Goal: Information Seeking & Learning: Learn about a topic

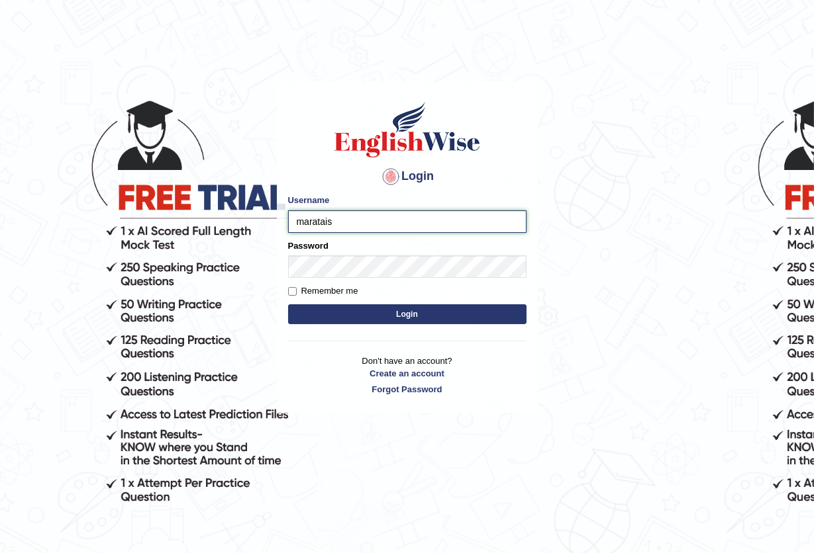
click at [344, 222] on input "maratais" at bounding box center [407, 222] width 238 height 23
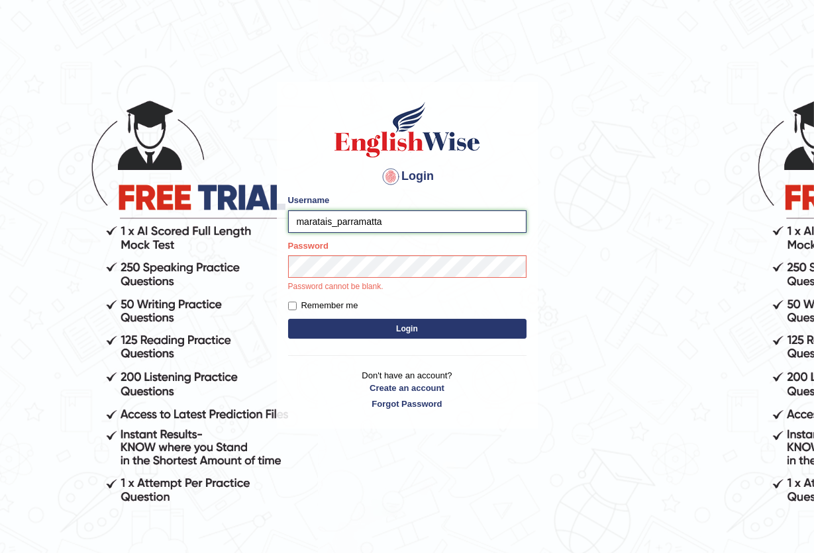
type input "maratais_parramatta"
click at [380, 333] on button "Login" at bounding box center [407, 329] width 238 height 20
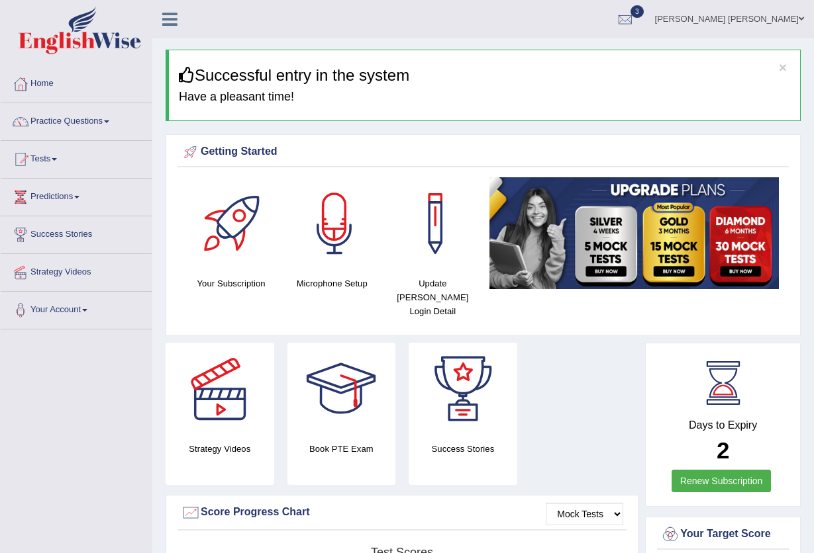
click at [54, 118] on link "Practice Questions" at bounding box center [76, 119] width 151 height 33
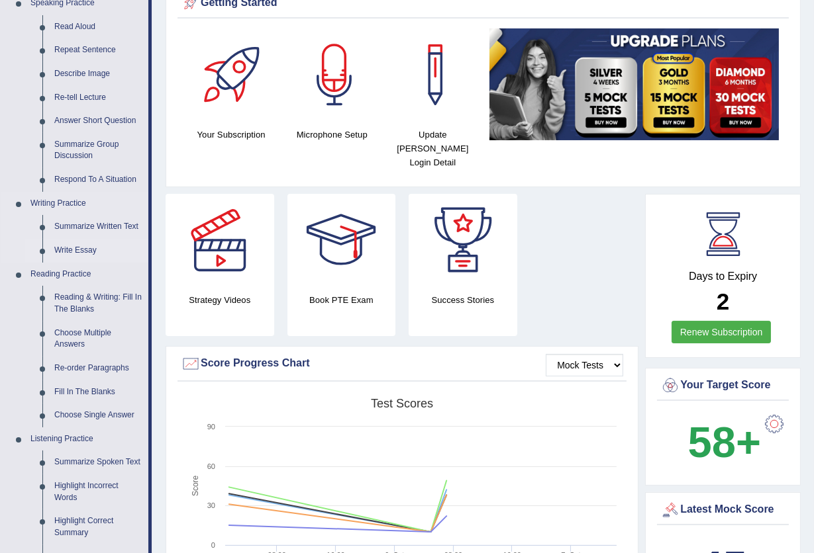
scroll to position [265, 0]
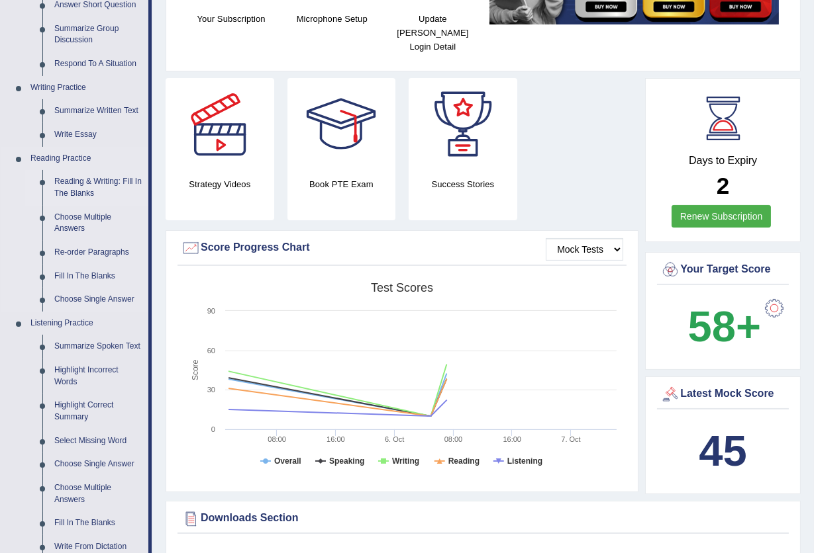
click at [91, 185] on link "Reading & Writing: Fill In The Blanks" at bounding box center [98, 187] width 100 height 35
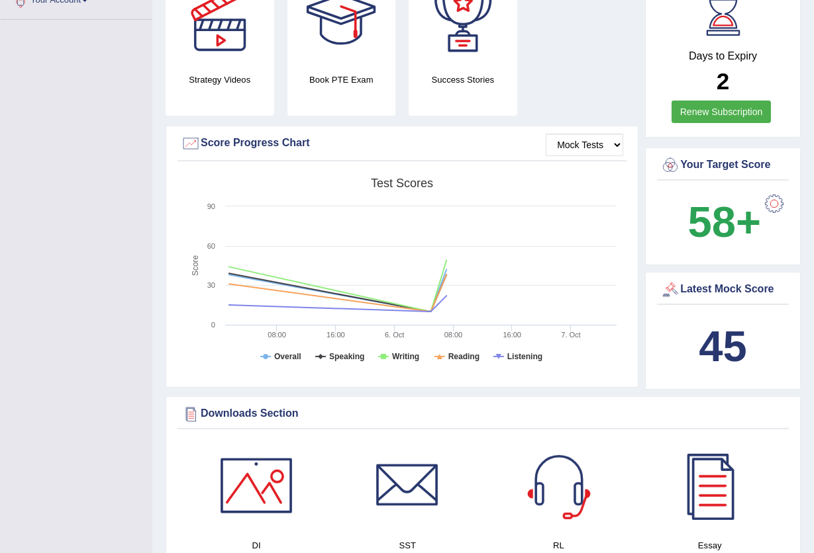
scroll to position [465, 0]
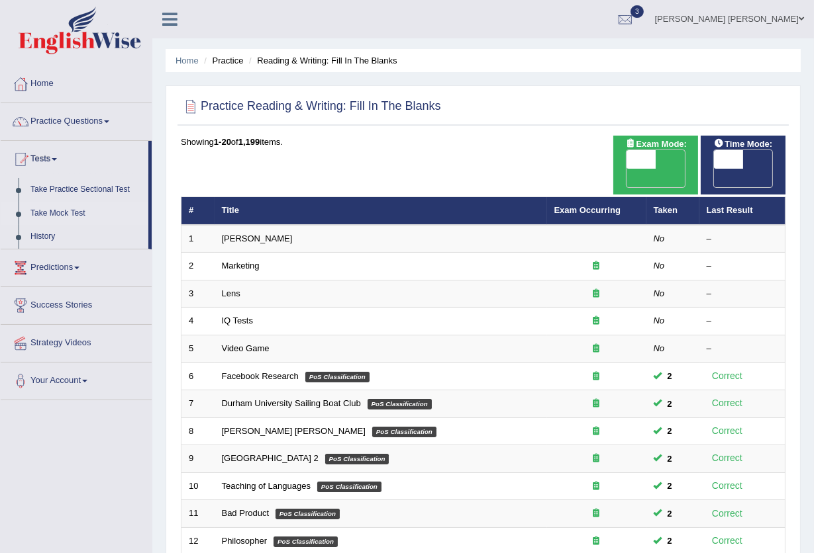
click at [59, 209] on link "Take Mock Test" at bounding box center [86, 214] width 124 height 24
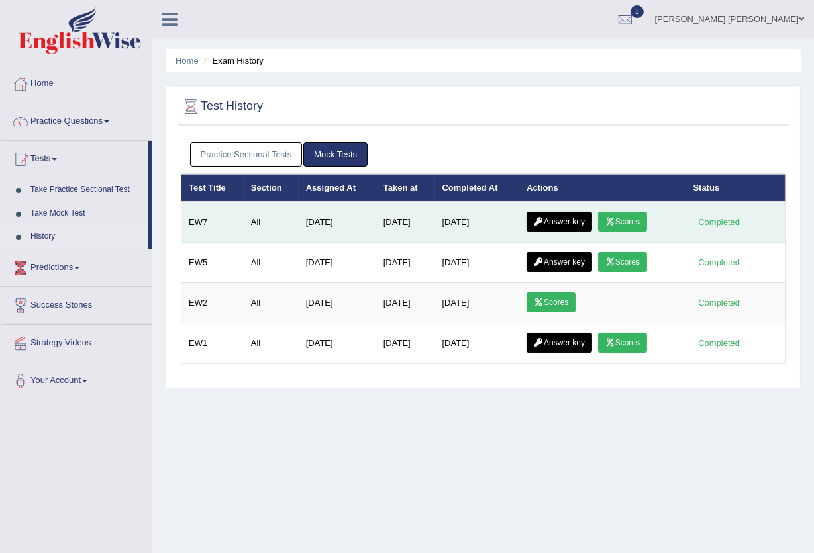
click at [622, 218] on link "Scores" at bounding box center [622, 222] width 49 height 20
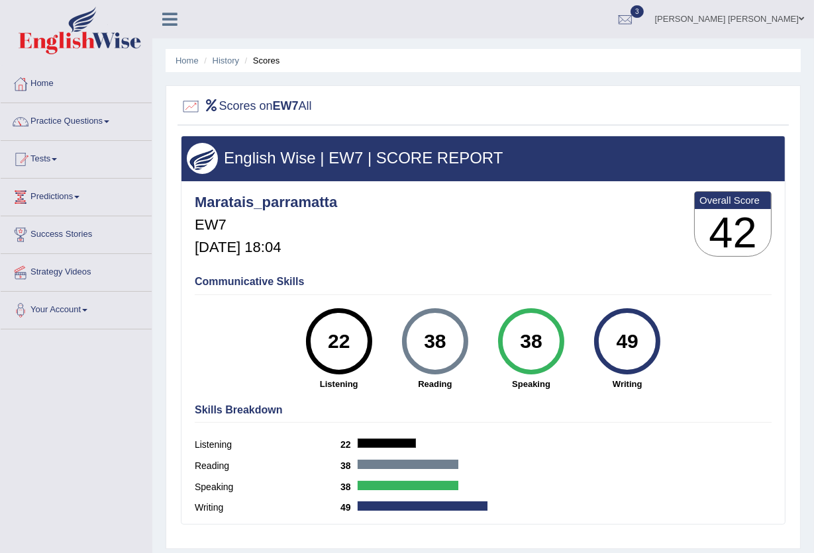
click at [250, 244] on h5 "Oct 6, 2025, 18:04" at bounding box center [266, 248] width 142 height 16
click at [228, 56] on link "History" at bounding box center [225, 61] width 26 height 10
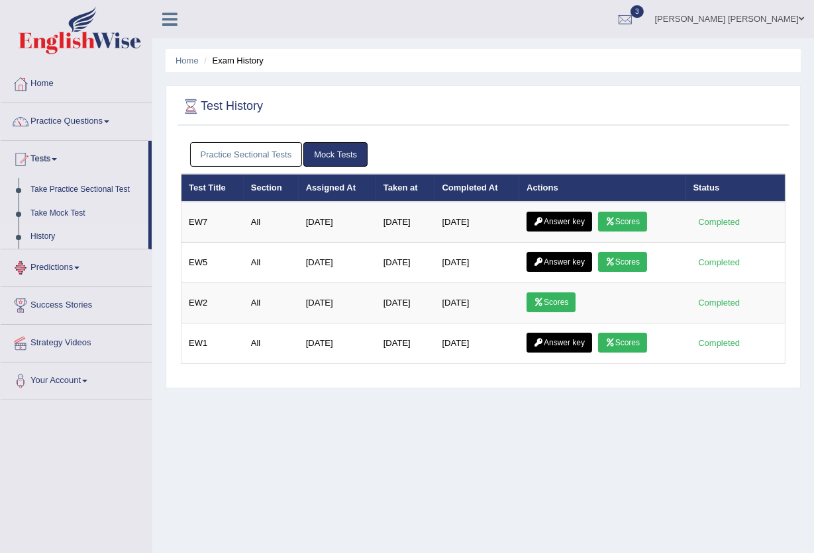
click at [62, 267] on link "Predictions" at bounding box center [76, 266] width 151 height 33
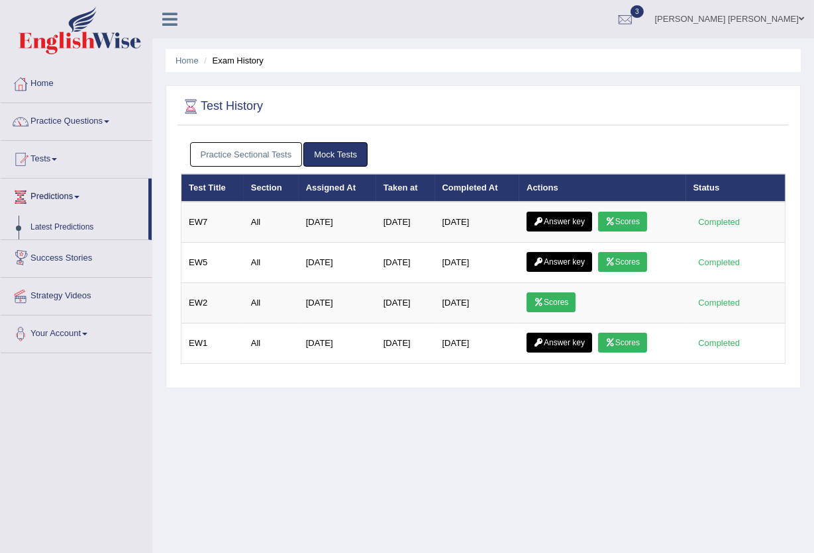
click at [70, 194] on link "Predictions" at bounding box center [75, 195] width 148 height 33
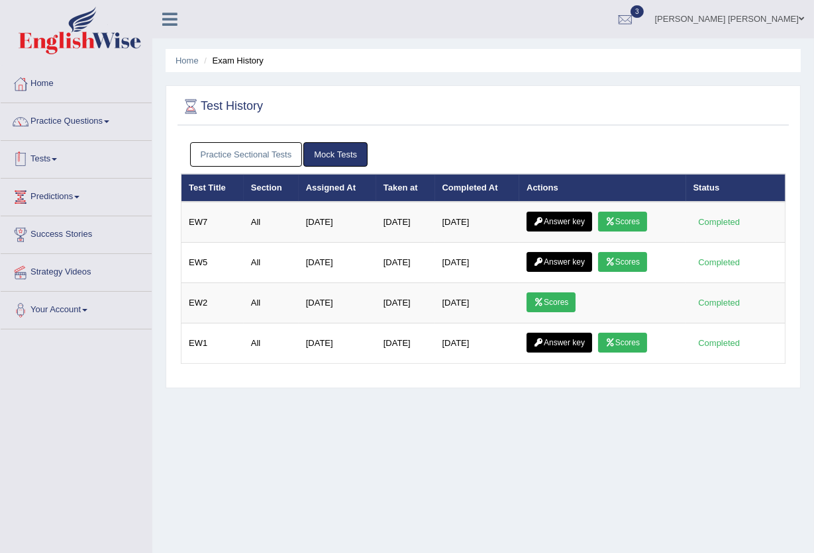
click at [58, 156] on link "Tests" at bounding box center [76, 157] width 151 height 33
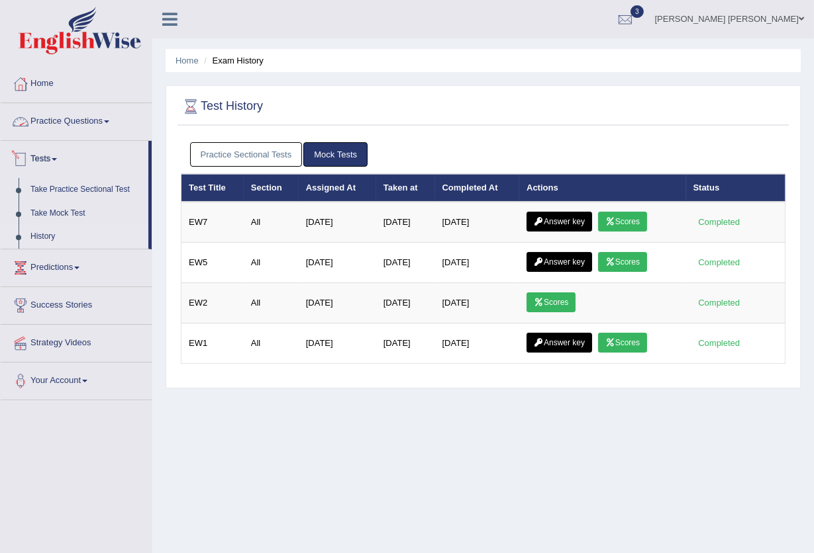
click at [81, 124] on link "Practice Questions" at bounding box center [76, 119] width 151 height 33
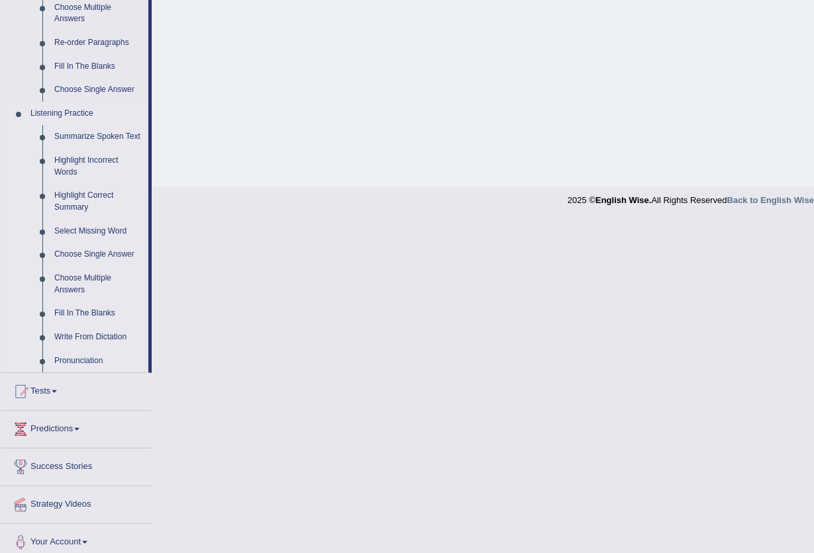
scroll to position [483, 0]
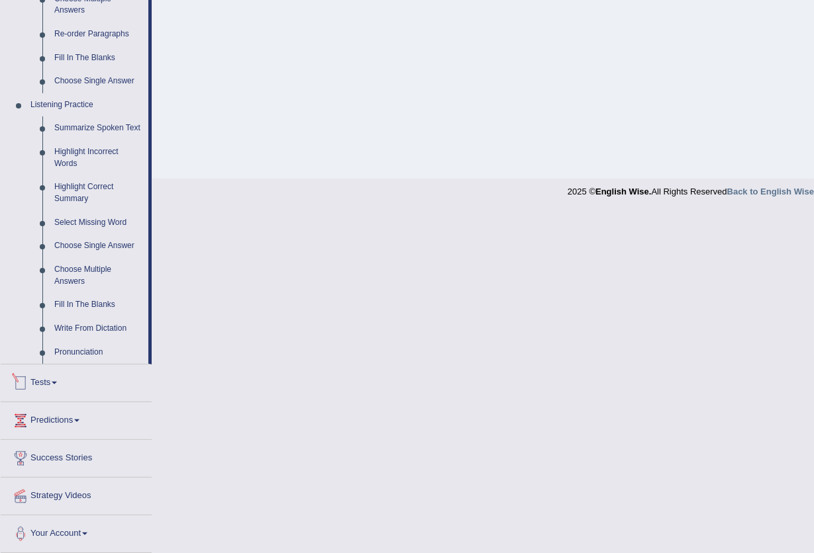
click at [54, 377] on link "Tests" at bounding box center [76, 381] width 151 height 33
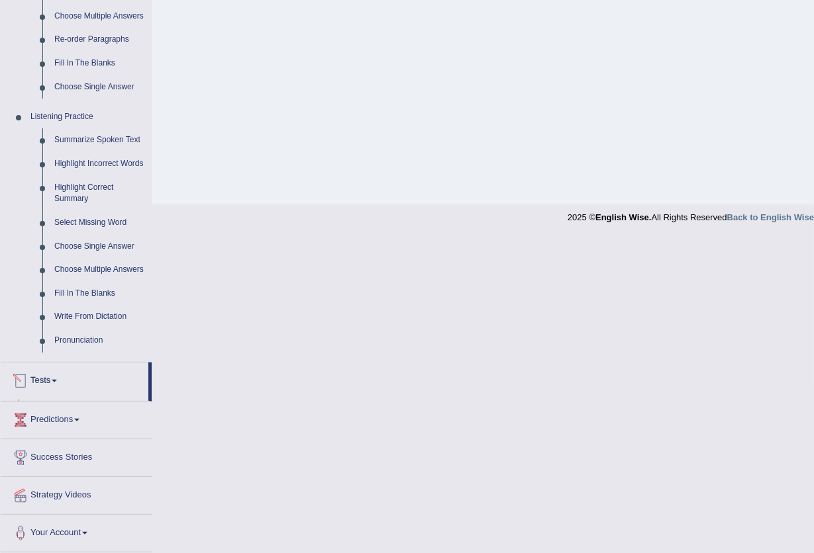
scroll to position [142, 0]
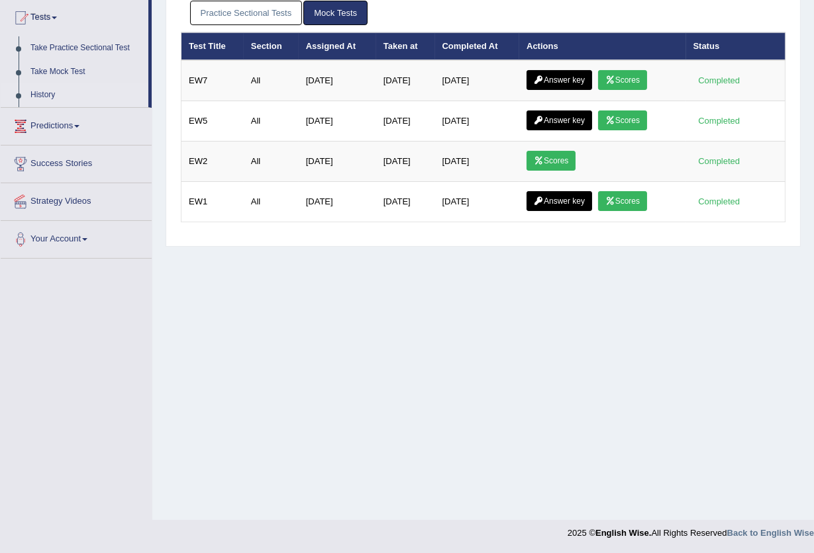
click at [43, 96] on link "History" at bounding box center [86, 95] width 124 height 24
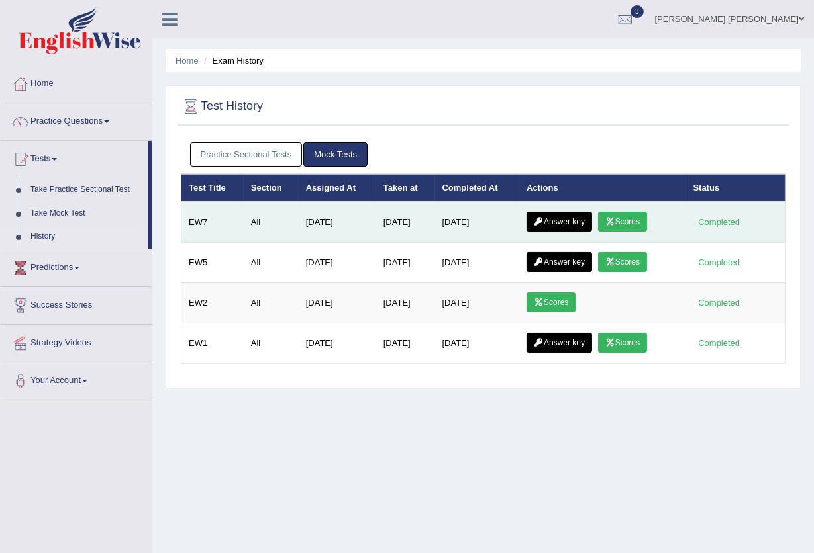
click at [637, 219] on link "Scores" at bounding box center [622, 222] width 49 height 20
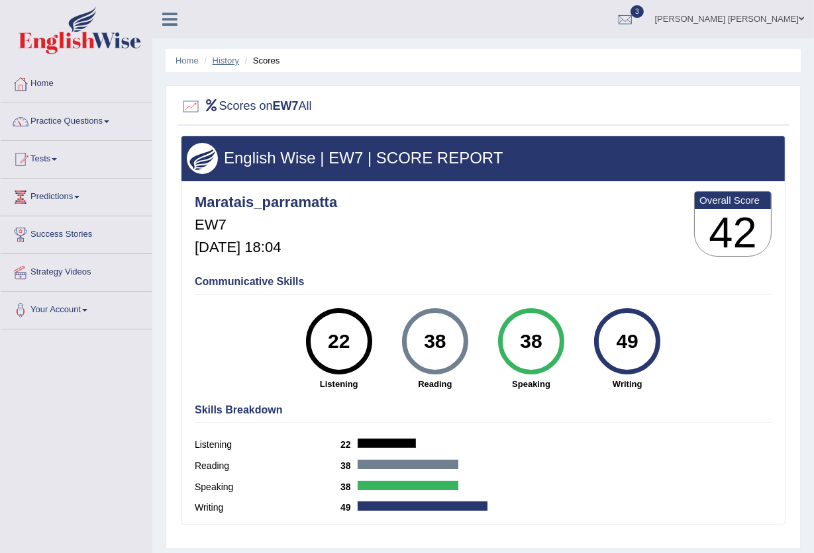
click at [228, 59] on link "History" at bounding box center [225, 61] width 26 height 10
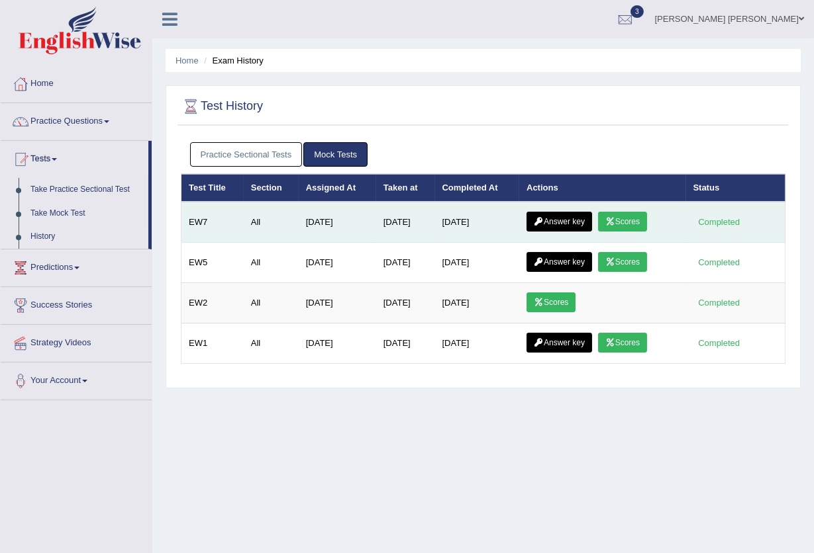
click at [559, 220] on link "Answer key" at bounding box center [559, 222] width 66 height 20
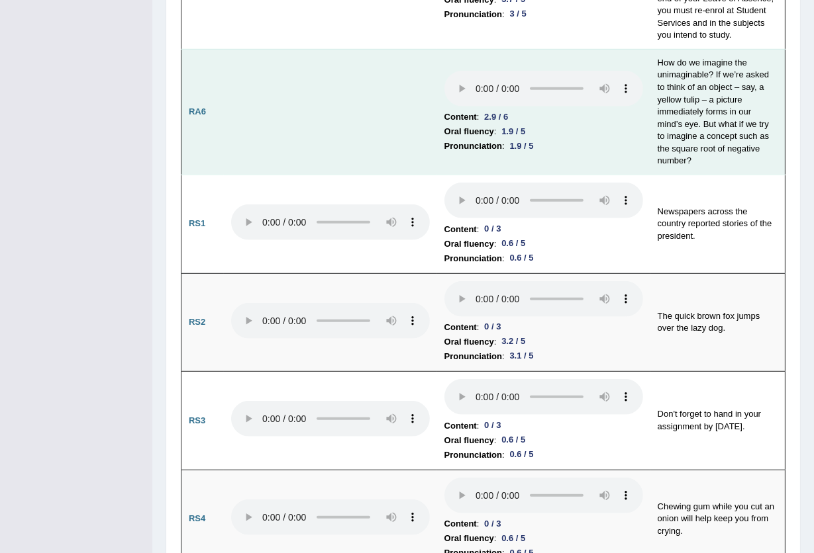
scroll to position [1059, 0]
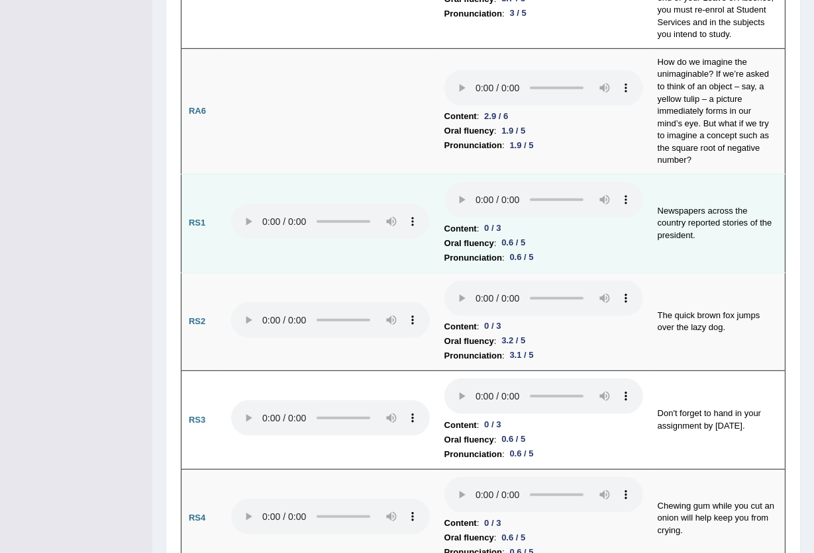
click at [680, 174] on td "Newspapers across the country reported stories of the president." at bounding box center [717, 223] width 135 height 99
drag, startPoint x: 689, startPoint y: 149, endPoint x: 724, endPoint y: 143, distance: 34.9
click at [691, 174] on td "Newspapers across the country reported stories of the president." at bounding box center [717, 223] width 135 height 99
click at [728, 174] on td "Newspapers across the country reported stories of the president." at bounding box center [717, 223] width 135 height 99
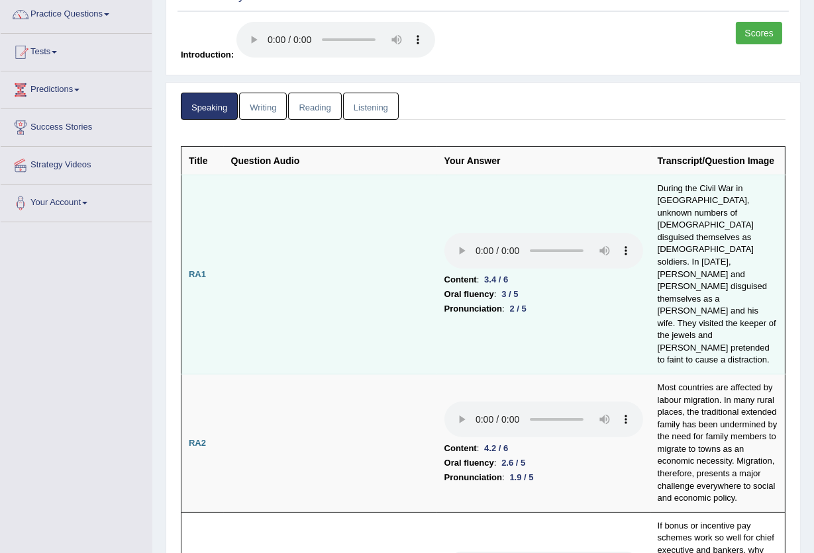
scroll to position [0, 0]
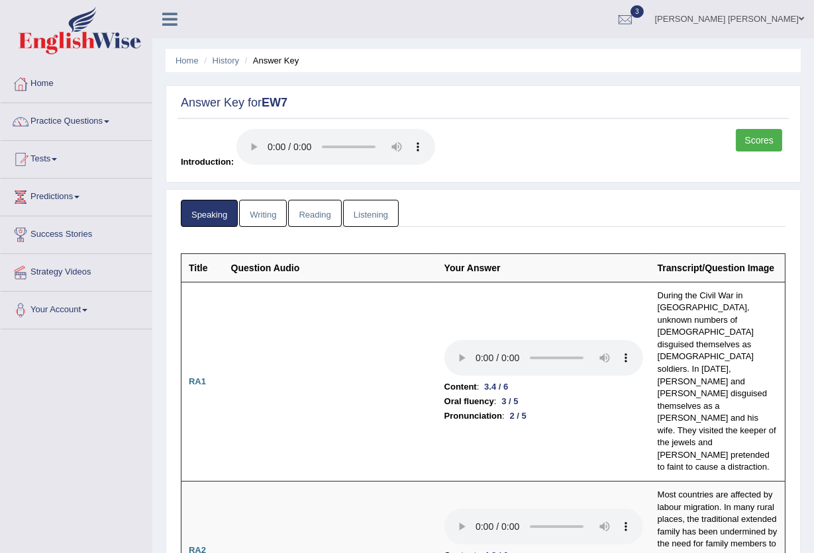
click at [274, 216] on link "Writing" at bounding box center [263, 213] width 48 height 27
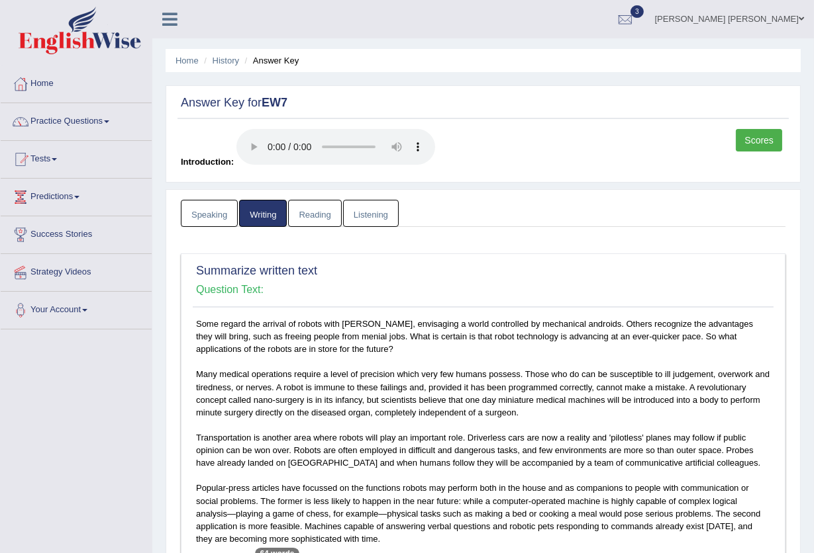
click at [318, 203] on link "Reading" at bounding box center [314, 213] width 53 height 27
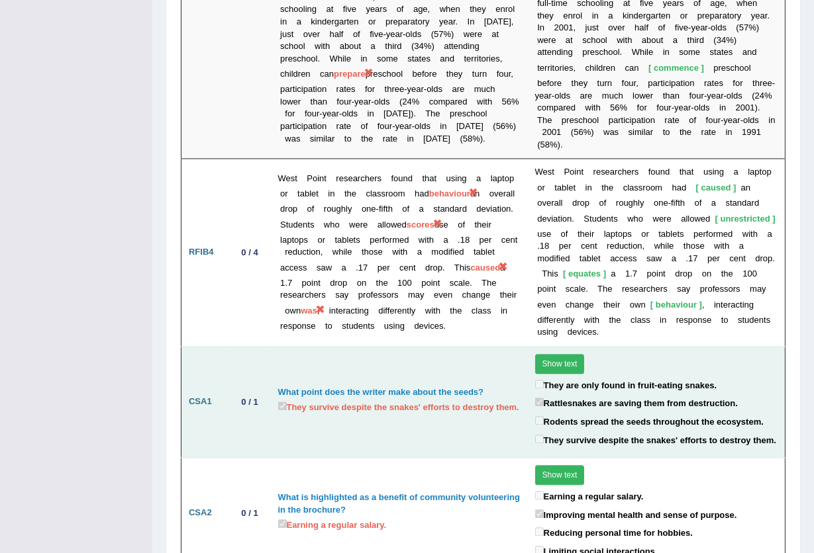
scroll to position [3640, 0]
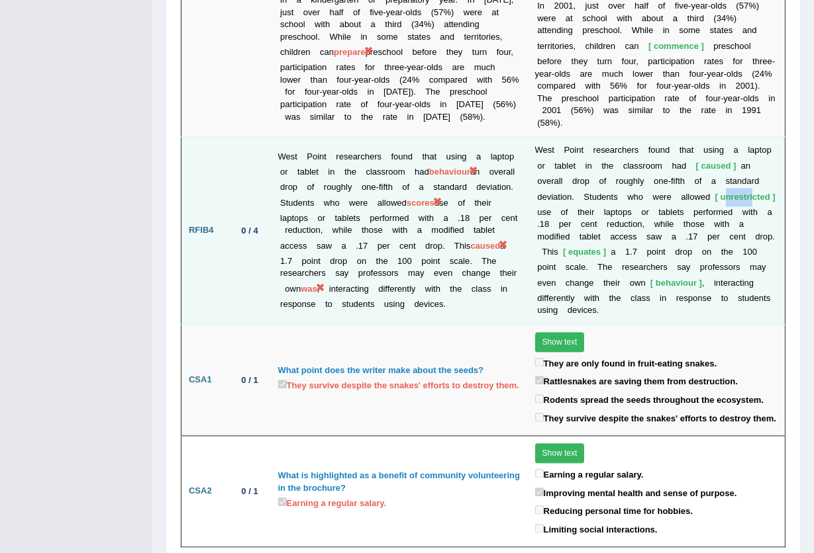
drag, startPoint x: 724, startPoint y: 124, endPoint x: 751, endPoint y: 128, distance: 27.3
click at [751, 192] on span "unrestricted" at bounding box center [745, 197] width 60 height 10
click at [730, 219] on b at bounding box center [731, 224] width 5 height 10
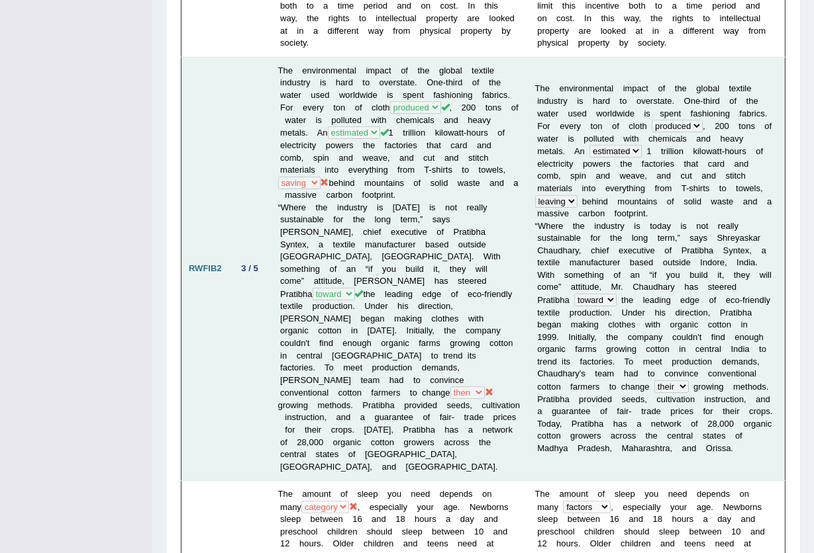
scroll to position [0, 0]
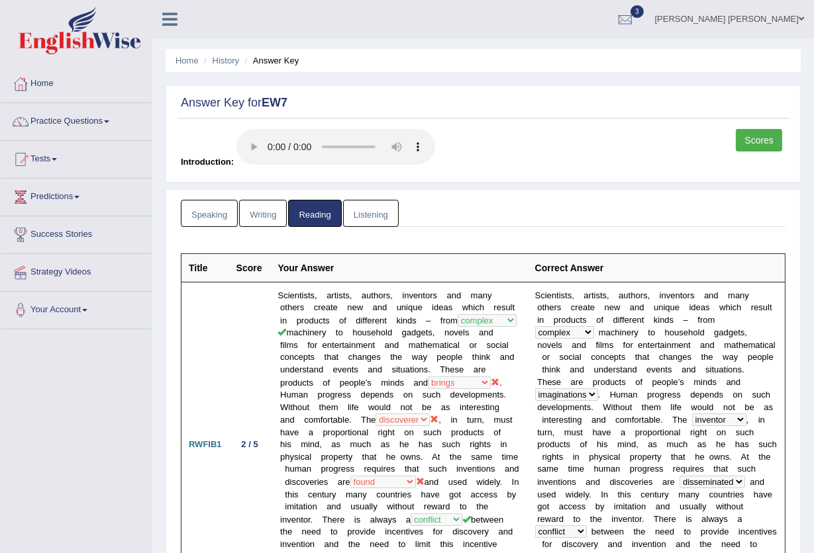
click at [388, 216] on link "Listening" at bounding box center [371, 213] width 56 height 27
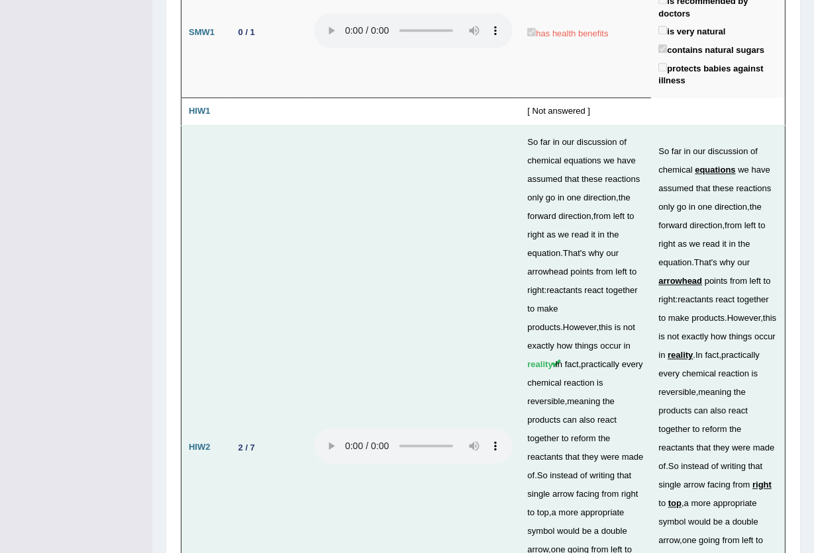
scroll to position [4251, 0]
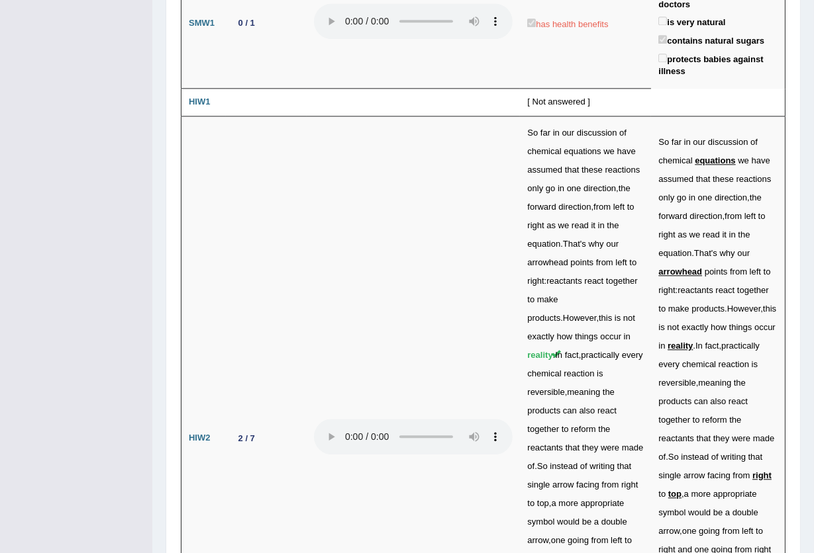
drag, startPoint x: 667, startPoint y: 340, endPoint x: 702, endPoint y: 358, distance: 39.4
drag, startPoint x: 681, startPoint y: 332, endPoint x: 733, endPoint y: 358, distance: 59.2
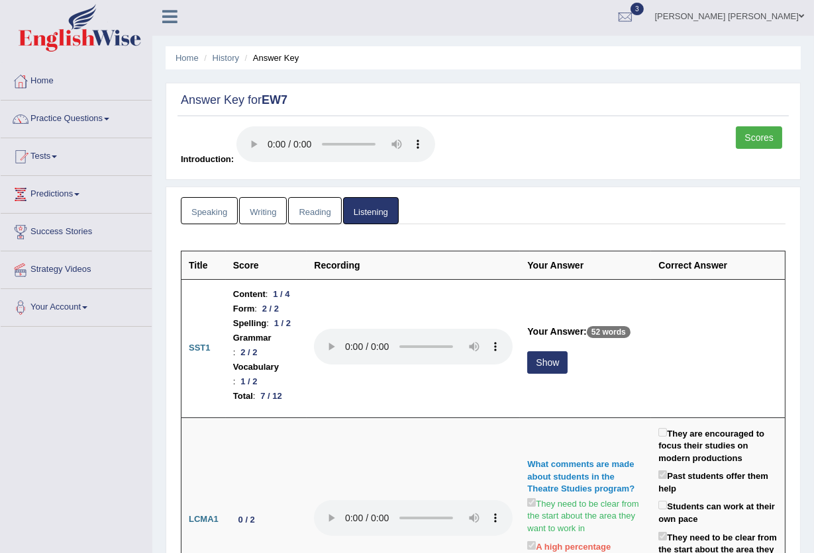
scroll to position [0, 0]
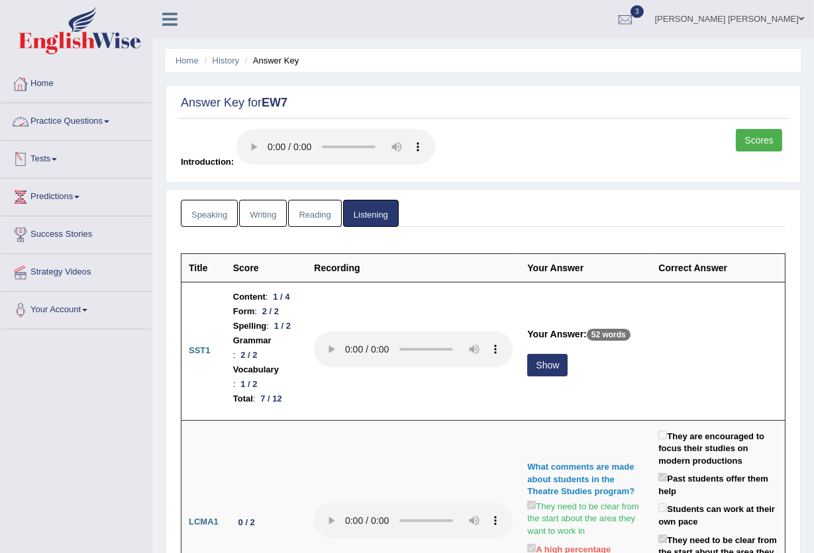
click at [751, 142] on link "Scores" at bounding box center [758, 140] width 46 height 23
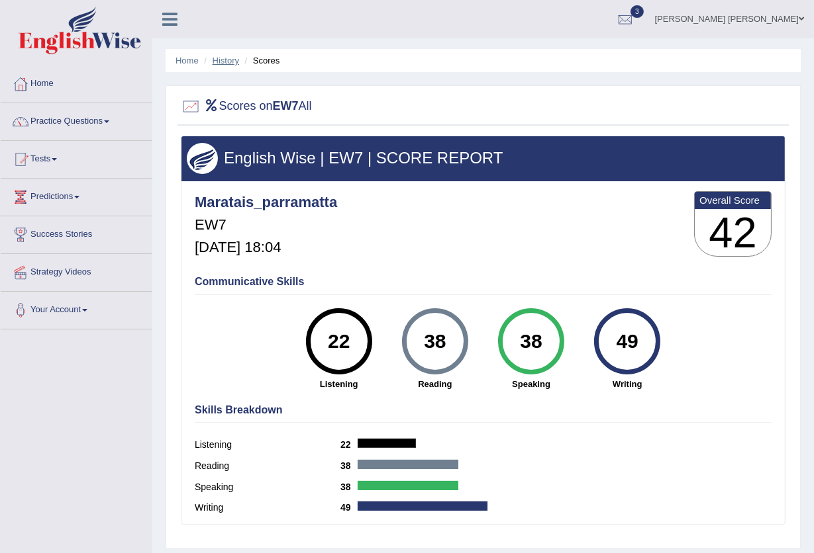
click at [225, 60] on link "History" at bounding box center [225, 61] width 26 height 10
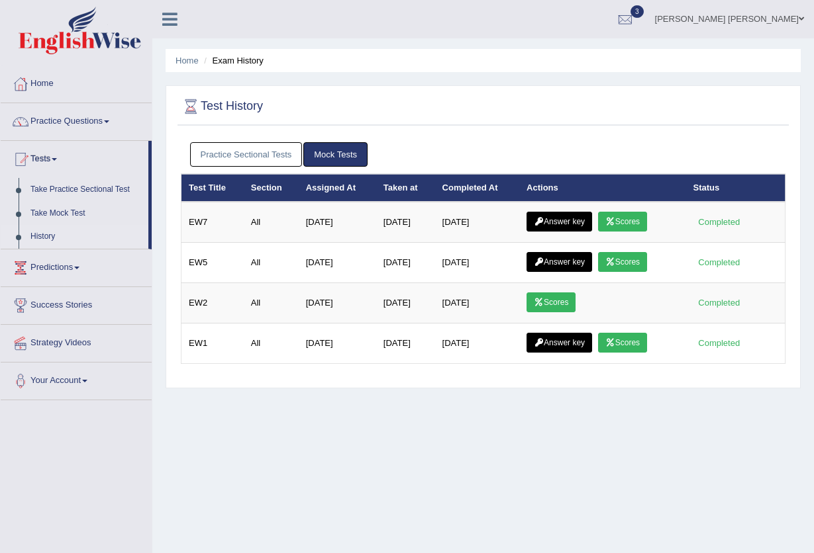
click at [566, 220] on link "Answer key" at bounding box center [559, 222] width 66 height 20
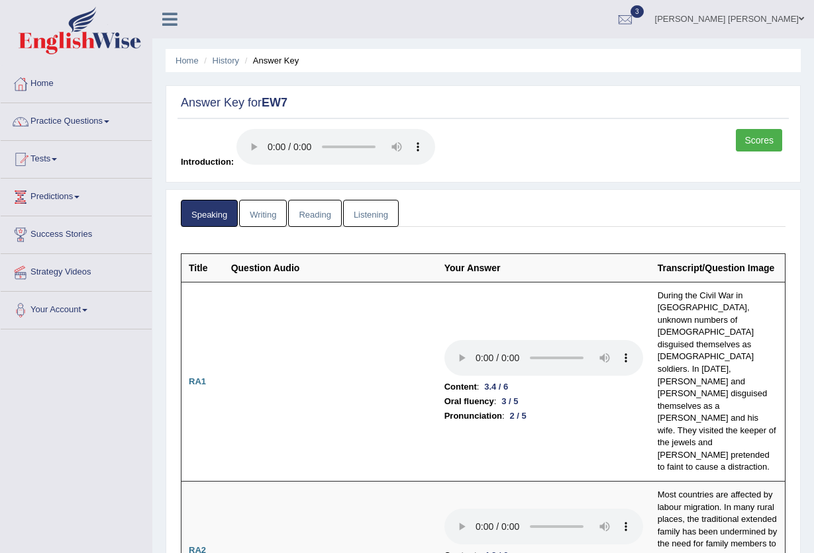
click at [271, 218] on link "Writing" at bounding box center [263, 213] width 48 height 27
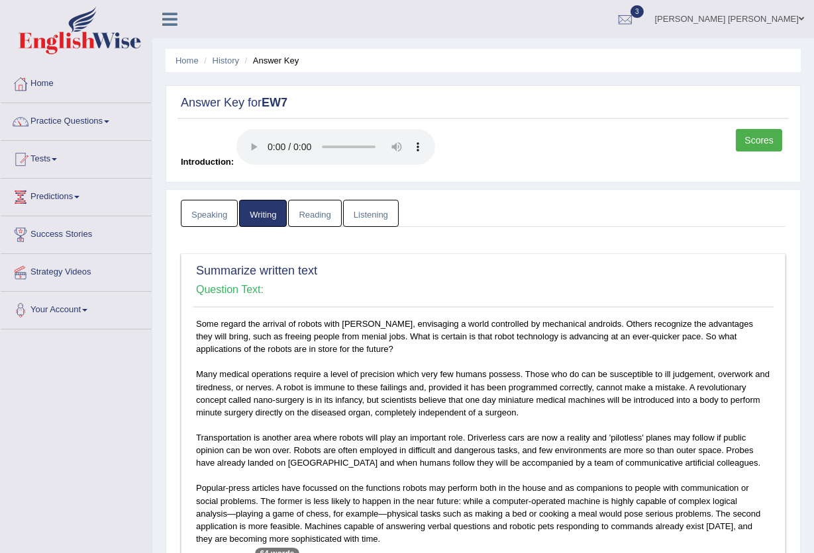
click at [230, 221] on link "Speaking" at bounding box center [209, 213] width 57 height 27
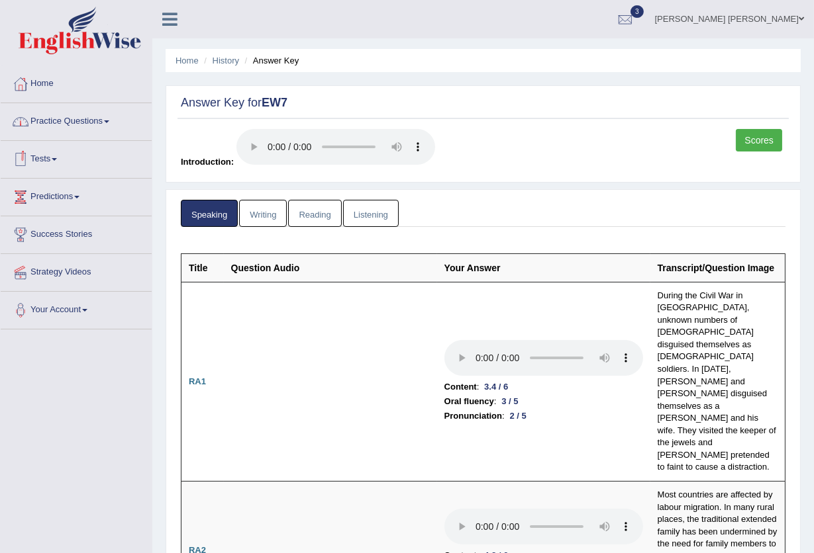
click at [103, 122] on link "Practice Questions" at bounding box center [76, 119] width 151 height 33
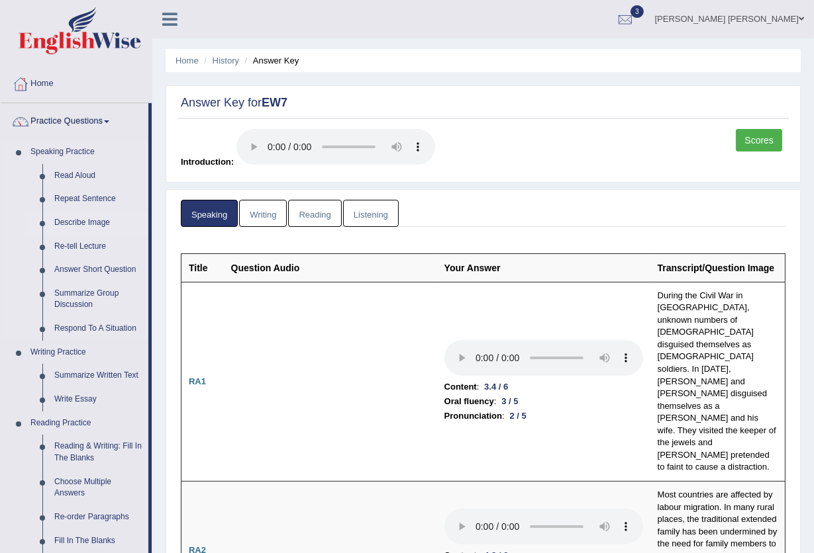
click at [89, 226] on link "Describe Image" at bounding box center [98, 223] width 100 height 24
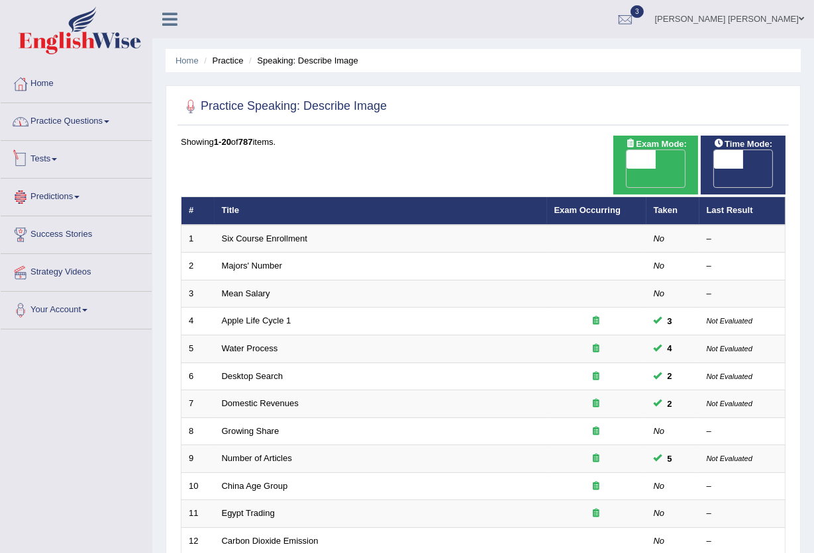
click at [64, 126] on link "Practice Questions" at bounding box center [76, 119] width 151 height 33
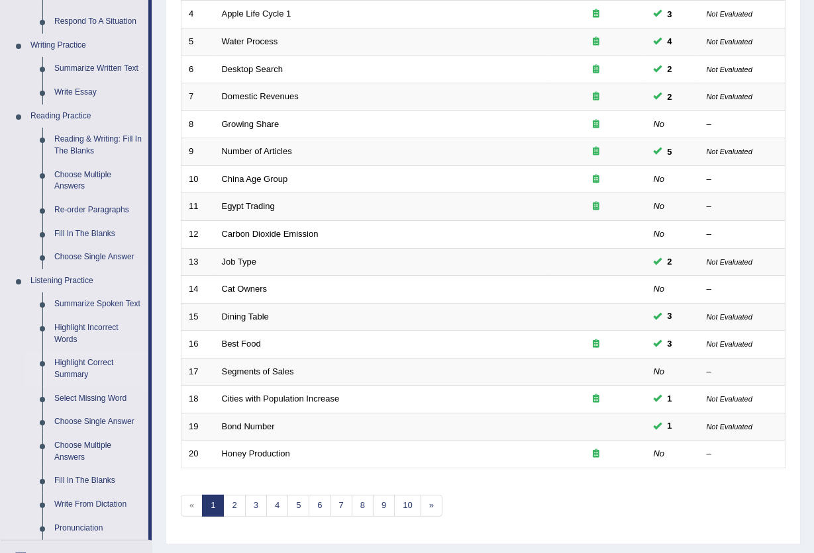
scroll to position [306, 0]
click at [91, 326] on link "Highlight Incorrect Words" at bounding box center [98, 334] width 100 height 35
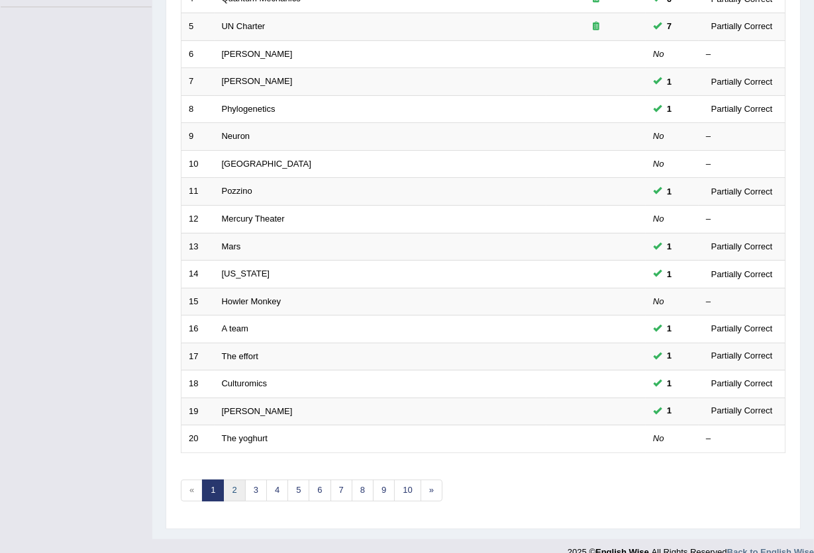
click at [230, 480] on link "2" at bounding box center [234, 491] width 22 height 22
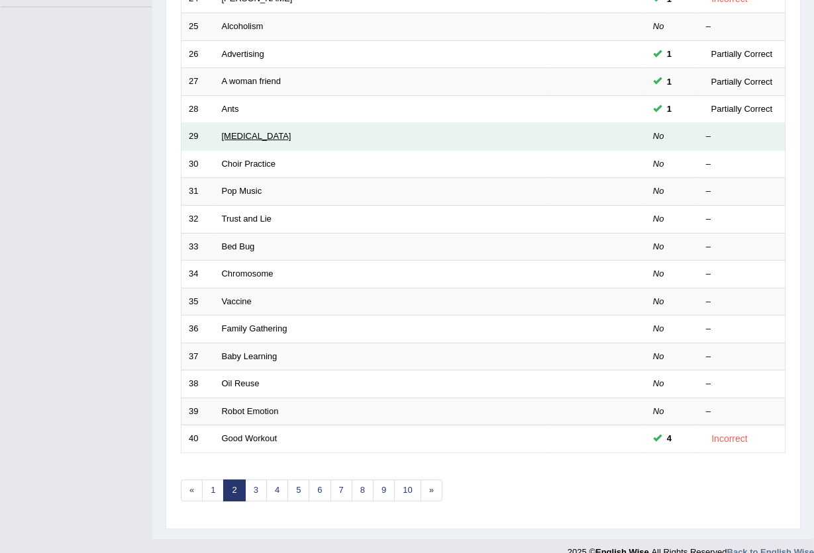
click at [250, 131] on link "Elective Surgery" at bounding box center [257, 136] width 70 height 10
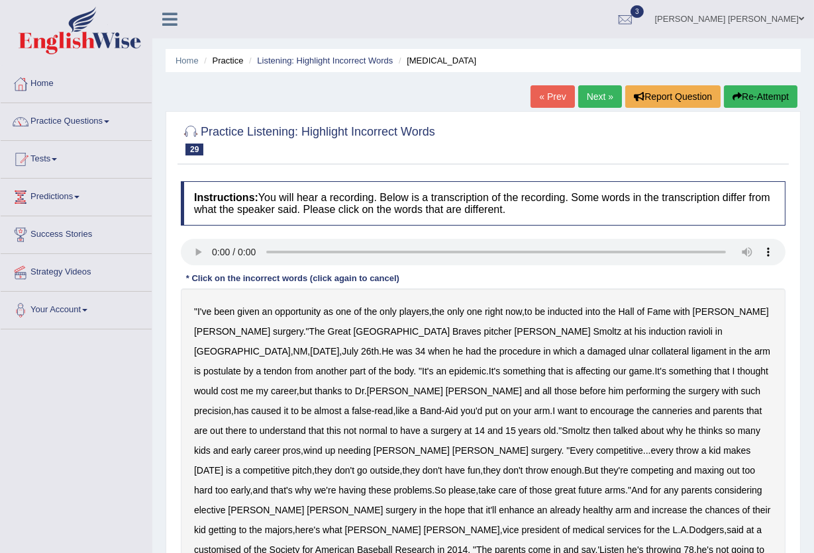
scroll to position [142, 0]
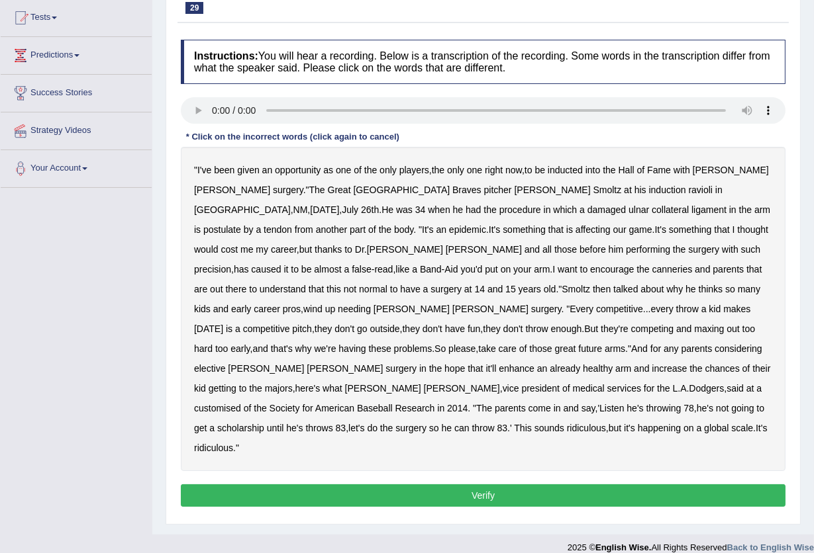
click at [241, 224] on b "postulate" at bounding box center [222, 229] width 38 height 11
click at [652, 273] on b "canneries" at bounding box center [672, 269] width 40 height 11
click at [378, 403] on b "Baseball" at bounding box center [375, 408] width 36 height 11
drag, startPoint x: 388, startPoint y: 384, endPoint x: 404, endPoint y: 385, distance: 15.9
click at [391, 403] on b "Baseball" at bounding box center [375, 408] width 36 height 11
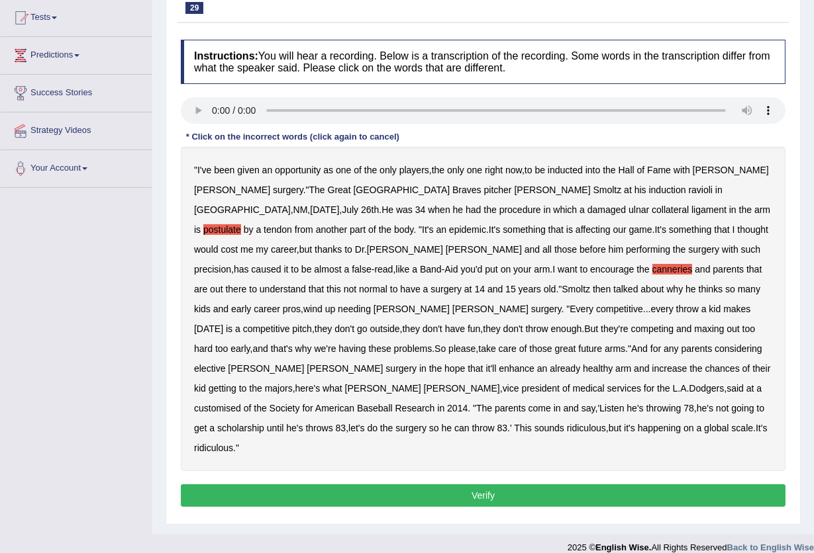
click at [424, 403] on b "Research" at bounding box center [415, 408] width 40 height 11
click at [356, 485] on button "Verify" at bounding box center [483, 496] width 604 height 23
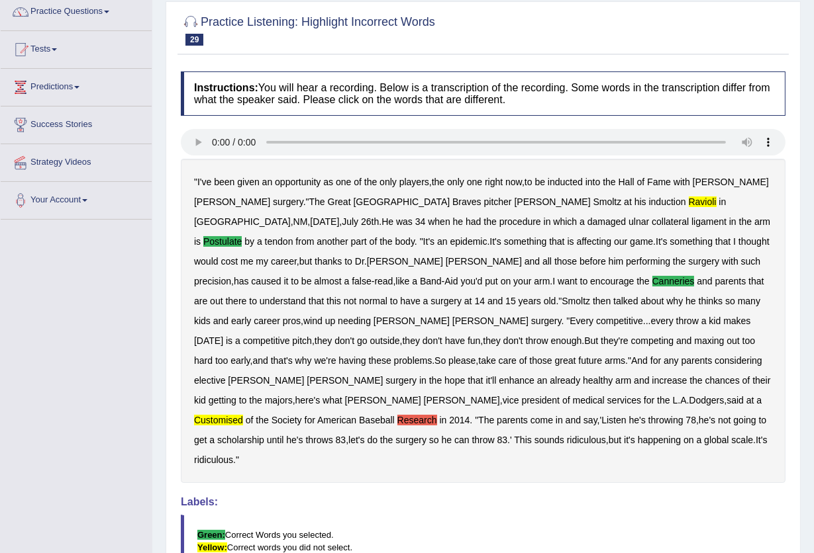
scroll to position [97, 0]
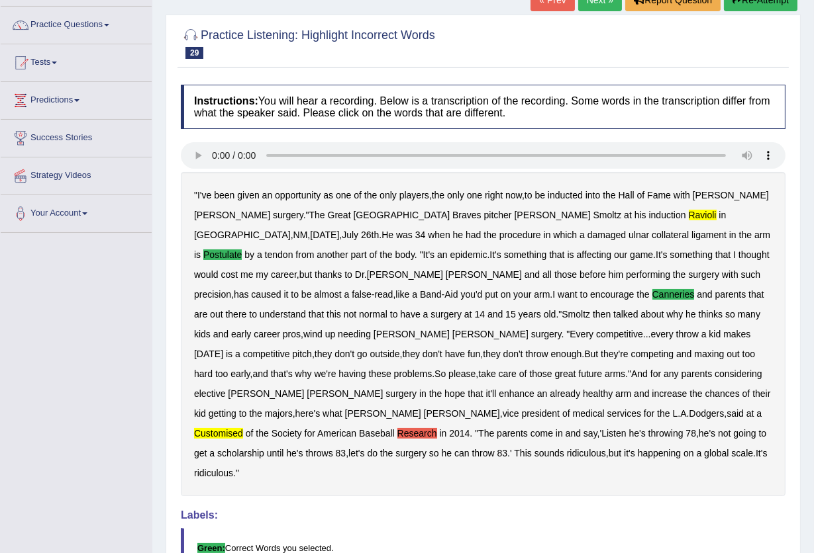
click at [420, 406] on div "" I've been given an opportunity as one of the only players , the only one righ…" at bounding box center [483, 334] width 604 height 324
click at [420, 428] on b "Research" at bounding box center [417, 433] width 40 height 11
click at [424, 428] on b "Research" at bounding box center [417, 433] width 40 height 11
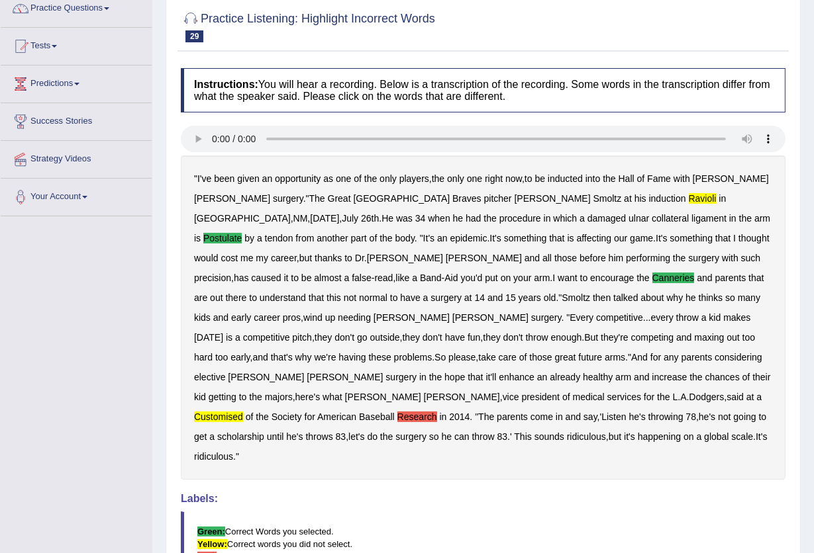
scroll to position [0, 0]
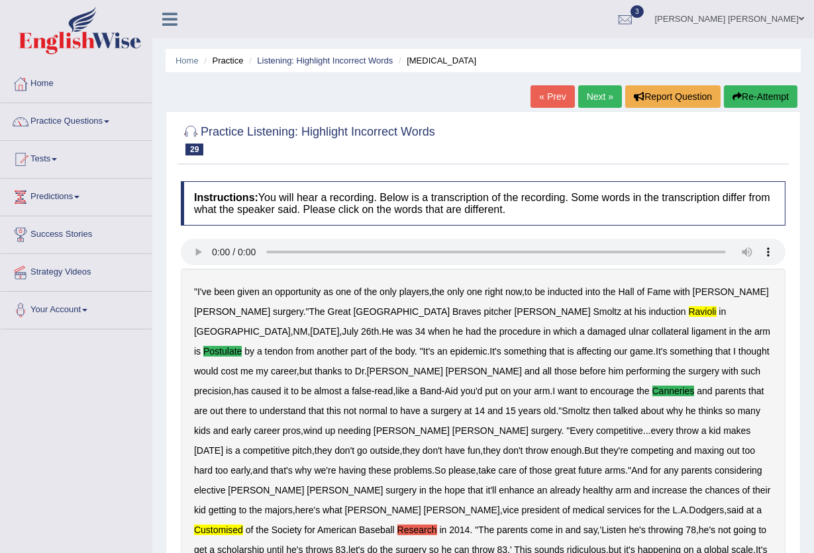
click at [598, 99] on link "Next »" at bounding box center [600, 96] width 44 height 23
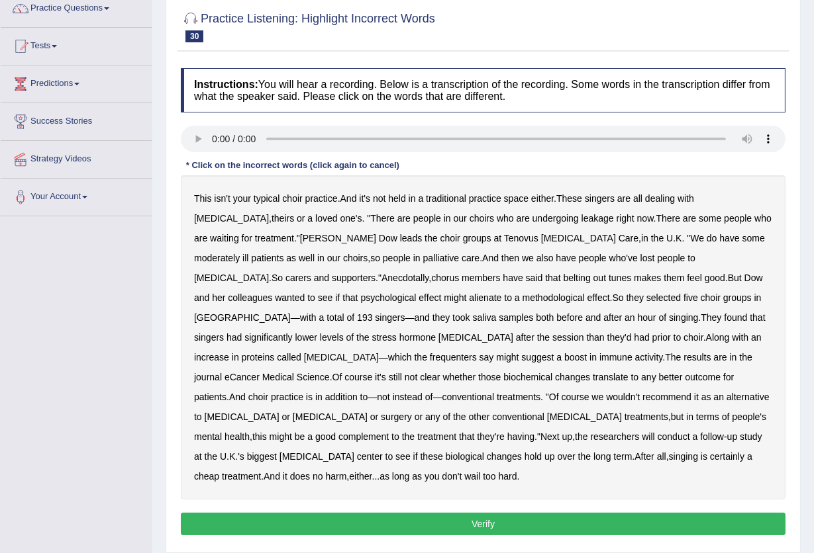
scroll to position [142, 0]
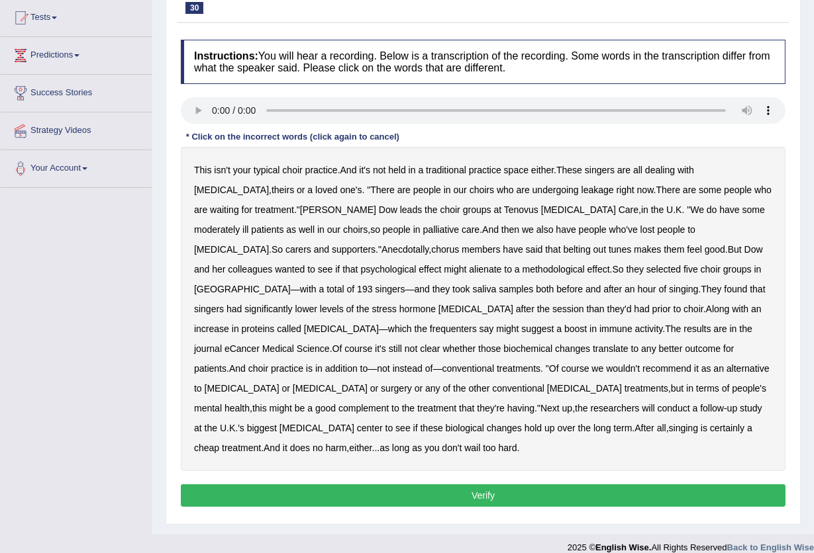
click at [240, 224] on b "moderately" at bounding box center [217, 229] width 46 height 11
click at [469, 272] on b "alienate" at bounding box center [485, 269] width 32 height 11
click at [379, 324] on b "[MEDICAL_DATA]" at bounding box center [341, 329] width 75 height 11
click at [268, 363] on b "choir" at bounding box center [258, 368] width 20 height 11
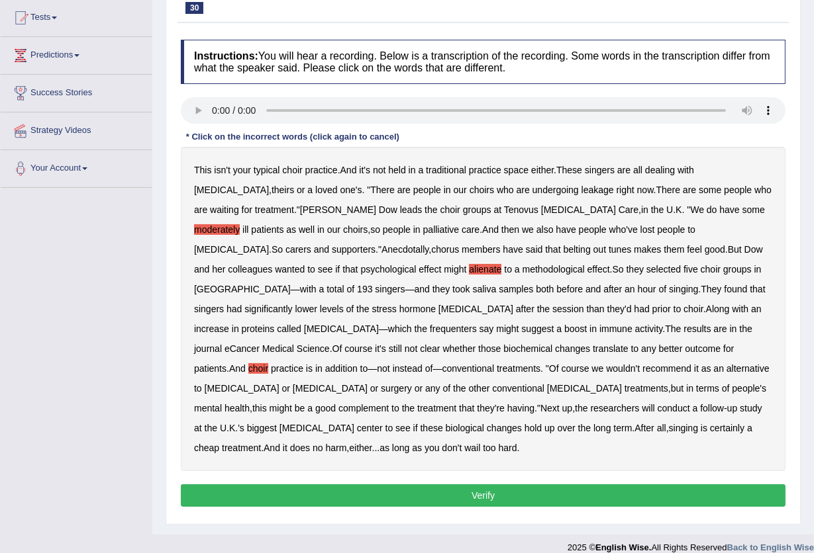
click at [268, 363] on b "choir" at bounding box center [258, 368] width 20 height 11
click at [608, 485] on button "Verify" at bounding box center [483, 496] width 604 height 23
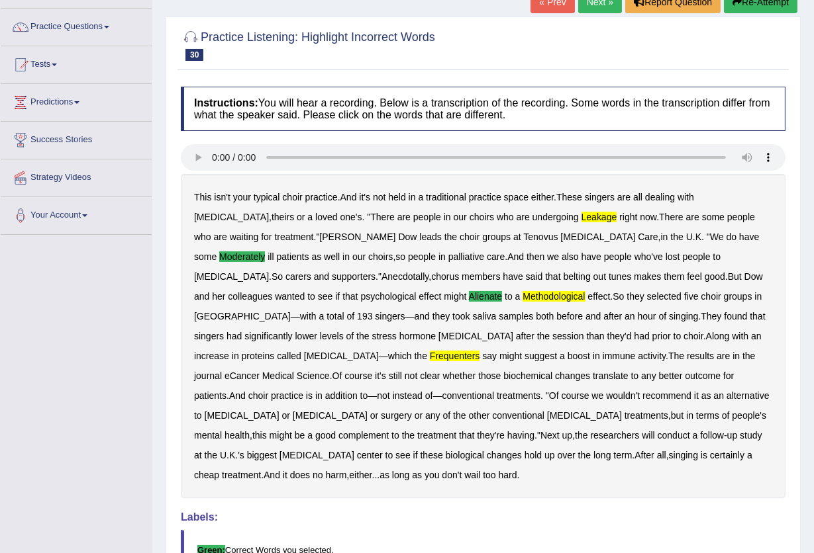
scroll to position [0, 0]
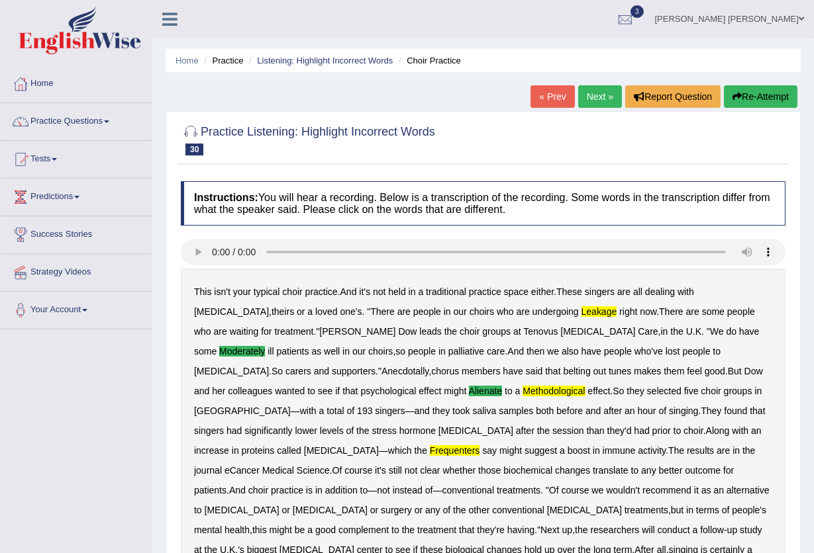
click at [612, 92] on link "Next »" at bounding box center [600, 96] width 44 height 23
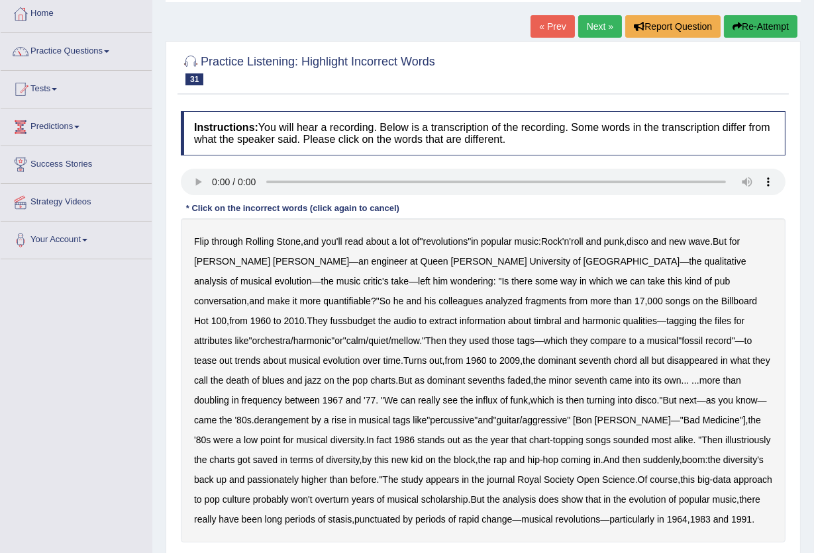
scroll to position [156, 0]
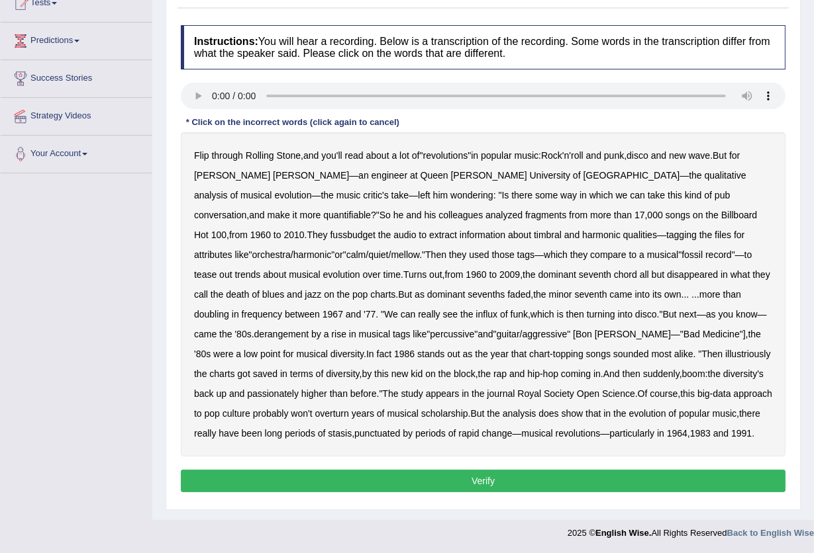
click at [376, 230] on b "fussbudget" at bounding box center [353, 235] width 46 height 11
click at [579, 273] on b "seventh" at bounding box center [595, 274] width 32 height 11
click at [667, 275] on b "disappeared" at bounding box center [692, 274] width 51 height 11
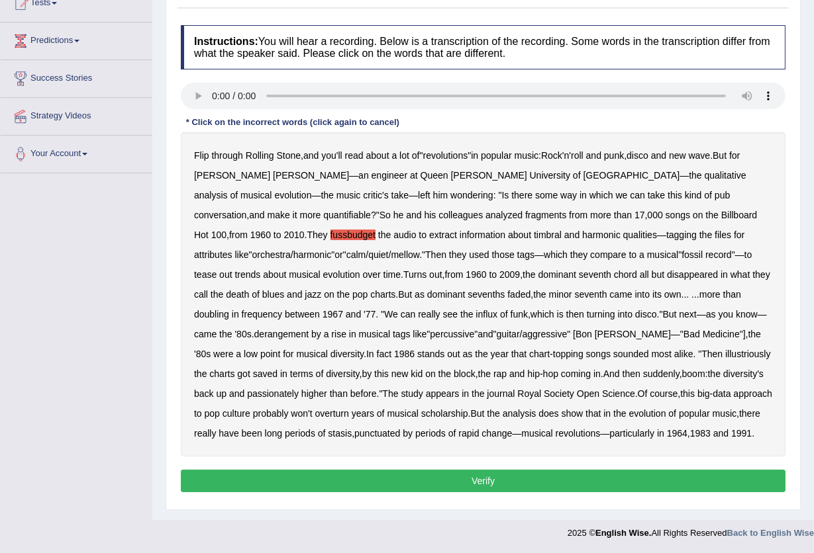
click at [702, 337] on b "Medicine" at bounding box center [720, 334] width 37 height 11
click at [592, 471] on button "Verify" at bounding box center [483, 481] width 604 height 23
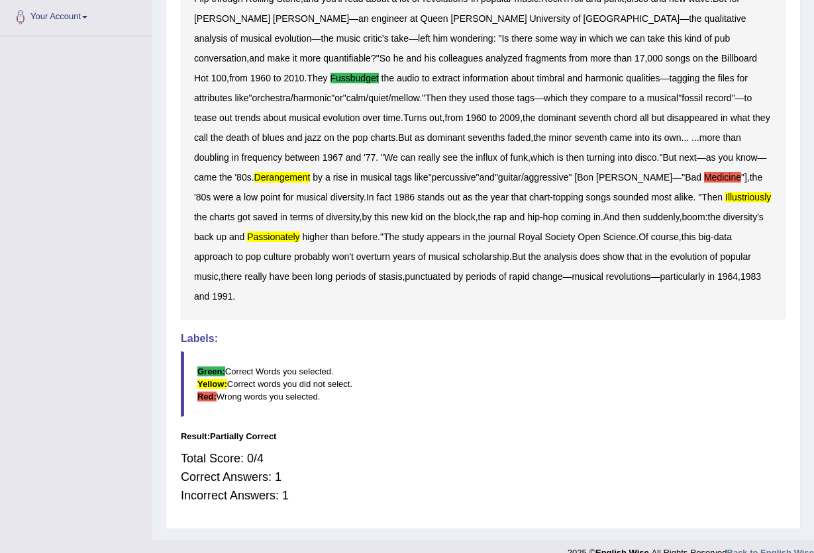
scroll to position [0, 0]
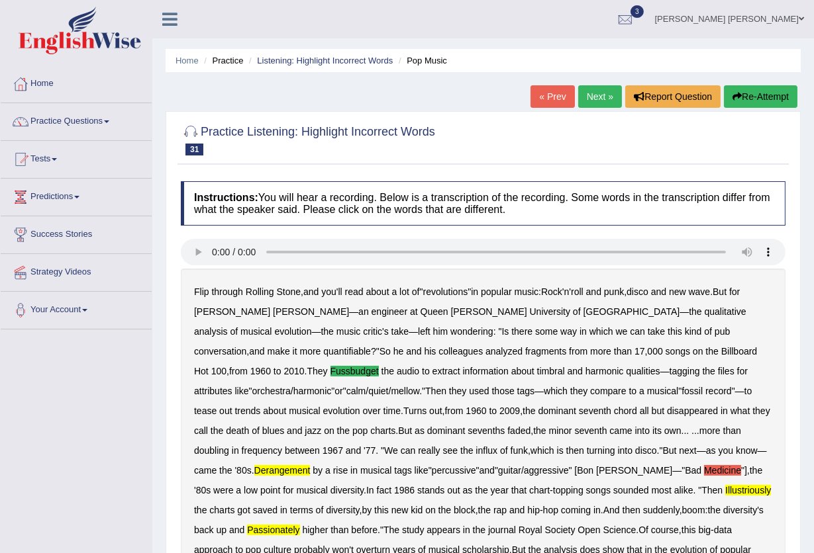
click at [587, 100] on link "Next »" at bounding box center [600, 96] width 44 height 23
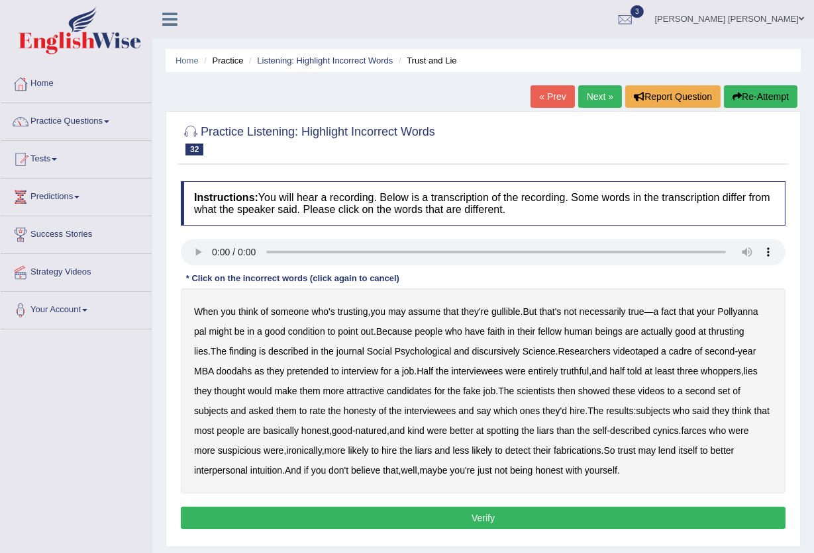
click at [716, 331] on b "thrusting" at bounding box center [726, 331] width 36 height 11
click at [220, 369] on b "doodahs" at bounding box center [234, 371] width 36 height 11
click at [218, 452] on b "suspicious" at bounding box center [239, 451] width 43 height 11
click at [218, 454] on b "suspicious" at bounding box center [239, 451] width 43 height 11
click at [328, 520] on button "Verify" at bounding box center [483, 518] width 604 height 23
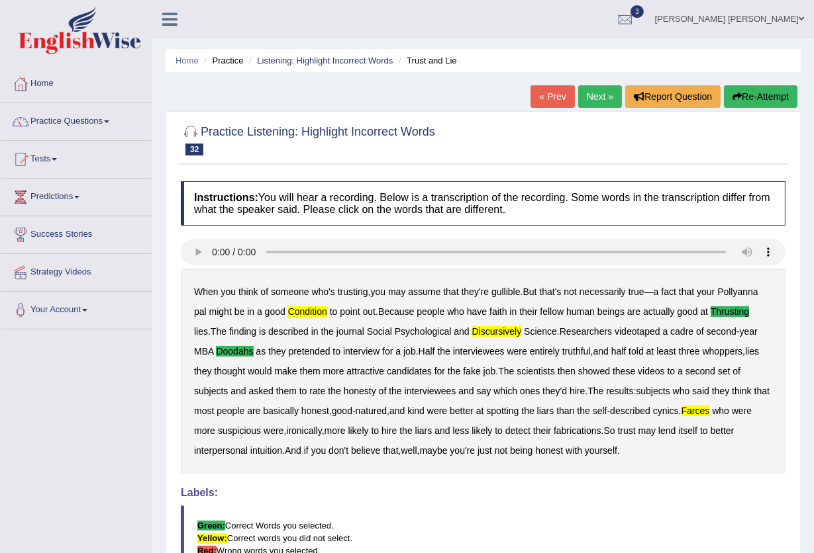
click at [596, 94] on link "Next »" at bounding box center [600, 96] width 44 height 23
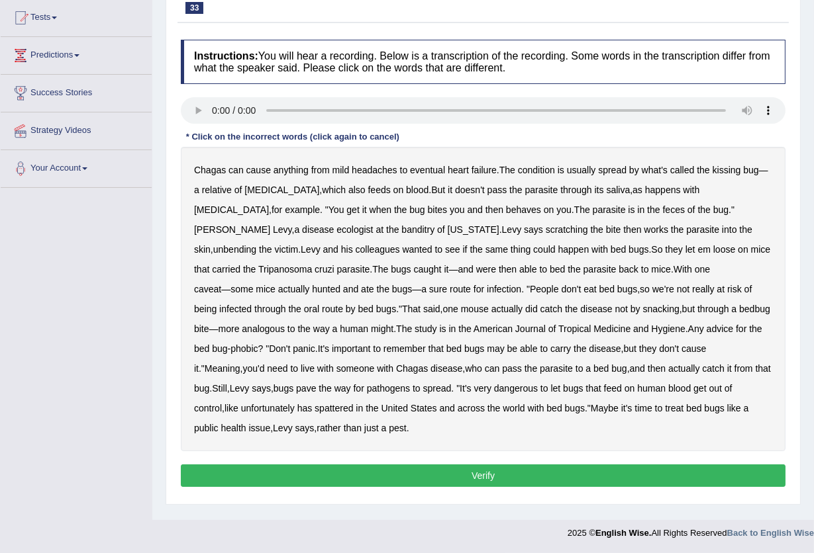
click at [256, 244] on b "unbending" at bounding box center [234, 249] width 43 height 11
click at [314, 310] on b "oral" at bounding box center [311, 309] width 15 height 11
click at [420, 457] on div "Instructions: You will hear a recording. Below is a transcription of the record…" at bounding box center [482, 265] width 611 height 465
click at [420, 469] on button "Verify" at bounding box center [483, 476] width 604 height 23
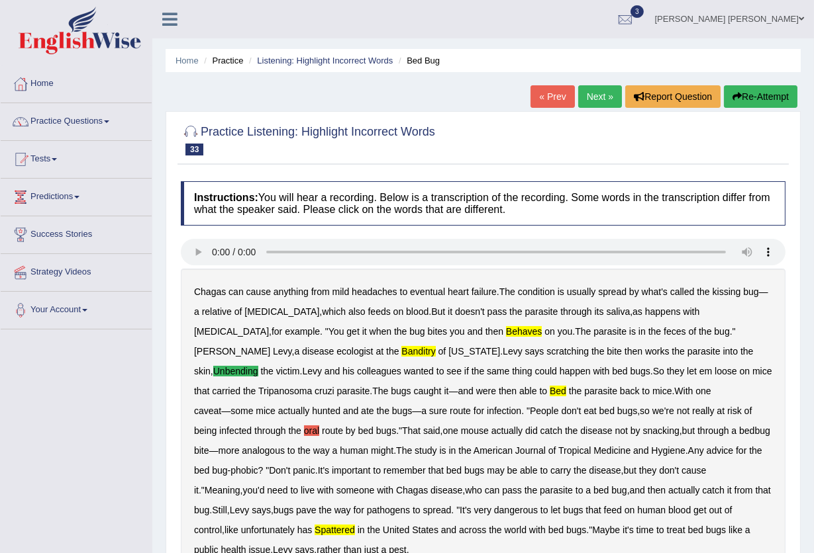
click at [608, 99] on link "Next »" at bounding box center [600, 96] width 44 height 23
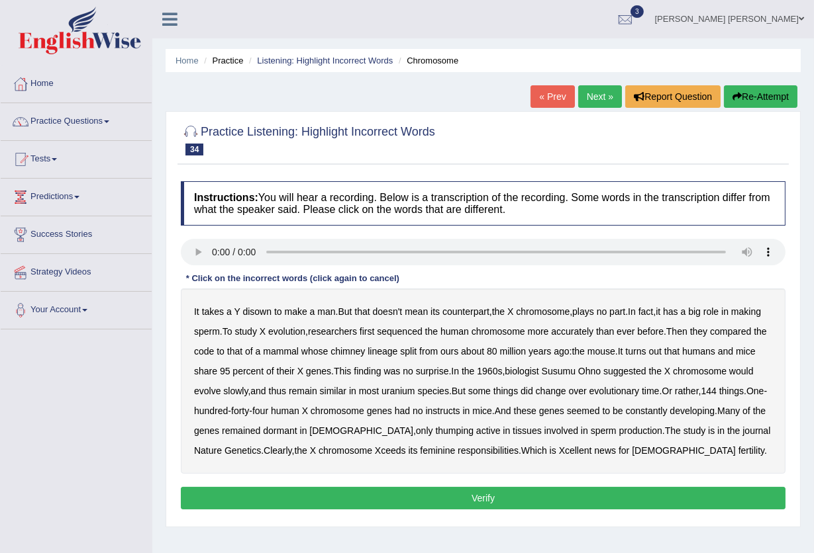
click at [365, 353] on b "chimney" at bounding box center [347, 351] width 34 height 11
click at [415, 396] on b "uranium" at bounding box center [398, 391] width 34 height 11
click at [678, 486] on div "Instructions: You will hear a recording. Below is a transcription of the record…" at bounding box center [482, 348] width 611 height 346
click at [678, 492] on button "Verify" at bounding box center [483, 498] width 604 height 23
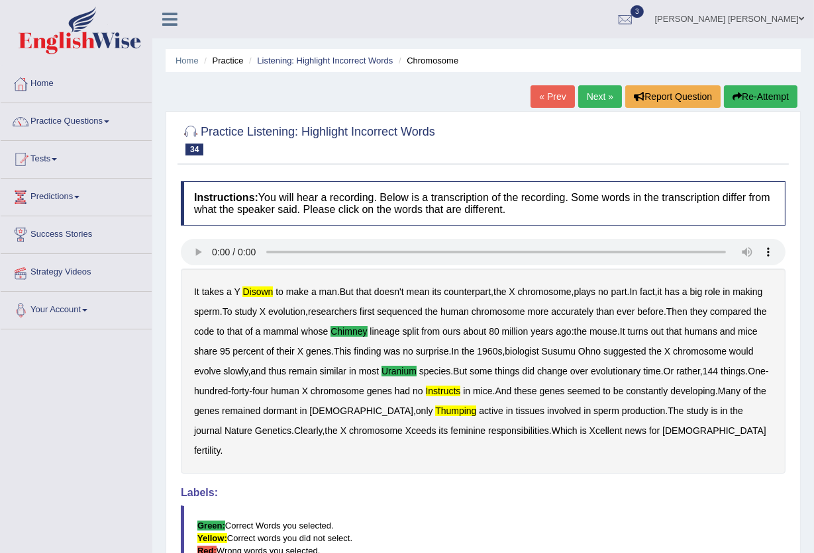
click at [592, 90] on link "Next »" at bounding box center [600, 96] width 44 height 23
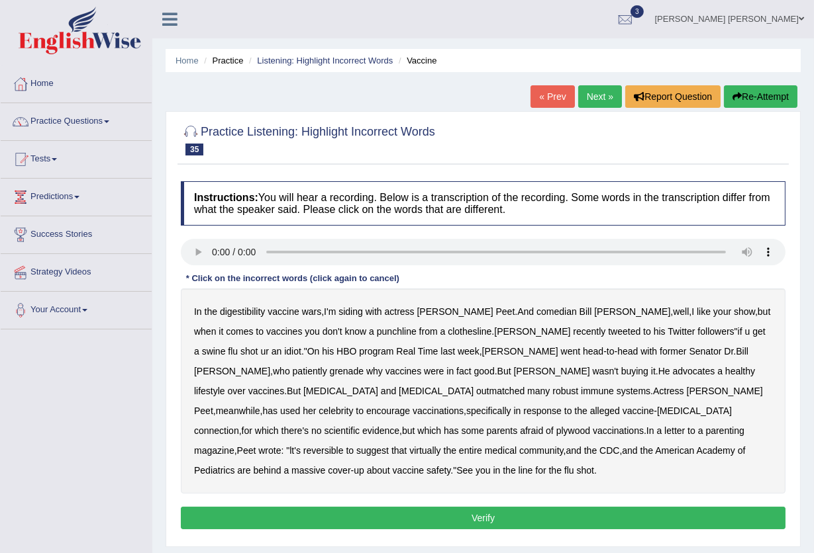
click at [239, 314] on b "digestibility" at bounding box center [242, 311] width 45 height 11
drag, startPoint x: 412, startPoint y: 375, endPoint x: 422, endPoint y: 375, distance: 9.3
click at [673, 375] on b "advocates" at bounding box center [694, 371] width 42 height 11
click at [673, 376] on b "advocates" at bounding box center [694, 371] width 42 height 11
click at [688, 356] on b "Senator" at bounding box center [704, 351] width 32 height 11
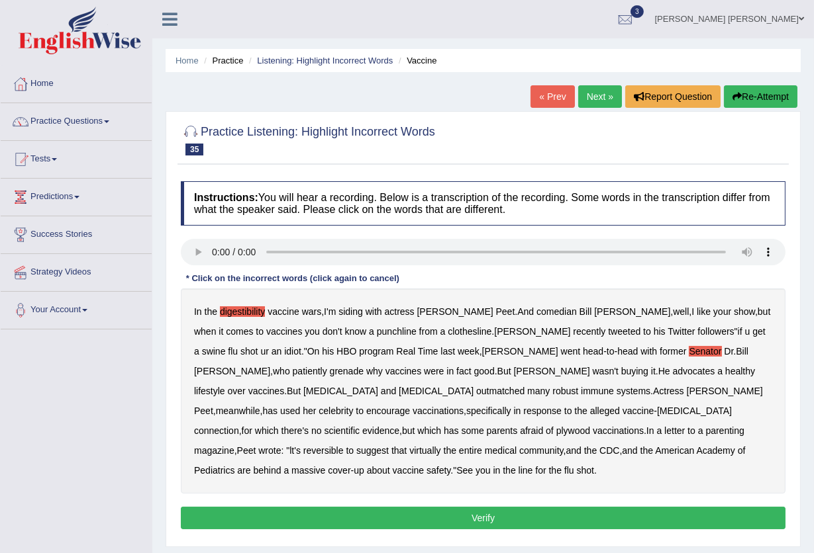
click at [688, 353] on b "Senator" at bounding box center [704, 351] width 32 height 11
click at [359, 426] on b "scientific" at bounding box center [342, 431] width 36 height 11
click at [344, 446] on b "reversible" at bounding box center [323, 451] width 40 height 11
click at [643, 507] on button "Verify" at bounding box center [483, 518] width 604 height 23
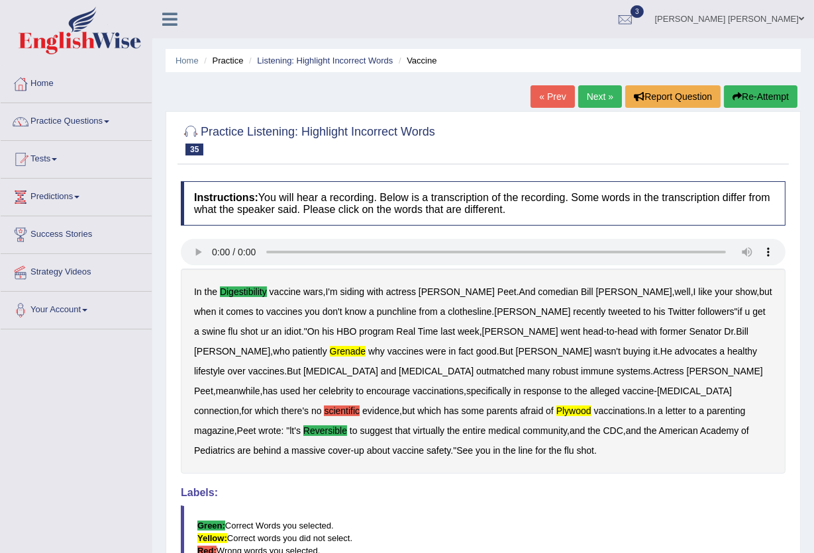
click at [583, 94] on link "Next »" at bounding box center [600, 96] width 44 height 23
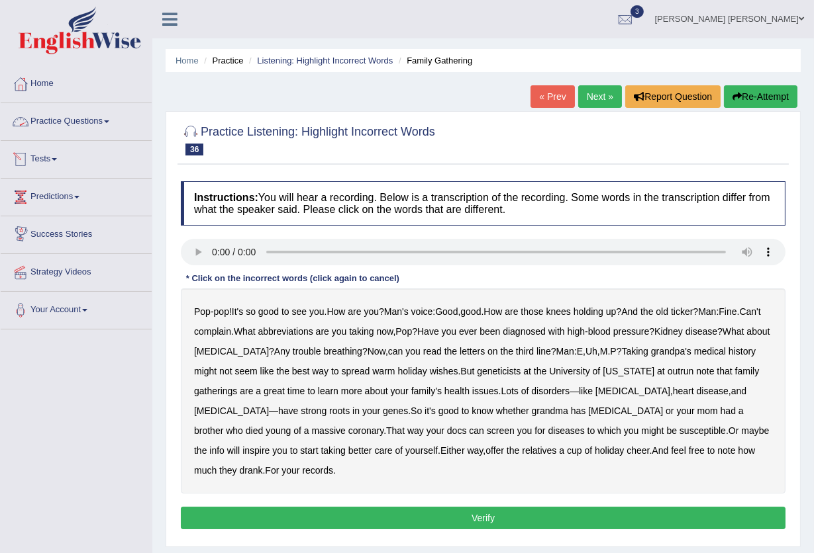
click at [49, 159] on link "Tests" at bounding box center [76, 157] width 151 height 33
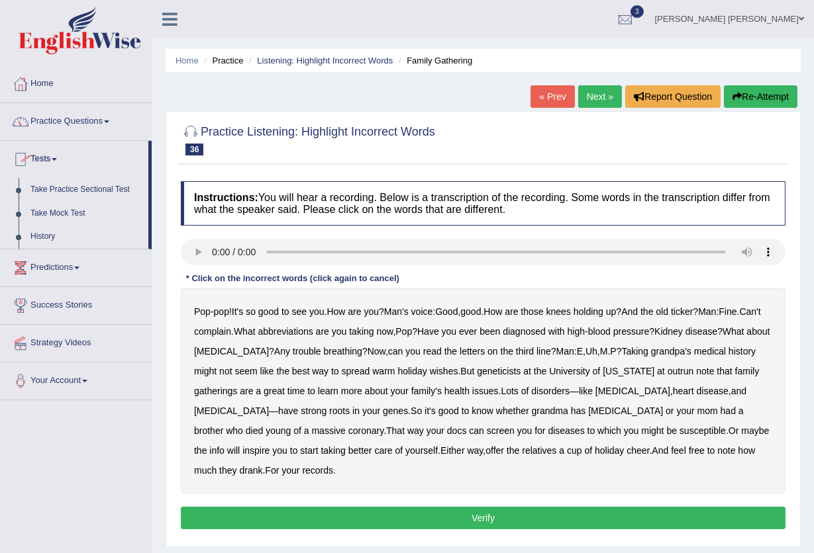
click at [45, 235] on link "History" at bounding box center [86, 237] width 124 height 24
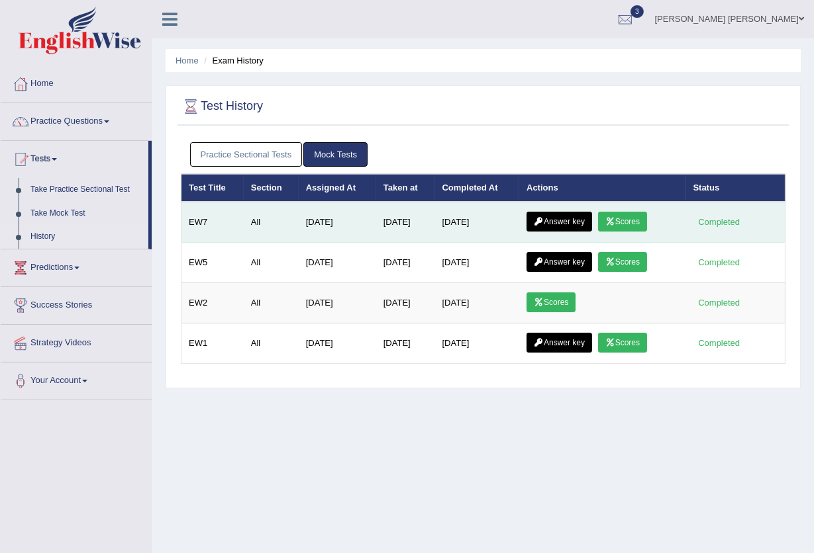
click at [539, 218] on icon at bounding box center [539, 222] width 10 height 8
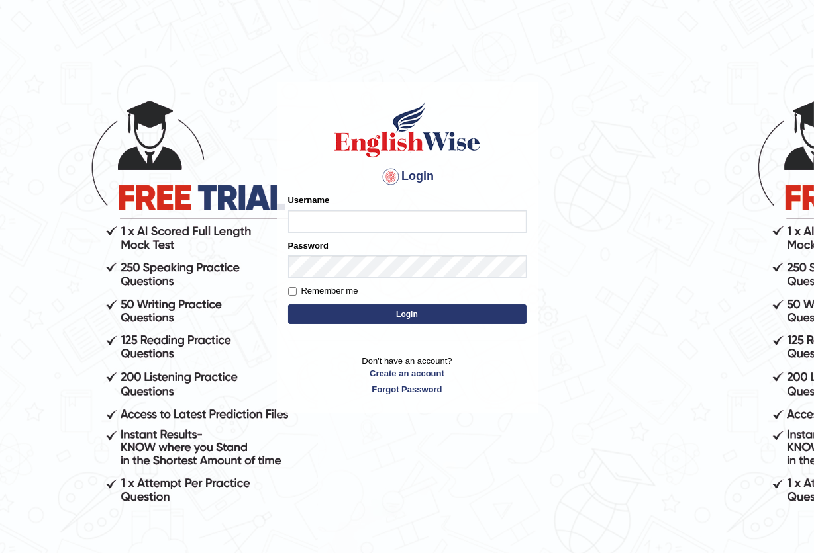
click at [11, 50] on body "Login Please fix the following errors: Username Password Remember me Login Don'…" at bounding box center [407, 316] width 814 height 553
click at [327, 213] on input "Username" at bounding box center [407, 222] width 238 height 23
type input "n"
type input "maratais_parramatta"
click at [437, 313] on button "Login" at bounding box center [407, 315] width 238 height 20
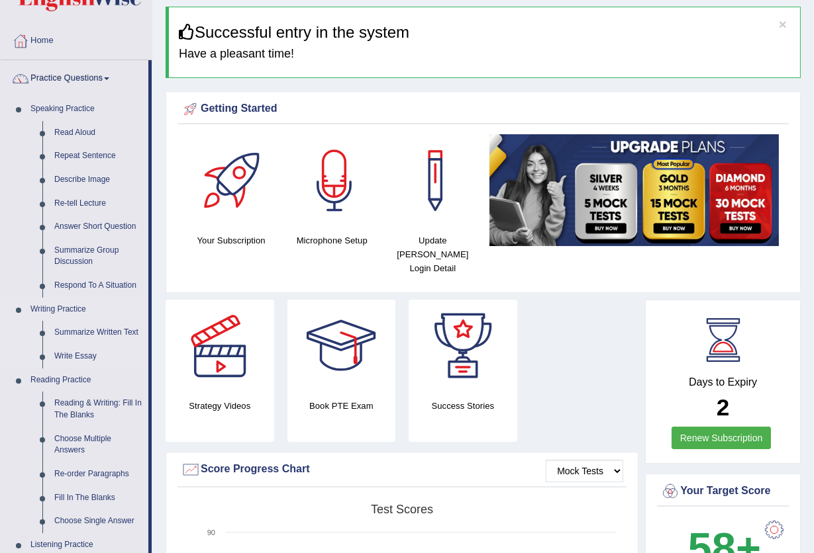
scroll to position [441, 0]
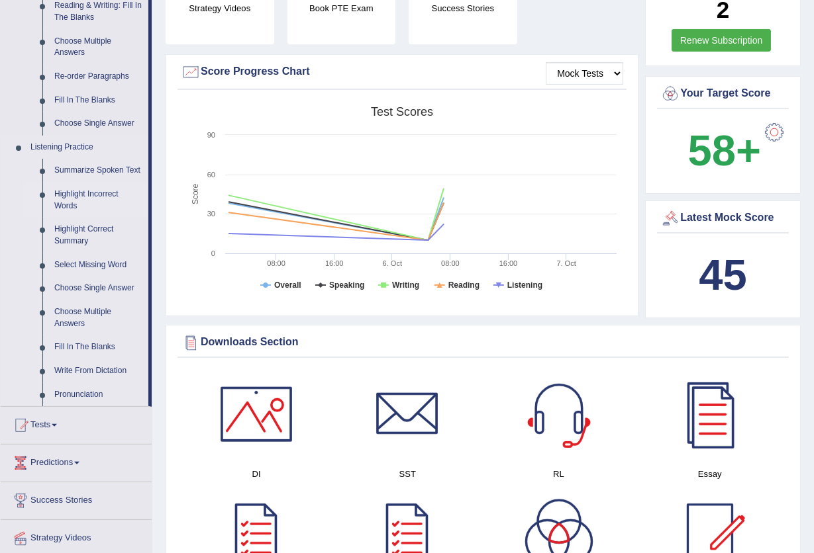
click at [67, 194] on link "Highlight Incorrect Words" at bounding box center [98, 200] width 100 height 35
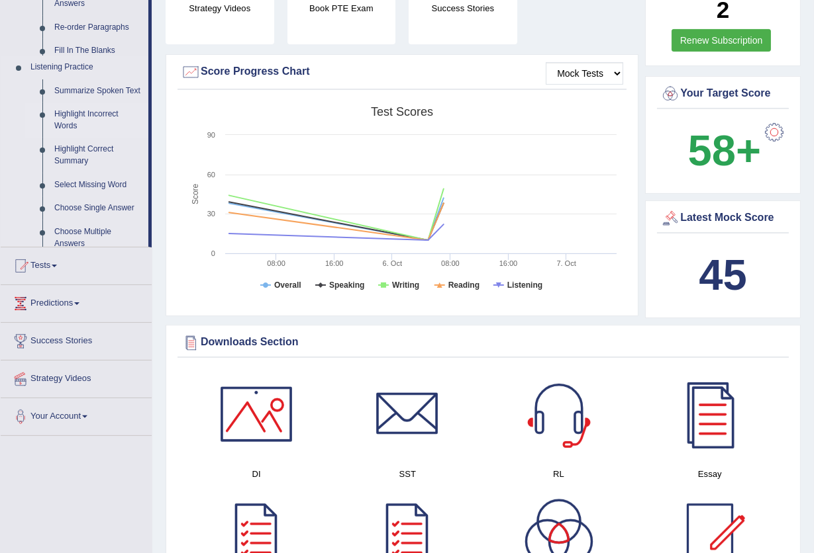
scroll to position [182, 0]
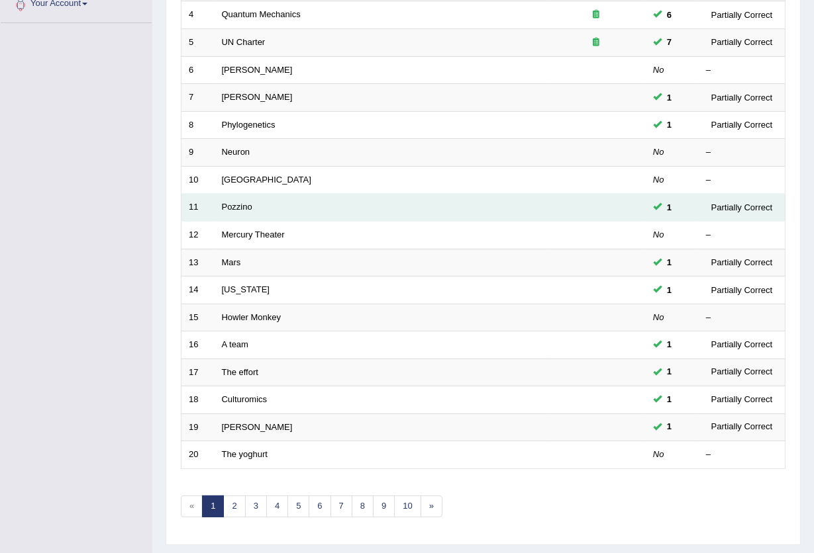
scroll to position [322, 0]
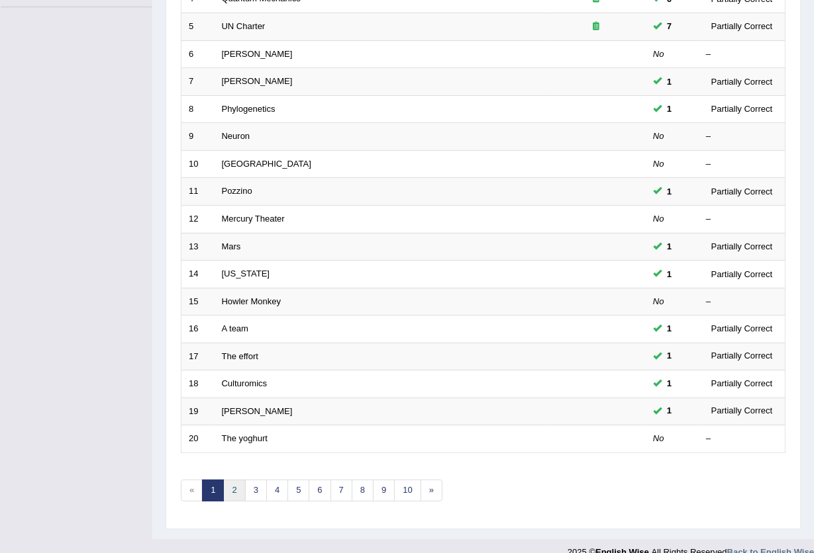
click at [242, 480] on link "2" at bounding box center [234, 491] width 22 height 22
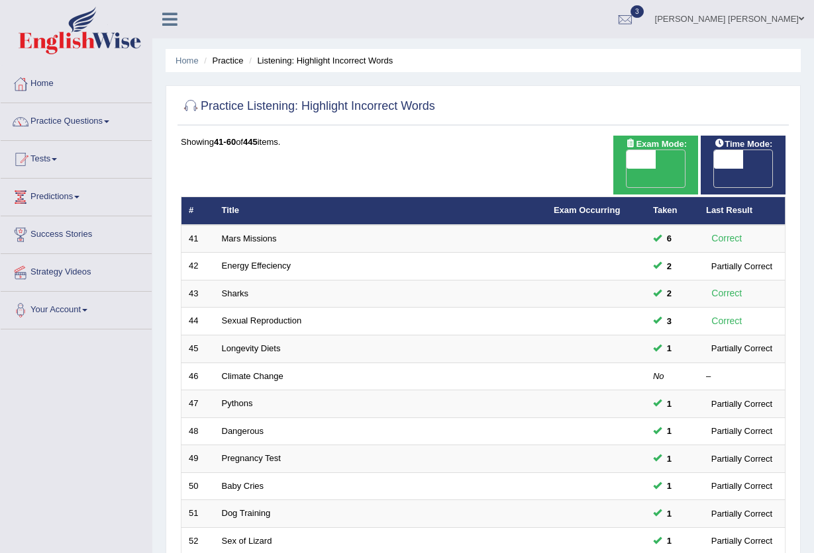
scroll to position [322, 0]
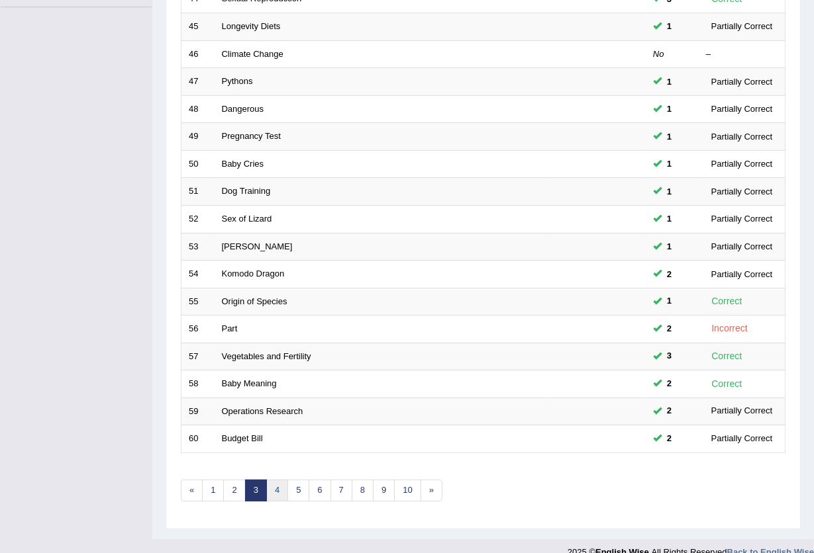
click at [279, 480] on link "4" at bounding box center [277, 491] width 22 height 22
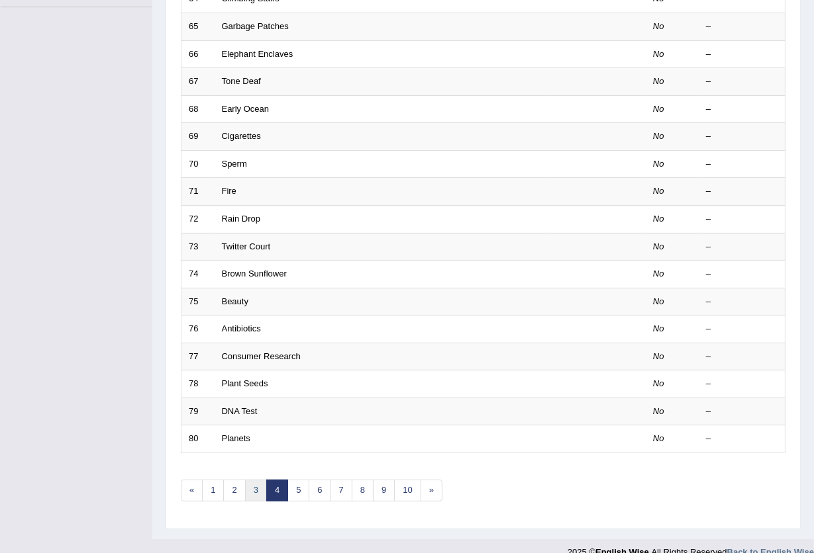
click at [255, 480] on link "3" at bounding box center [256, 491] width 22 height 22
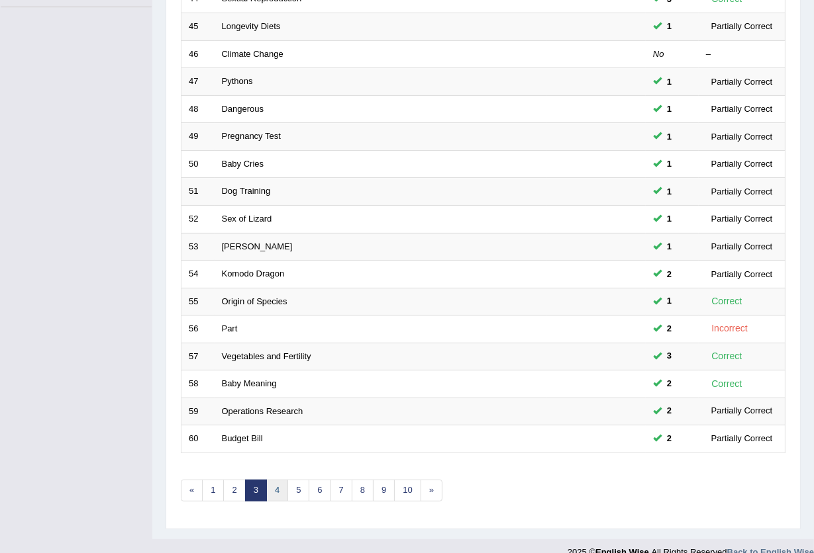
click at [272, 480] on link "4" at bounding box center [277, 491] width 22 height 22
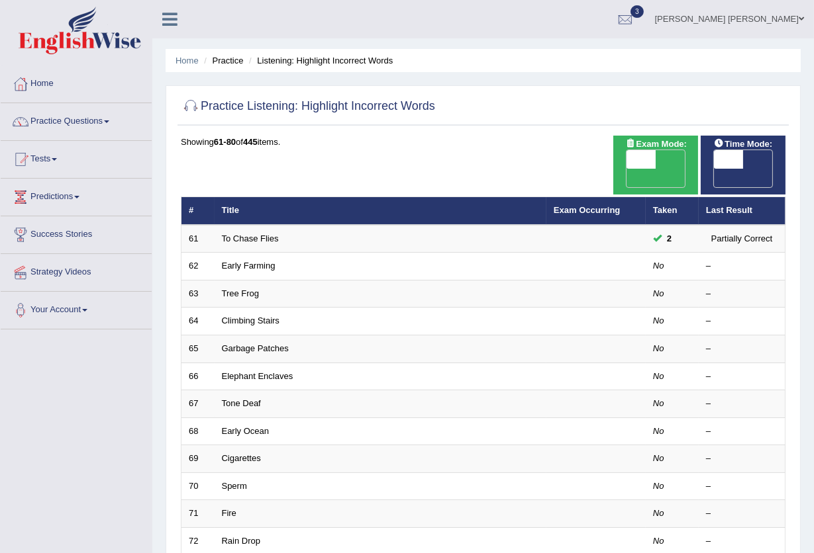
click at [246, 234] on link "To Chase Flies" at bounding box center [250, 239] width 57 height 10
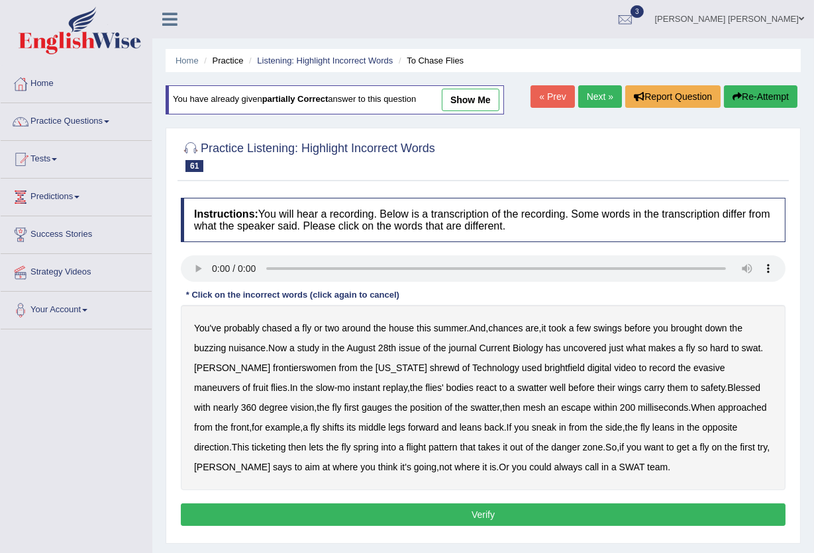
click at [594, 92] on link "Next »" at bounding box center [600, 96] width 44 height 23
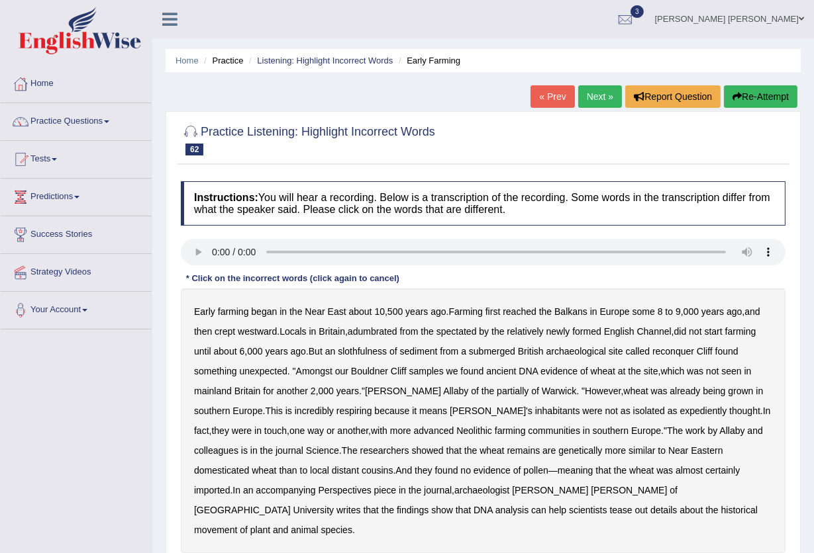
click at [530, 316] on b "reached" at bounding box center [519, 311] width 34 height 11
click at [373, 332] on b "adumbrated" at bounding box center [373, 331] width 50 height 11
click at [367, 355] on b "slothfulness" at bounding box center [362, 351] width 49 height 11
click at [385, 350] on b "slothfulness" at bounding box center [362, 351] width 49 height 11
click at [358, 354] on b "slothfulness" at bounding box center [362, 351] width 49 height 11
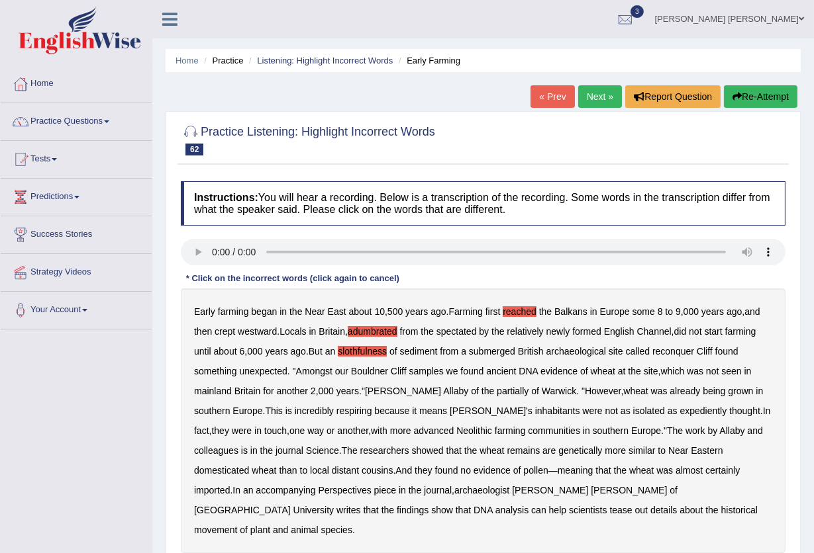
click at [336, 412] on b "respiring" at bounding box center [354, 411] width 36 height 11
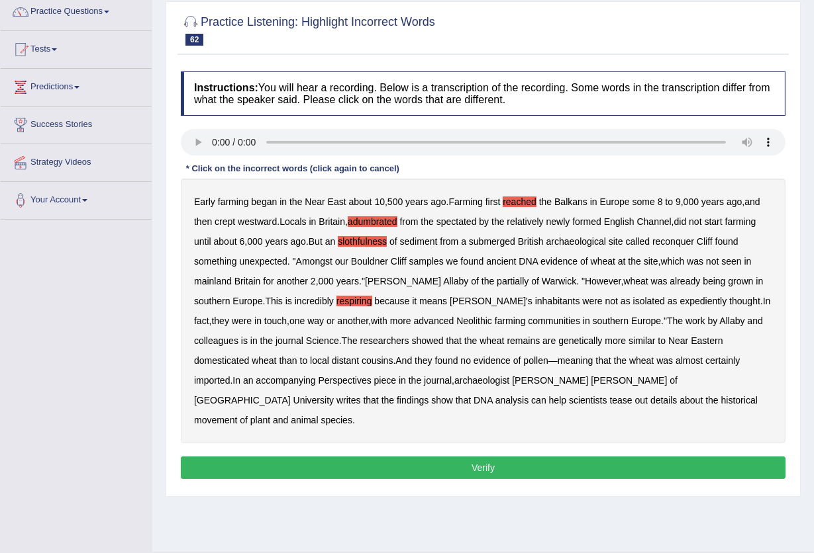
scroll to position [142, 0]
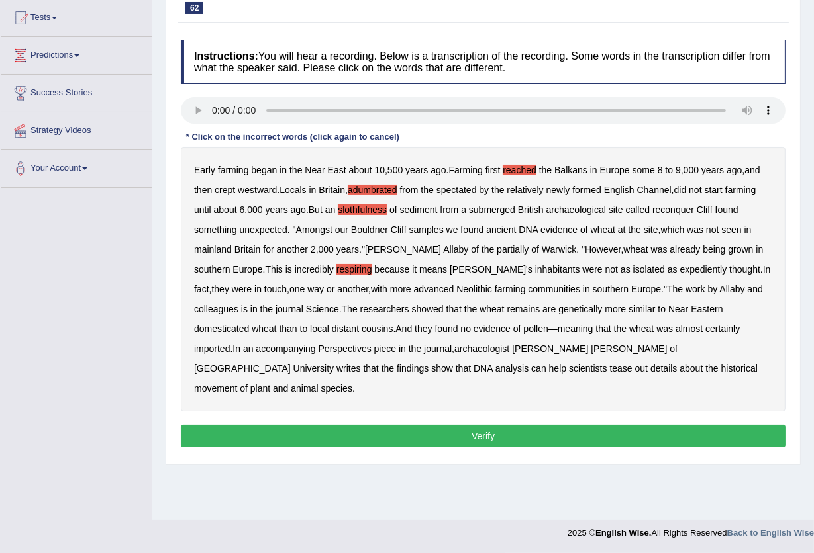
click at [498, 425] on button "Verify" at bounding box center [483, 436] width 604 height 23
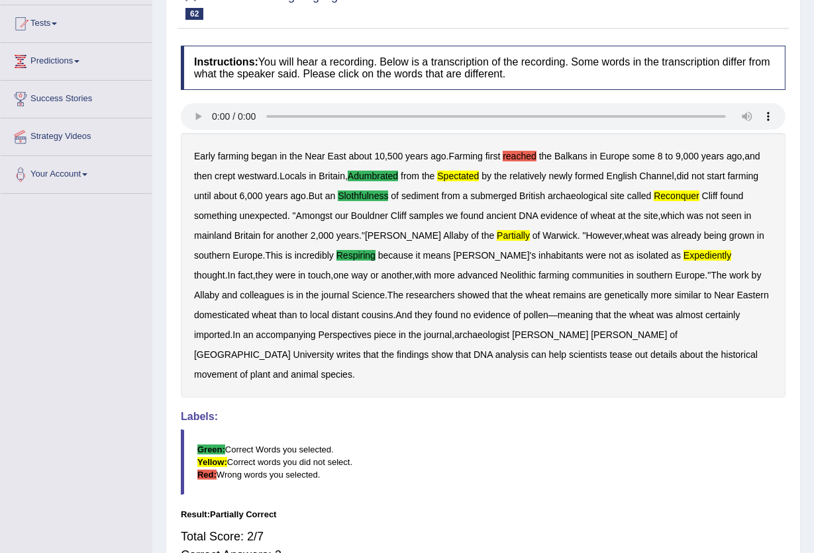
scroll to position [38, 0]
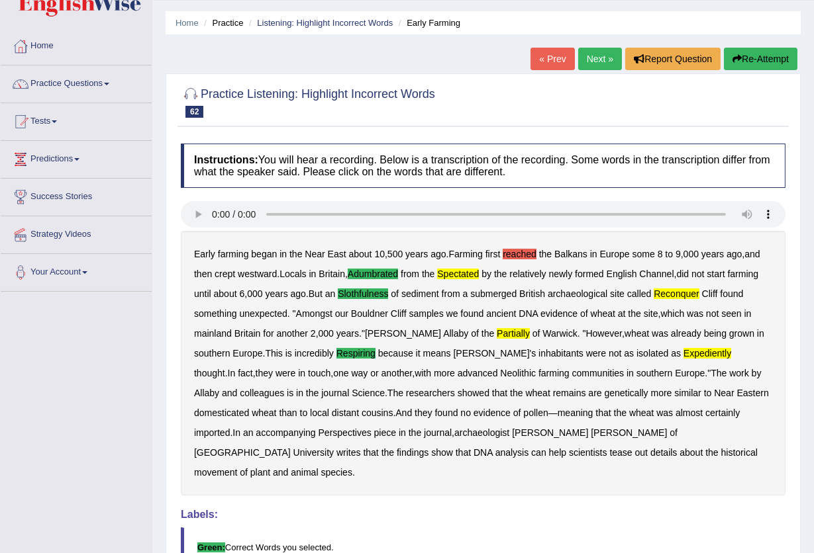
click at [606, 57] on link "Next »" at bounding box center [600, 59] width 44 height 23
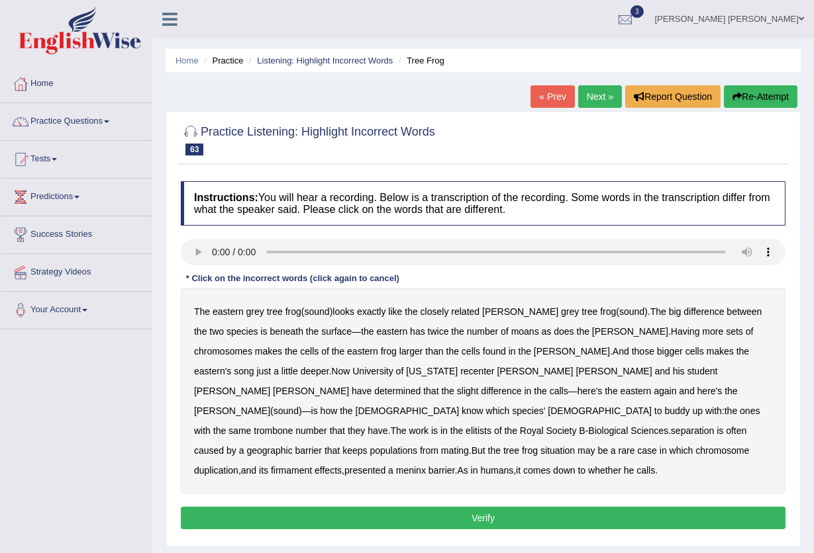
click at [511, 331] on b "moans" at bounding box center [525, 331] width 28 height 11
click at [254, 426] on b "trombone" at bounding box center [273, 431] width 39 height 11
click at [271, 465] on b "firmament" at bounding box center [291, 470] width 41 height 11
click at [481, 507] on button "Verify" at bounding box center [483, 518] width 604 height 23
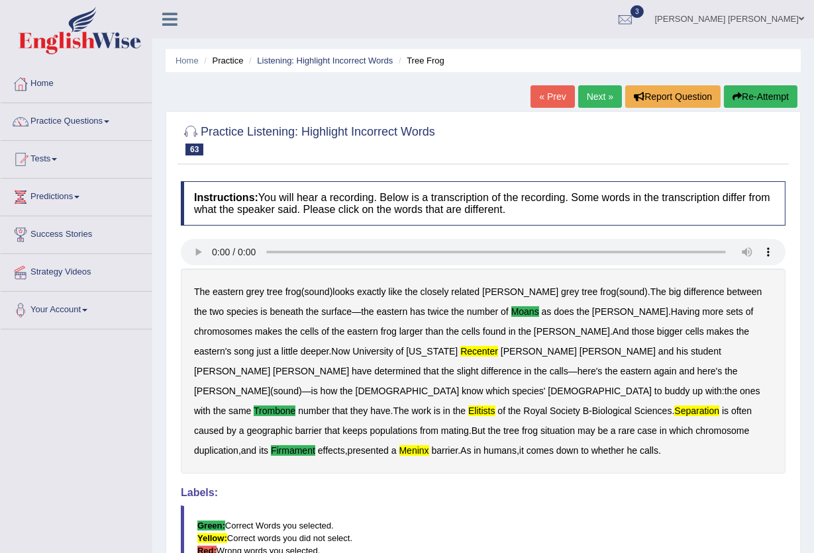
click at [580, 95] on link "Next »" at bounding box center [600, 96] width 44 height 23
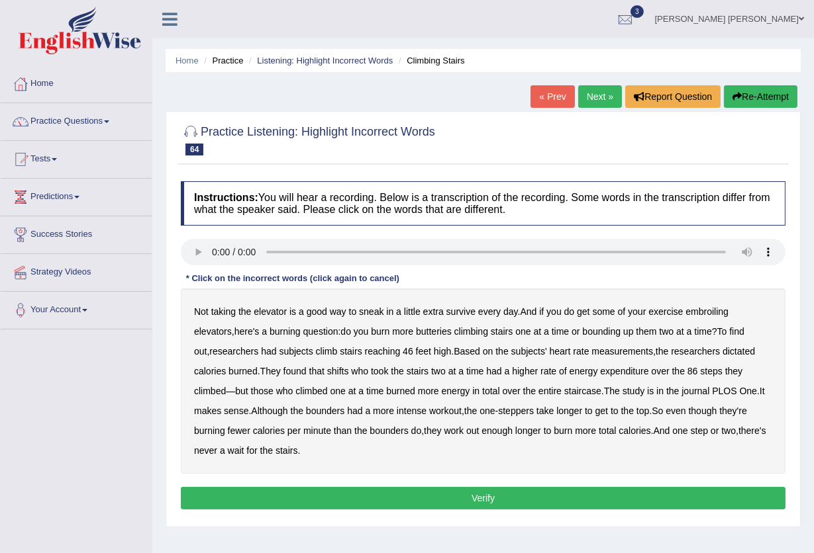
click at [271, 310] on b "elevator" at bounding box center [270, 311] width 33 height 11
click at [279, 310] on b "elevator" at bounding box center [270, 311] width 33 height 11
click at [711, 308] on b "embroiling" at bounding box center [706, 311] width 43 height 11
click at [430, 333] on b "butteries" at bounding box center [434, 331] width 36 height 11
click at [323, 413] on b "bounders" at bounding box center [325, 411] width 38 height 11
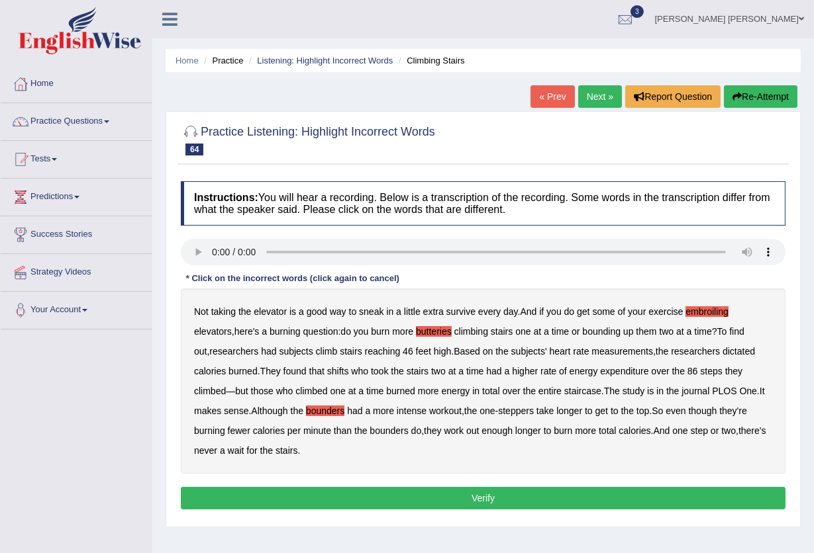
click at [324, 413] on b "bounders" at bounding box center [325, 411] width 38 height 11
click at [212, 433] on b "burning" at bounding box center [209, 431] width 31 height 11
click at [306, 494] on button "Verify" at bounding box center [483, 498] width 604 height 23
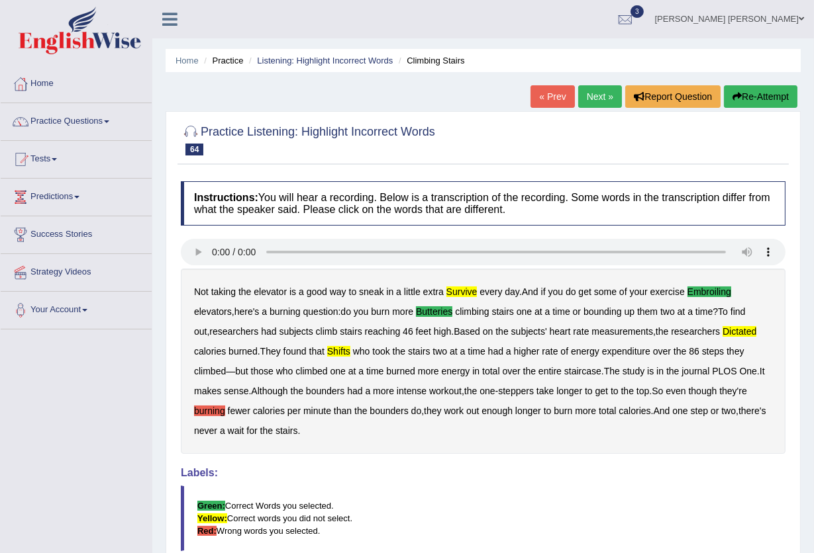
click at [598, 89] on link "Next »" at bounding box center [600, 96] width 44 height 23
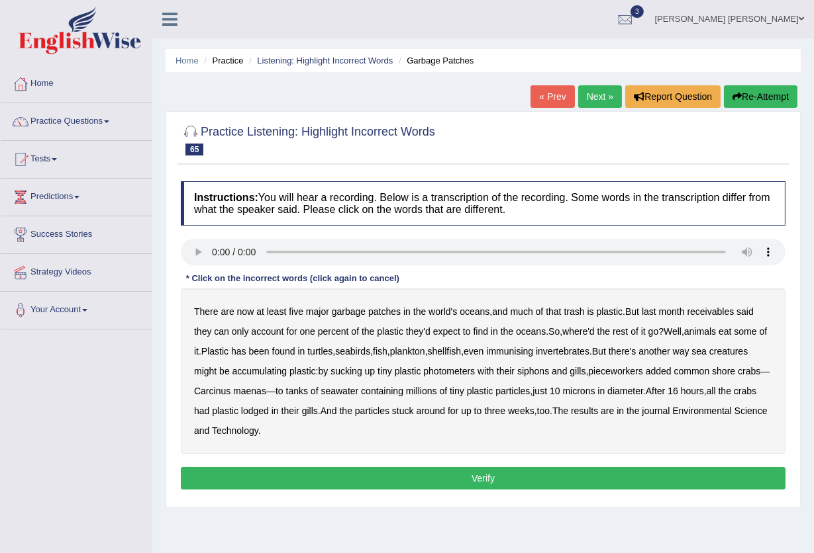
click at [709, 314] on b "receivables" at bounding box center [709, 311] width 47 height 11
drag, startPoint x: 533, startPoint y: 353, endPoint x: 542, endPoint y: 352, distance: 8.8
click at [533, 353] on b "immunising" at bounding box center [509, 351] width 47 height 11
click at [549, 373] on b "siphons" at bounding box center [533, 371] width 32 height 11
drag, startPoint x: 587, startPoint y: 372, endPoint x: 607, endPoint y: 371, distance: 19.9
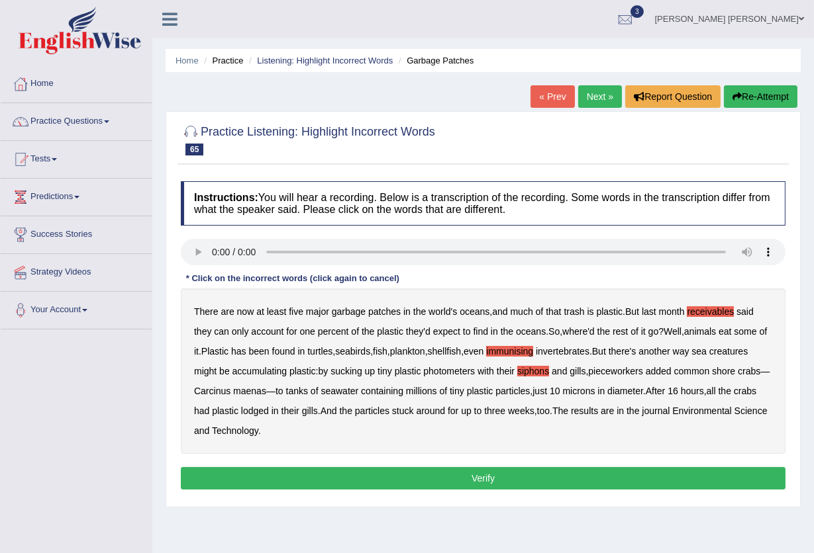
click at [549, 372] on b "siphons" at bounding box center [533, 371] width 32 height 11
click at [642, 373] on b "pieceworkers" at bounding box center [615, 371] width 54 height 11
click at [374, 475] on button "Verify" at bounding box center [483, 478] width 604 height 23
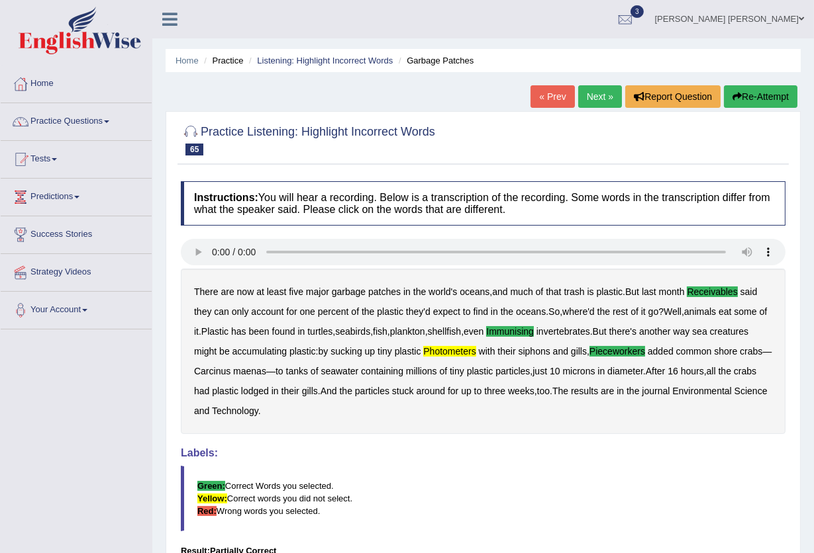
click at [598, 101] on link "Next »" at bounding box center [600, 96] width 44 height 23
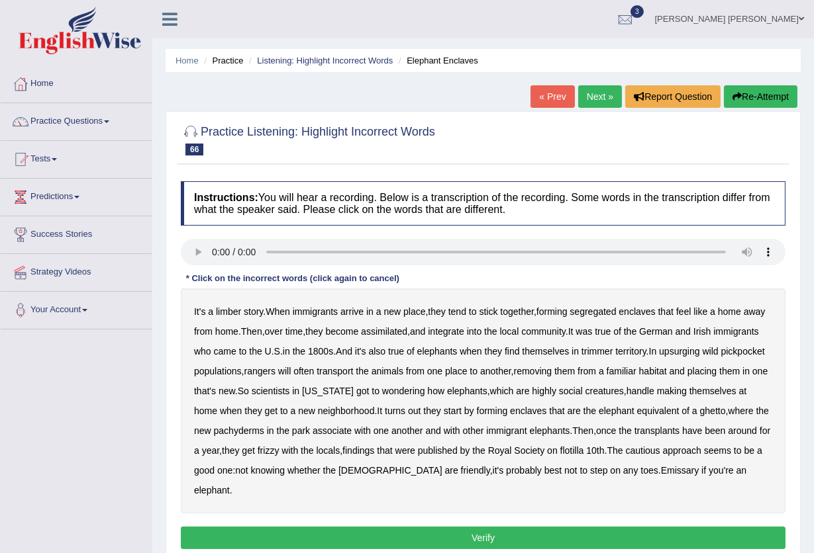
click at [228, 316] on b "limber" at bounding box center [228, 311] width 25 height 11
click at [316, 314] on b "immigrants" at bounding box center [315, 311] width 45 height 11
click at [700, 354] on b "upsurging" at bounding box center [679, 351] width 41 height 11
click at [425, 392] on b "wondering" at bounding box center [403, 391] width 43 height 11
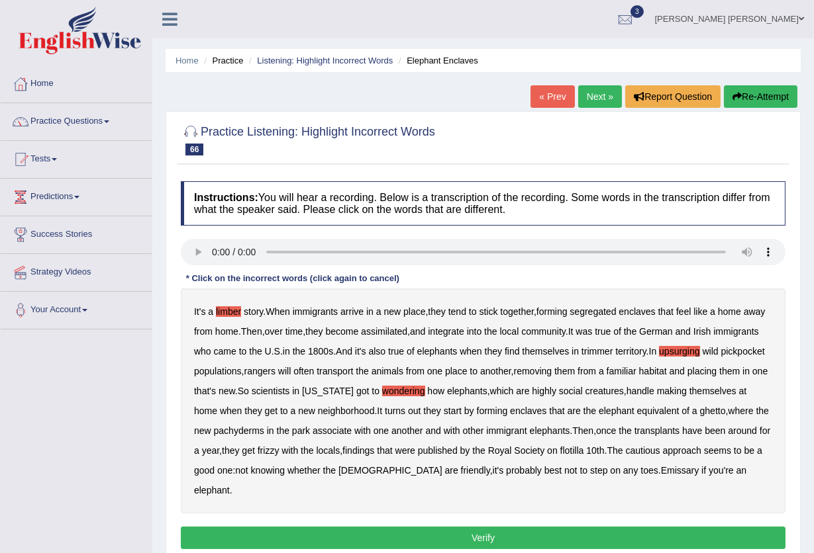
click at [425, 392] on b "wondering" at bounding box center [403, 391] width 43 height 11
click at [584, 453] on b "flotilla" at bounding box center [572, 451] width 24 height 11
click at [442, 468] on b "[DEMOGRAPHIC_DATA]" at bounding box center [390, 470] width 104 height 11
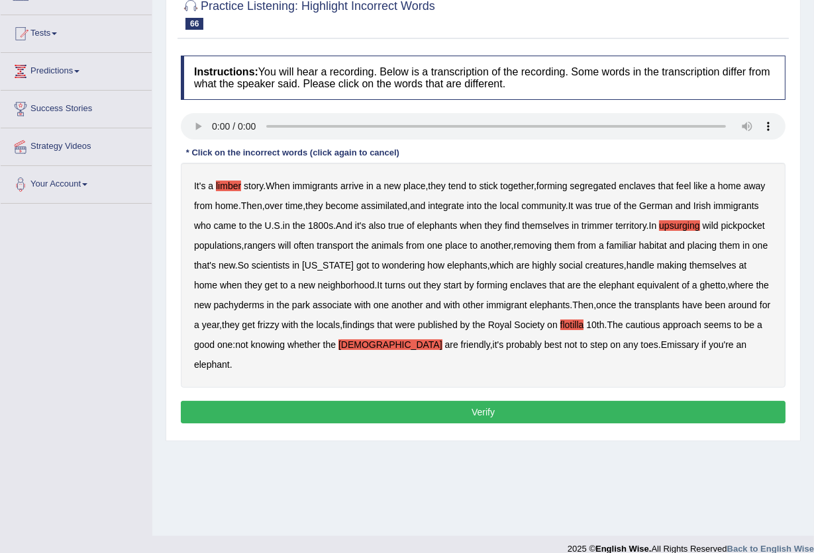
scroll to position [142, 0]
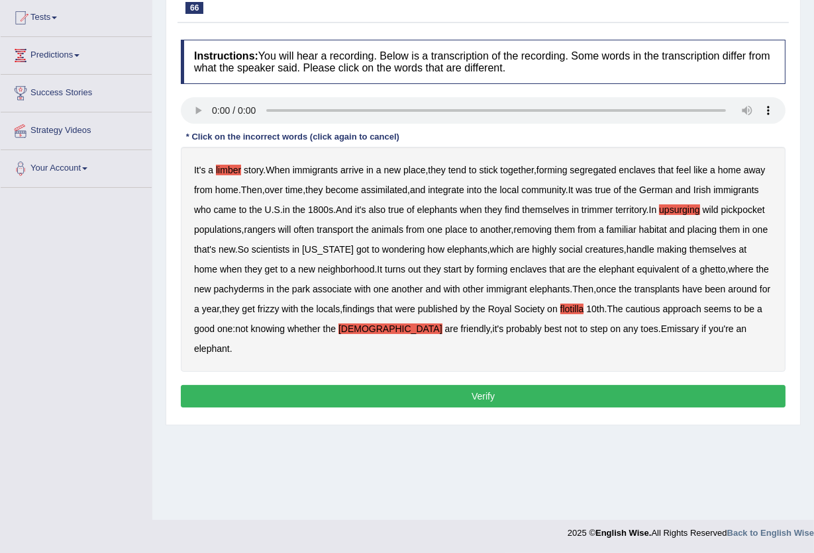
click at [699, 330] on b "Emissary" at bounding box center [680, 329] width 38 height 11
click at [654, 391] on button "Verify" at bounding box center [483, 396] width 604 height 23
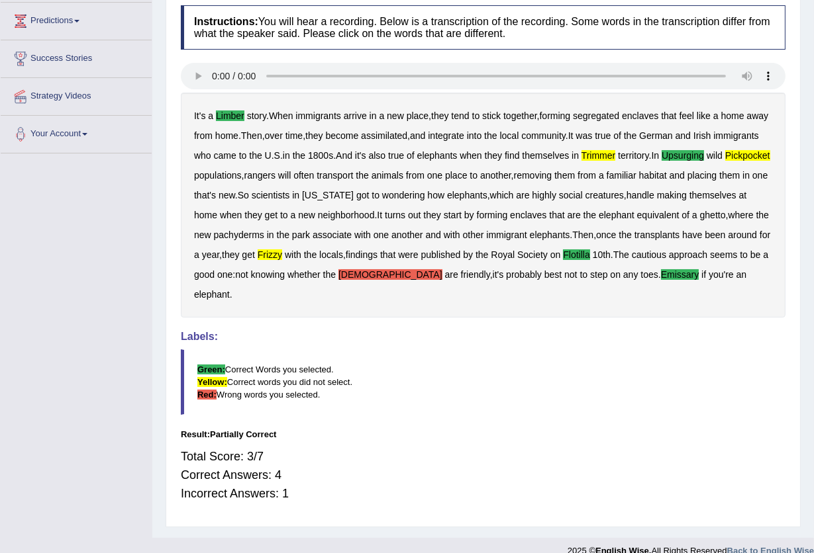
scroll to position [195, 0]
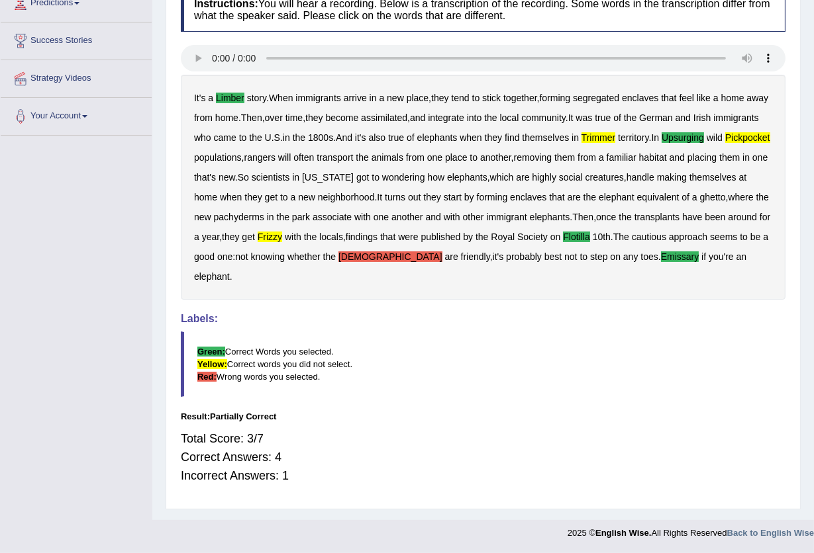
click at [442, 253] on b "[DEMOGRAPHIC_DATA]" at bounding box center [390, 257] width 104 height 11
click at [442, 259] on b "natives" at bounding box center [390, 257] width 104 height 11
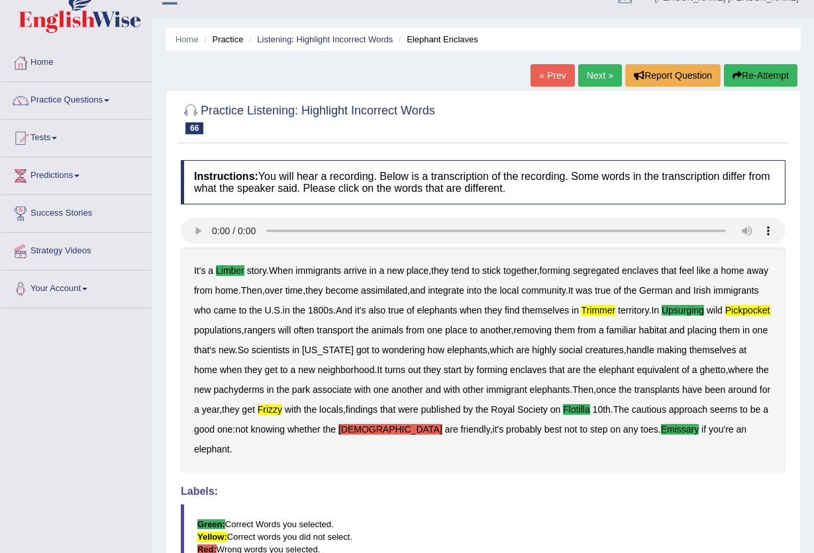
scroll to position [0, 0]
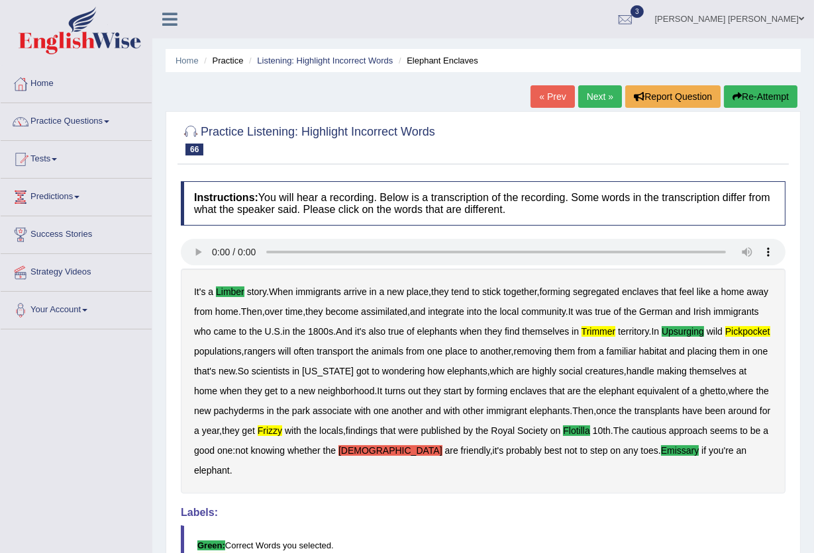
click at [596, 94] on link "Next »" at bounding box center [600, 96] width 44 height 23
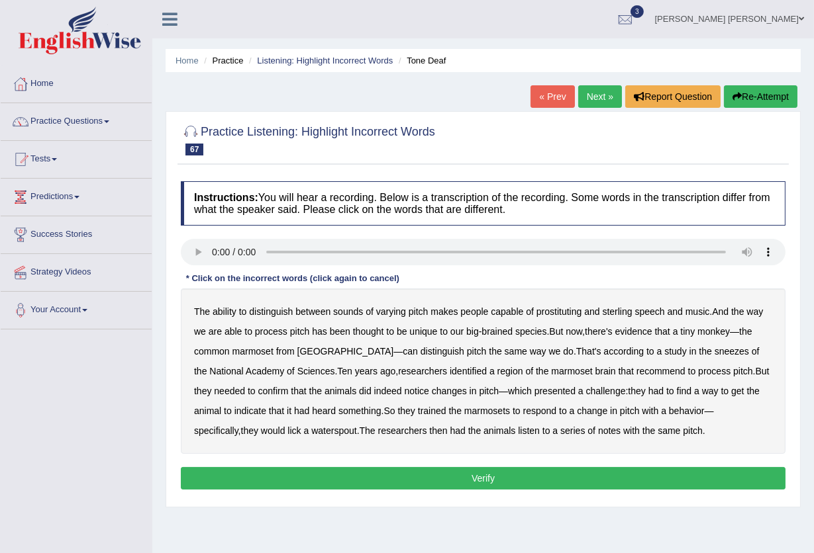
click at [620, 312] on b "sterling" at bounding box center [617, 311] width 30 height 11
click at [714, 353] on b "sneezes" at bounding box center [731, 351] width 34 height 11
click at [572, 469] on button "Verify" at bounding box center [483, 478] width 604 height 23
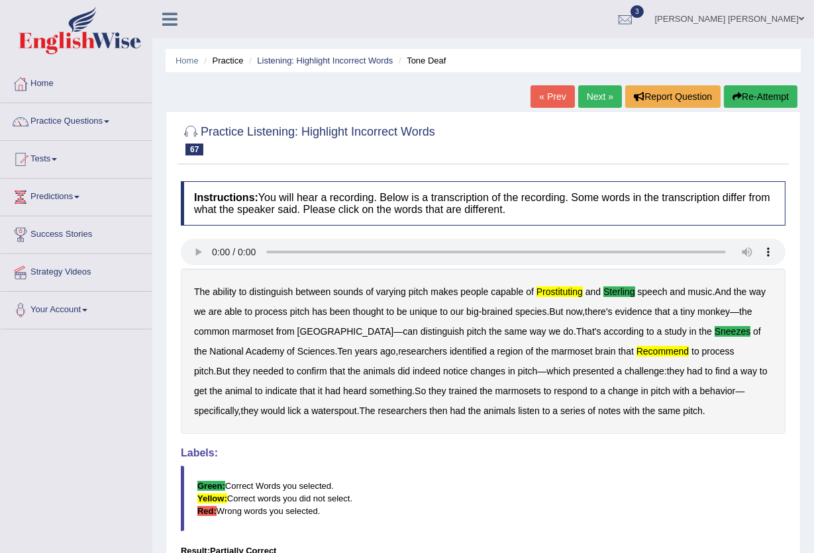
click at [587, 92] on link "Next »" at bounding box center [600, 96] width 44 height 23
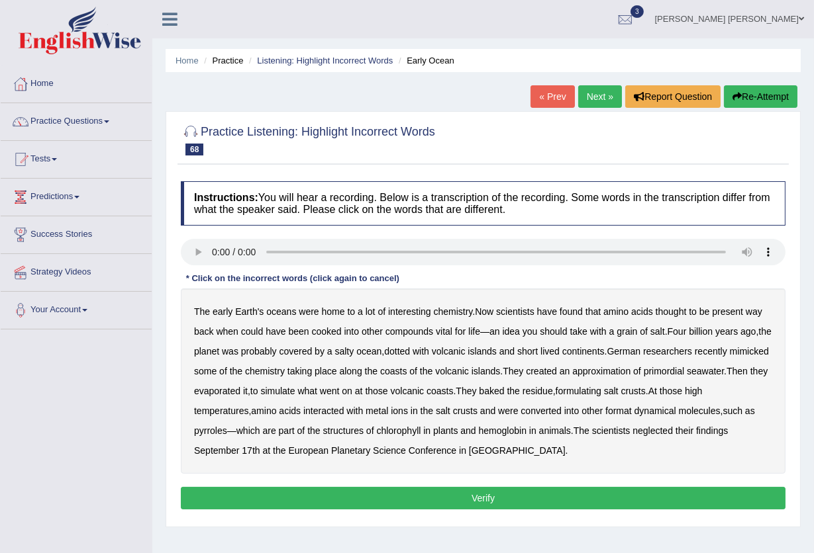
click at [730, 357] on b "mimicked" at bounding box center [749, 351] width 39 height 11
click at [408, 433] on b "chlorophyll" at bounding box center [399, 431] width 44 height 11
click at [648, 434] on b "neglected" at bounding box center [652, 431] width 40 height 11
click at [454, 490] on button "Verify" at bounding box center [483, 498] width 604 height 23
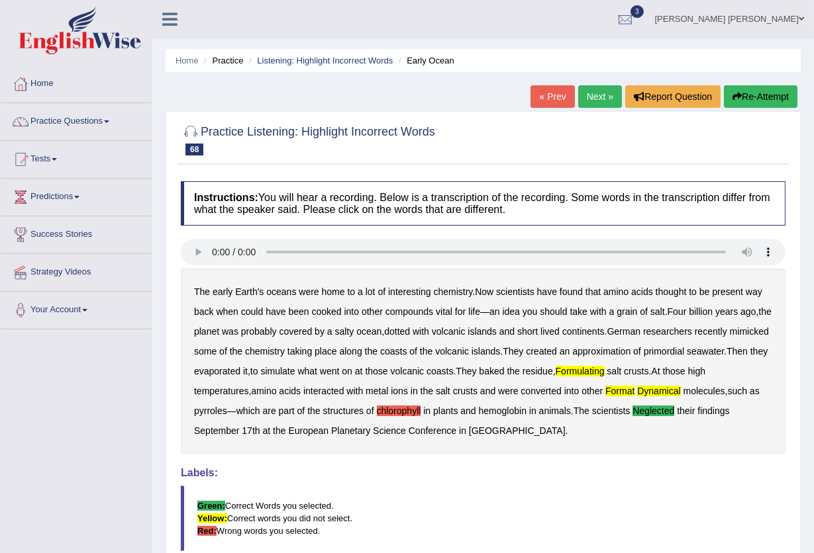
click at [597, 102] on link "Next »" at bounding box center [600, 96] width 44 height 23
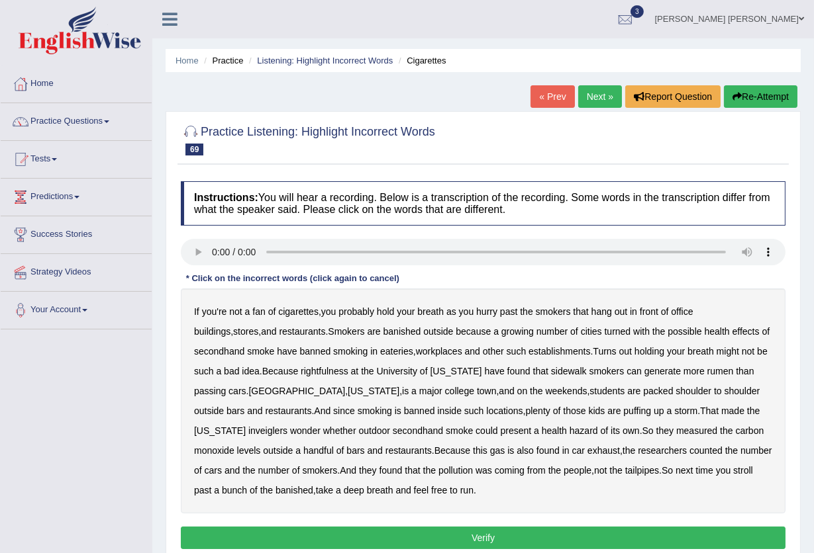
drag, startPoint x: 549, startPoint y: 333, endPoint x: 561, endPoint y: 331, distance: 12.1
click at [604, 333] on b "turned" at bounding box center [617, 331] width 26 height 11
click at [301, 373] on b "rightfulness" at bounding box center [325, 371] width 48 height 11
click at [287, 426] on b "inveiglers" at bounding box center [267, 431] width 39 height 11
click at [625, 474] on b "tailpipes" at bounding box center [642, 470] width 34 height 11
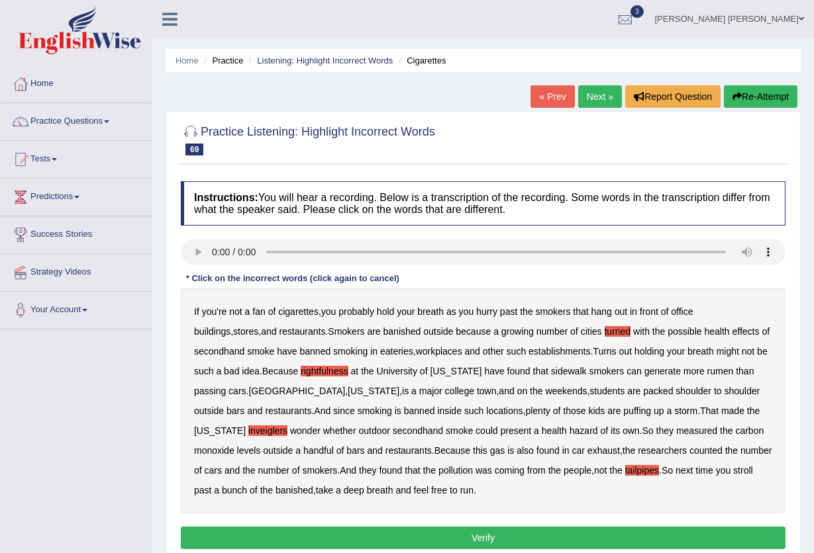
click at [625, 473] on b "tailpipes" at bounding box center [642, 470] width 34 height 11
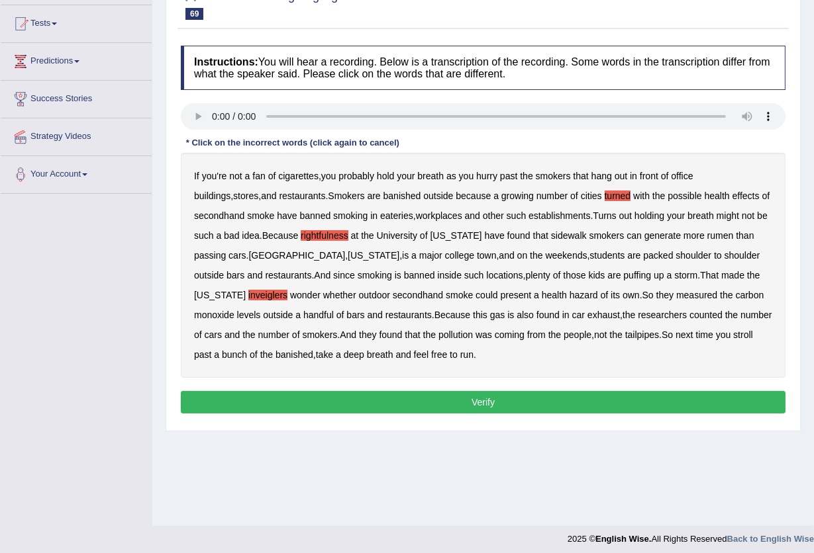
scroll to position [142, 0]
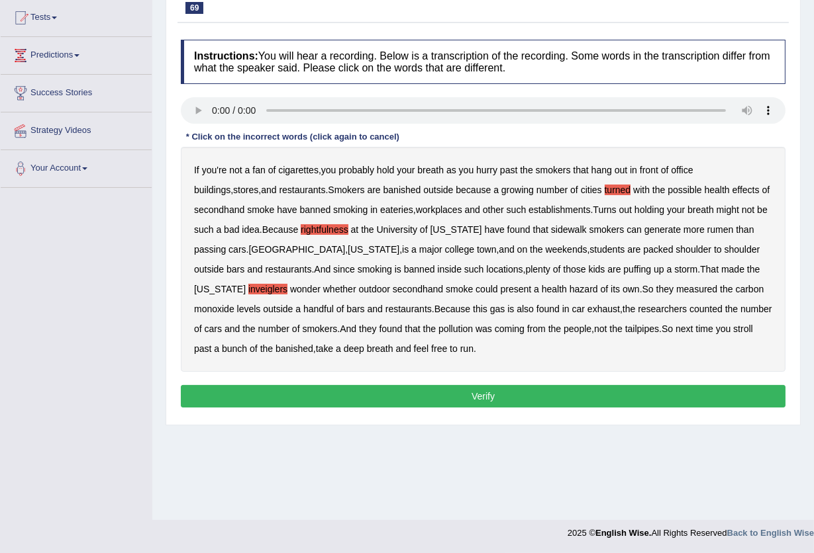
click at [429, 392] on button "Verify" at bounding box center [483, 396] width 604 height 23
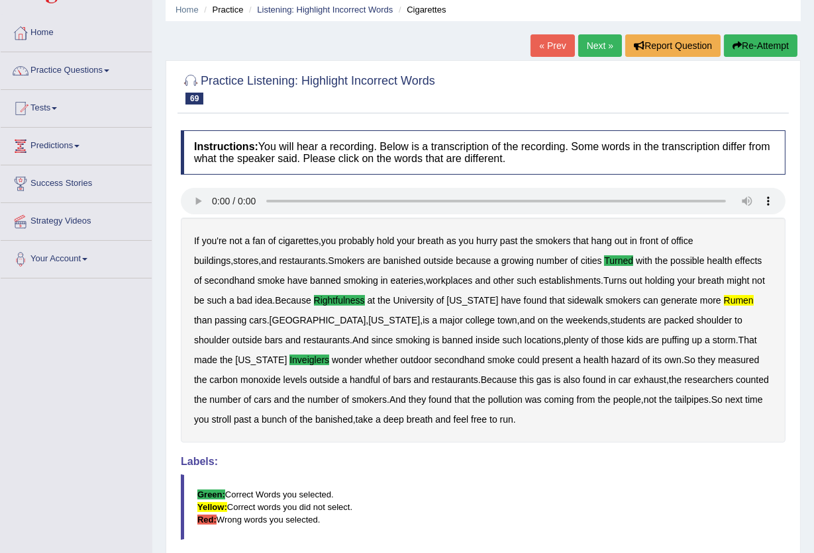
scroll to position [0, 0]
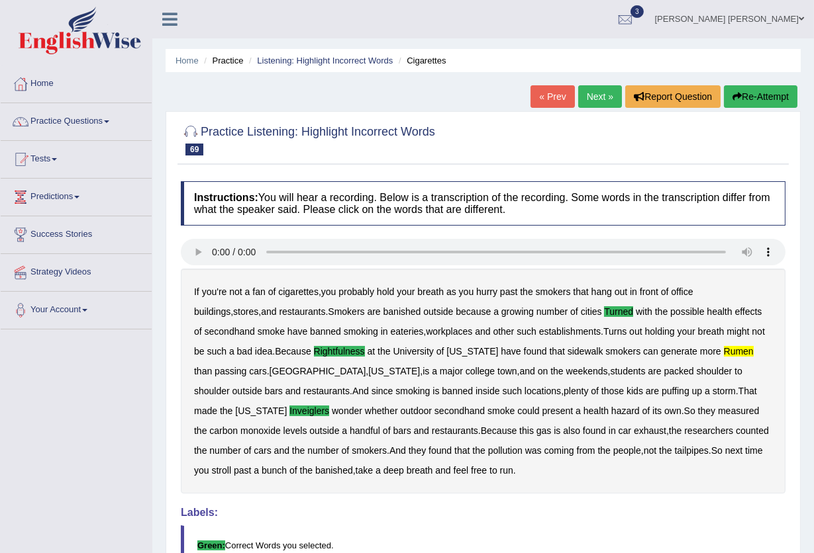
click at [596, 101] on link "Next »" at bounding box center [600, 96] width 44 height 23
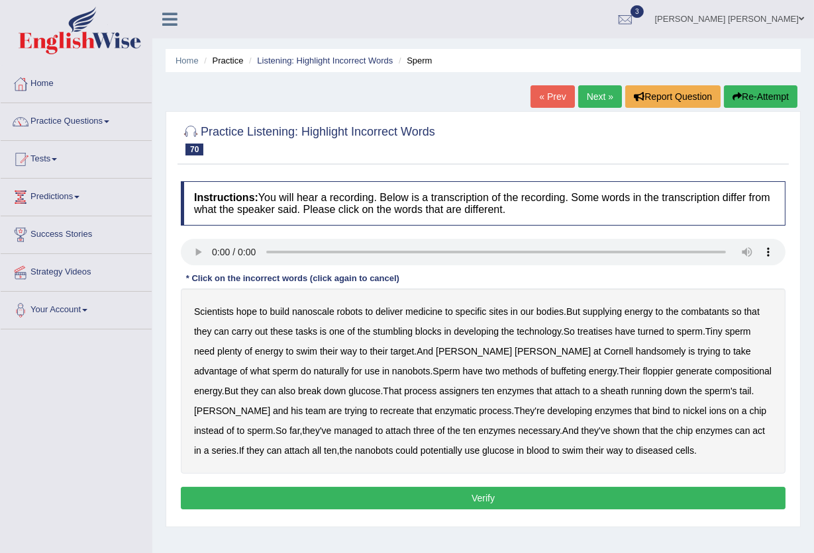
click at [706, 312] on b "combatants" at bounding box center [705, 311] width 48 height 11
drag, startPoint x: 596, startPoint y: 330, endPoint x: 614, endPoint y: 330, distance: 17.2
click at [597, 330] on b "treatises" at bounding box center [594, 331] width 35 height 11
click at [636, 353] on b "handsomely" at bounding box center [661, 351] width 50 height 11
click at [439, 394] on b "assigners" at bounding box center [459, 391] width 40 height 11
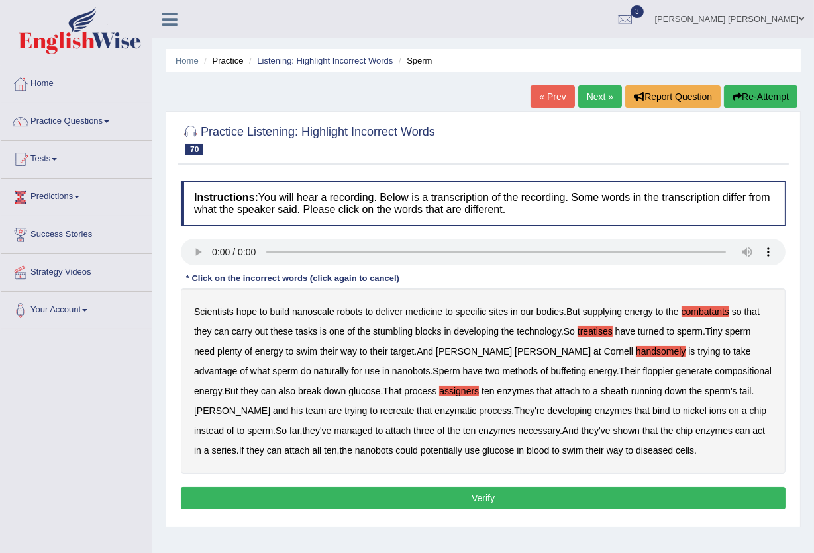
click at [439, 394] on b "assigners" at bounding box center [459, 391] width 40 height 11
click at [532, 494] on button "Verify" at bounding box center [483, 498] width 604 height 23
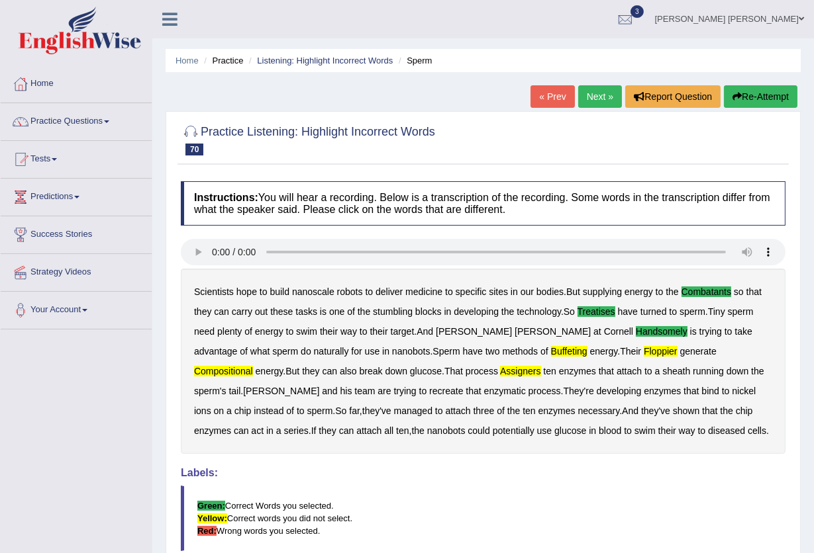
click at [598, 91] on link "Next »" at bounding box center [600, 96] width 44 height 23
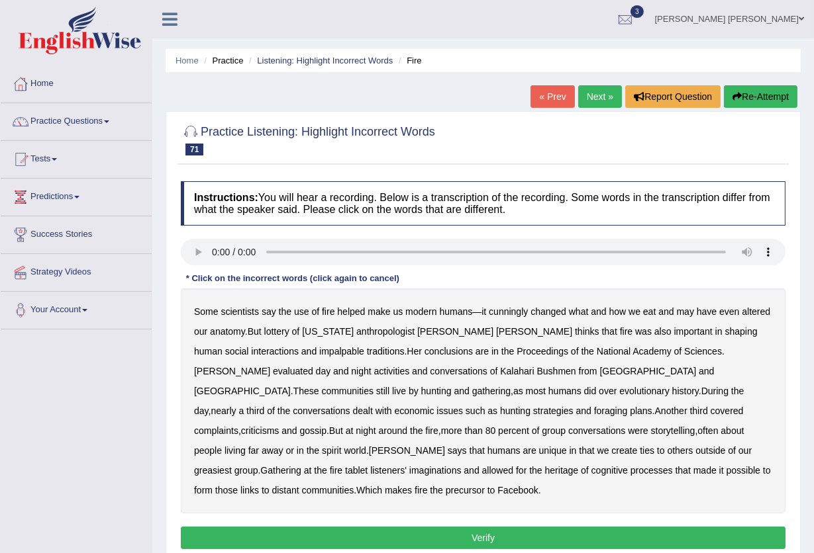
click at [516, 314] on b "cunningly" at bounding box center [508, 311] width 39 height 11
click at [522, 310] on b "cunningly" at bounding box center [508, 311] width 39 height 11
click at [277, 335] on b "lottery" at bounding box center [276, 331] width 25 height 11
click at [451, 386] on b "hunting" at bounding box center [436, 391] width 30 height 11
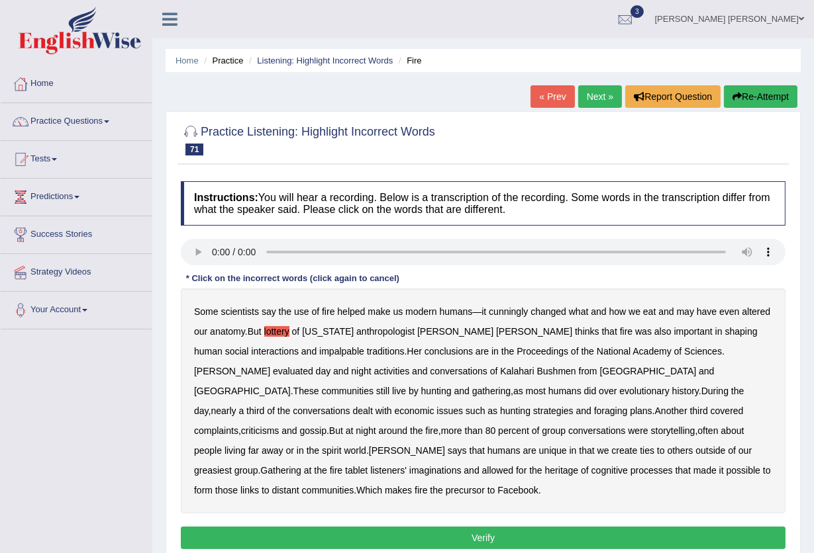
click at [279, 426] on b "criticisms" at bounding box center [260, 431] width 38 height 11
click at [367, 465] on b "tablet" at bounding box center [356, 470] width 23 height 11
click at [585, 527] on button "Verify" at bounding box center [483, 538] width 604 height 23
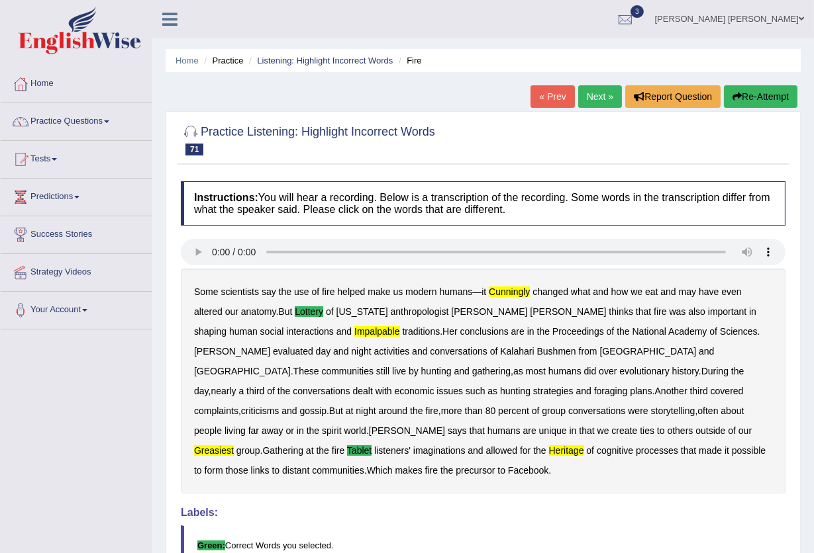
drag, startPoint x: 535, startPoint y: 506, endPoint x: 527, endPoint y: 504, distance: 8.2
click at [533, 504] on div "Instructions: You will hear a recording. Below is a transcription of the record…" at bounding box center [482, 436] width 611 height 522
click at [596, 97] on link "Next »" at bounding box center [600, 96] width 44 height 23
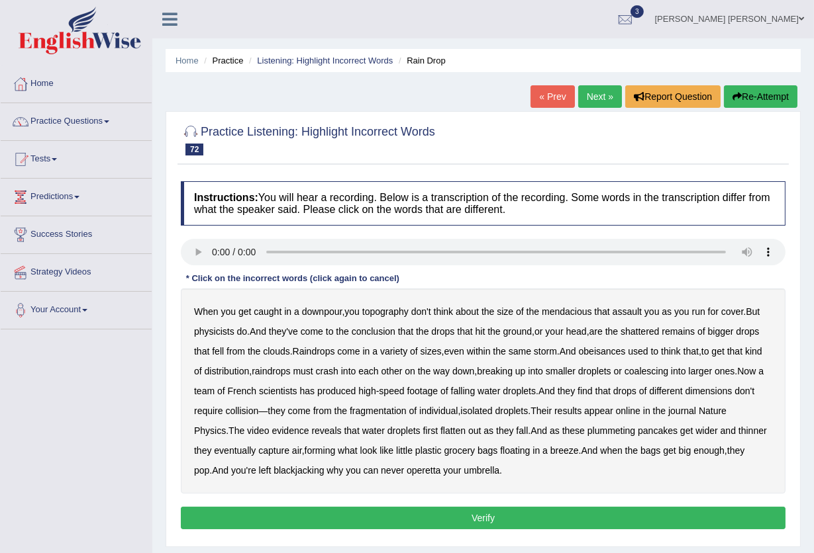
click at [567, 316] on b "mendacious" at bounding box center [567, 311] width 50 height 11
click at [622, 353] on b "obeisances" at bounding box center [602, 351] width 47 height 11
click at [698, 394] on b "dimensions" at bounding box center [708, 391] width 47 height 11
click at [698, 395] on b "dimensions" at bounding box center [708, 391] width 47 height 11
click at [273, 474] on b "blackjacking" at bounding box center [298, 470] width 50 height 11
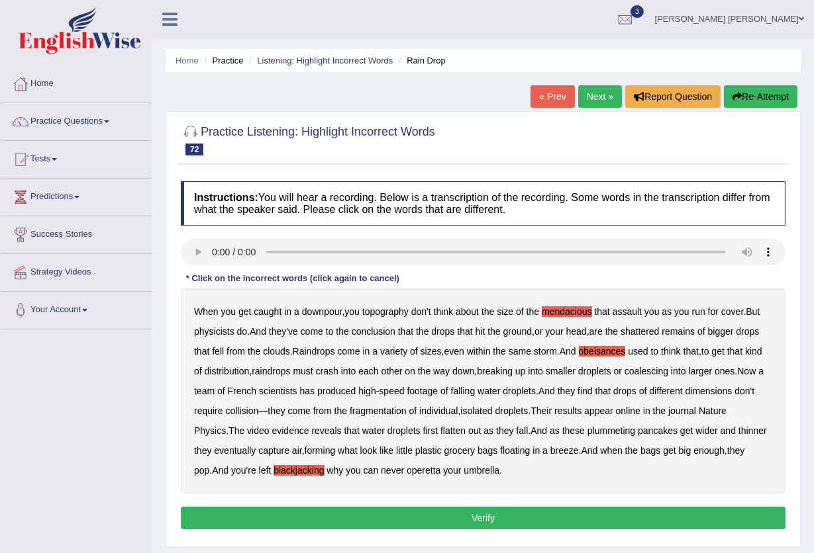
click at [460, 510] on button "Verify" at bounding box center [483, 518] width 604 height 23
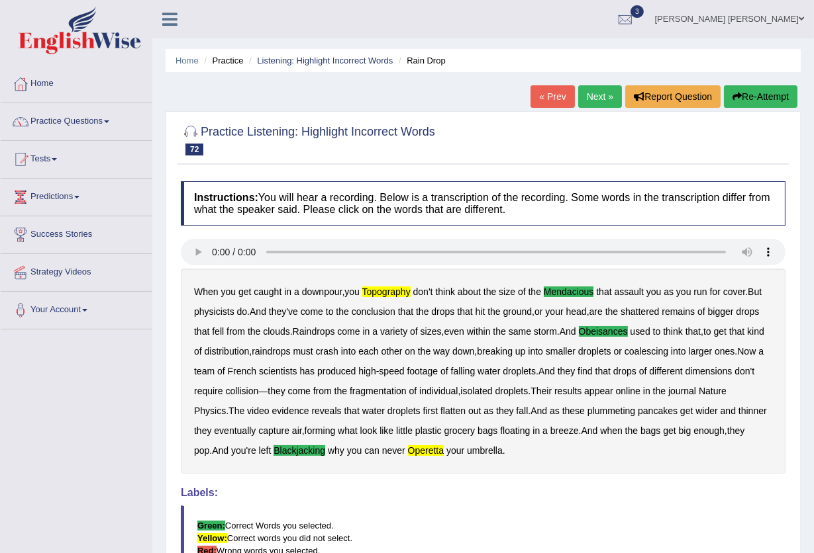
click at [585, 96] on link "Next »" at bounding box center [600, 96] width 44 height 23
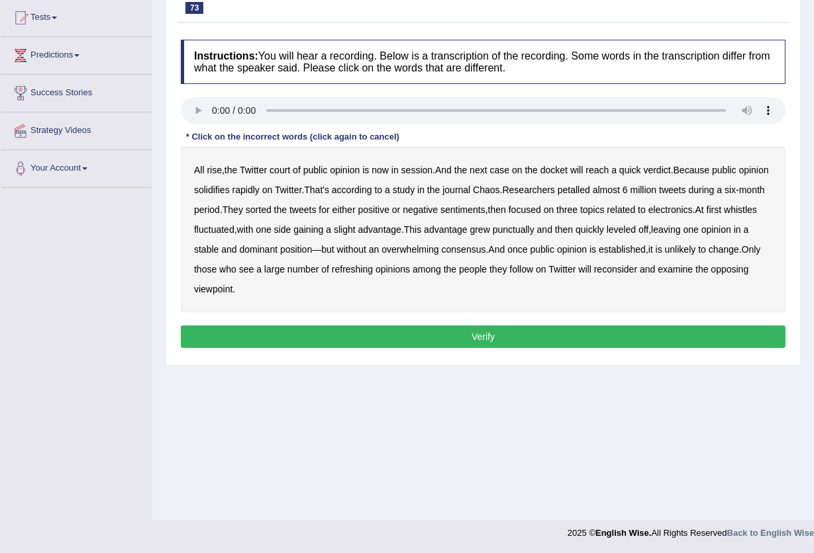
click at [230, 191] on b "solidifies" at bounding box center [212, 190] width 36 height 11
click at [590, 191] on b "petalled" at bounding box center [573, 190] width 32 height 11
click at [724, 215] on b "whistles" at bounding box center [740, 210] width 33 height 11
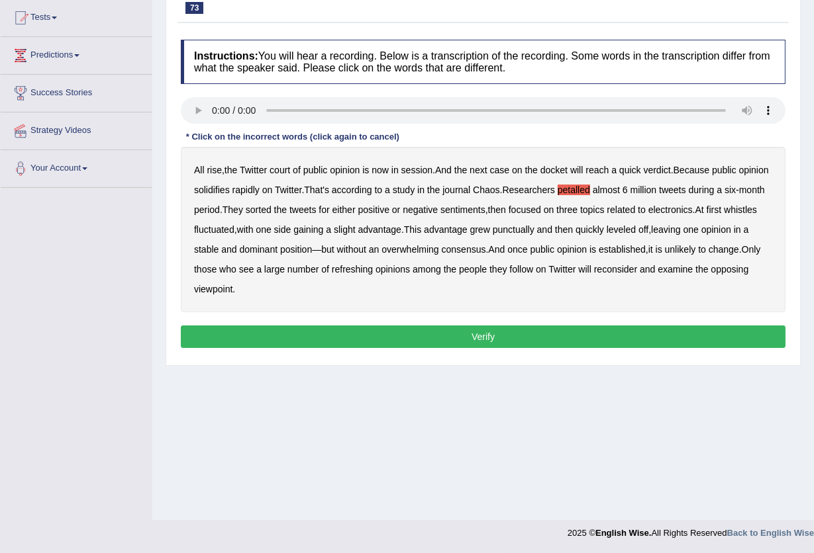
click at [724, 215] on b "whistles" at bounding box center [740, 210] width 33 height 11
click at [489, 228] on b "grew" at bounding box center [479, 229] width 20 height 11
click at [531, 228] on div "All rise , the Twitter court of public opinion is now in session . And the next…" at bounding box center [483, 229] width 604 height 165
click at [534, 229] on b "punctually" at bounding box center [514, 229] width 42 height 11
click at [489, 230] on b "grew" at bounding box center [479, 229] width 20 height 11
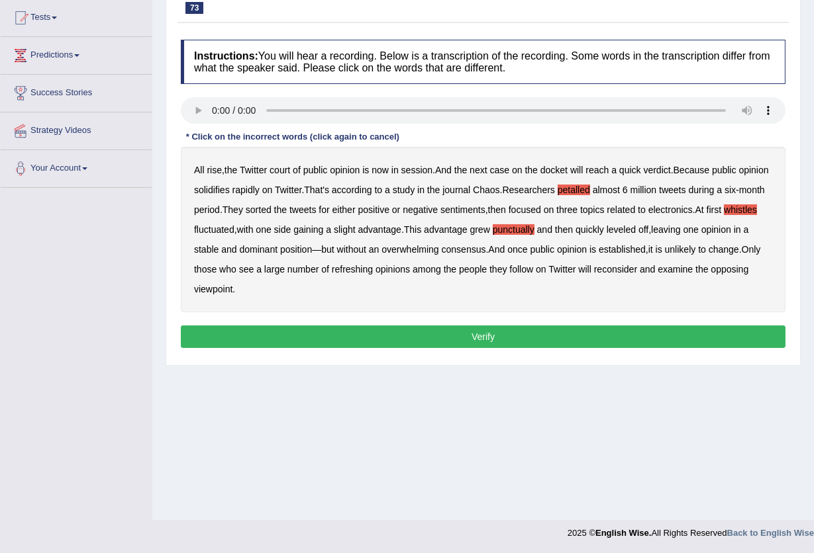
click at [438, 251] on b "overwhelming" at bounding box center [409, 249] width 57 height 11
click at [373, 272] on b "refreshing" at bounding box center [352, 269] width 41 height 11
click at [267, 330] on button "Verify" at bounding box center [483, 337] width 604 height 23
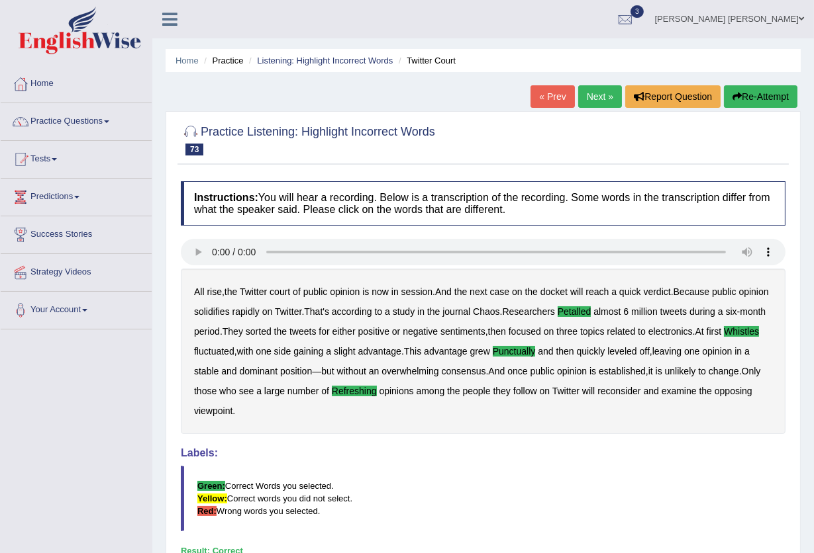
click at [585, 92] on link "Next »" at bounding box center [600, 96] width 44 height 23
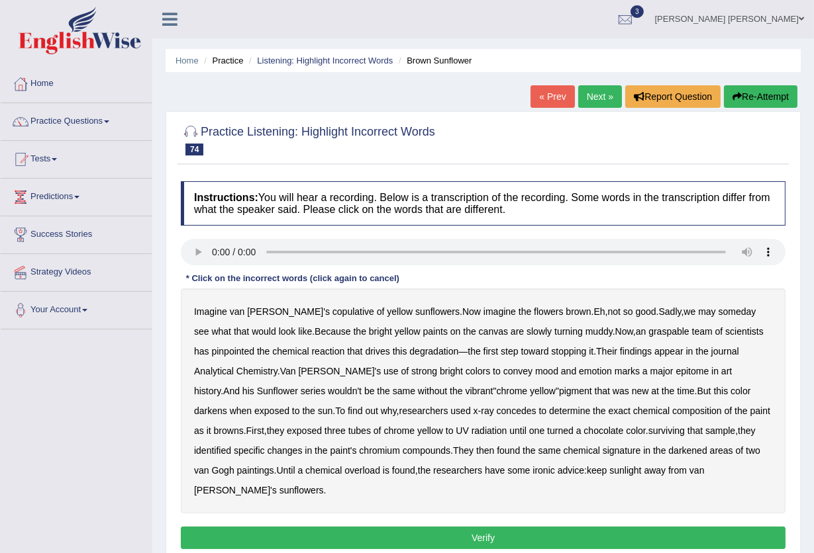
click at [648, 332] on b "graspable" at bounding box center [668, 331] width 41 height 11
click at [620, 354] on b "findings" at bounding box center [636, 351] width 32 height 11
click at [648, 433] on b "surviving" at bounding box center [666, 431] width 36 height 11
click at [617, 527] on button "Verify" at bounding box center [483, 538] width 604 height 23
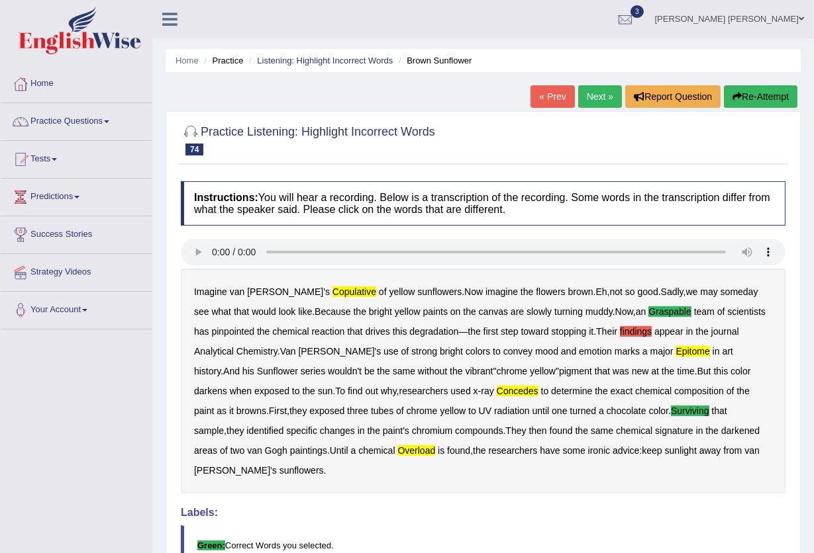
click at [620, 328] on b "findings" at bounding box center [636, 331] width 32 height 11
click at [620, 329] on b "findings" at bounding box center [636, 331] width 32 height 11
click at [587, 89] on link "Next »" at bounding box center [600, 96] width 44 height 23
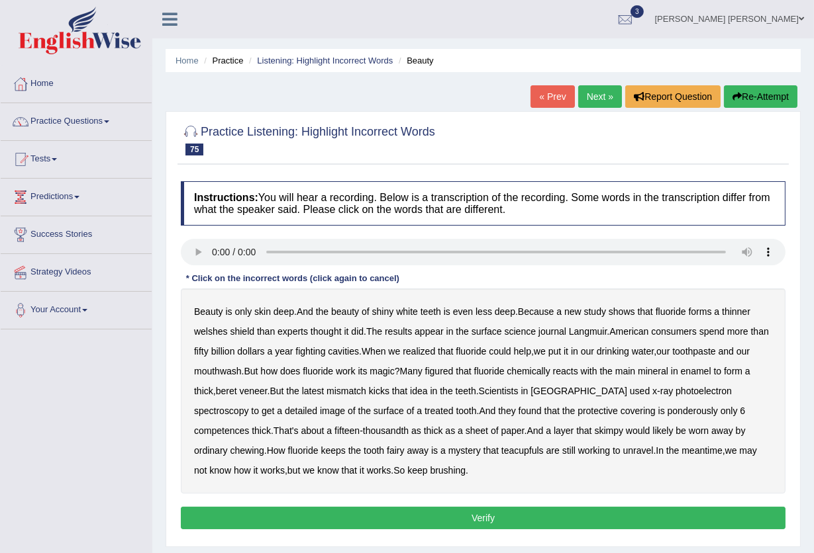
click at [587, 102] on link "Next »" at bounding box center [600, 96] width 44 height 23
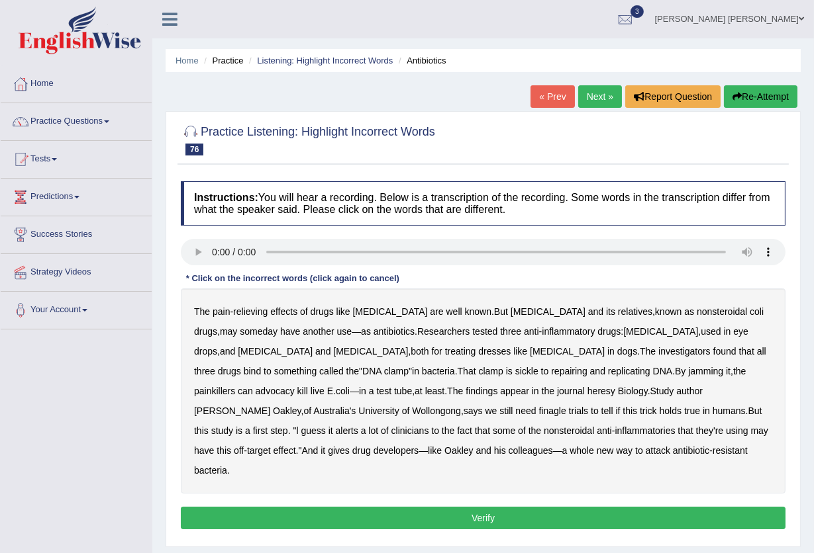
click at [373, 334] on b "antibiotics" at bounding box center [393, 331] width 41 height 11
click at [515, 371] on b "sickle" at bounding box center [526, 371] width 23 height 11
click at [515, 373] on b "sickle" at bounding box center [526, 371] width 23 height 11
click at [295, 386] on b "advocacy" at bounding box center [275, 391] width 39 height 11
click at [587, 395] on b "heresy" at bounding box center [601, 391] width 28 height 11
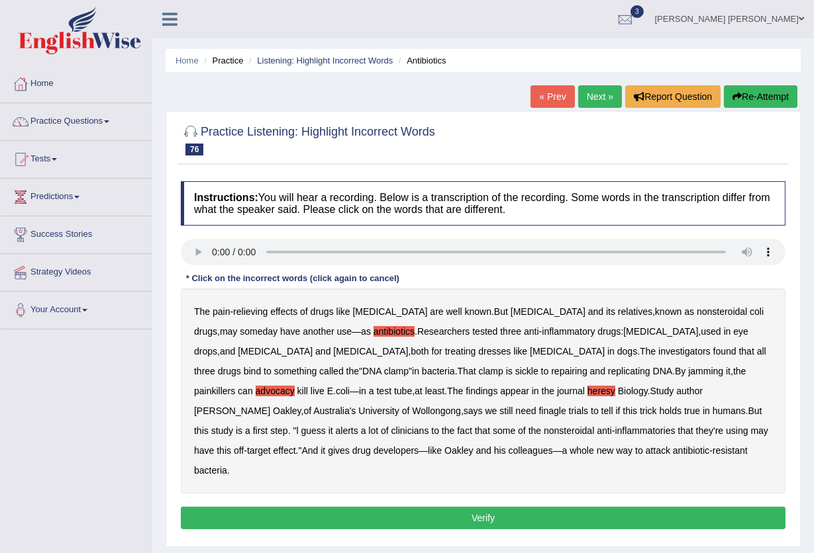
click at [539, 414] on b "finagle" at bounding box center [552, 411] width 27 height 11
click at [427, 507] on button "Verify" at bounding box center [483, 518] width 604 height 23
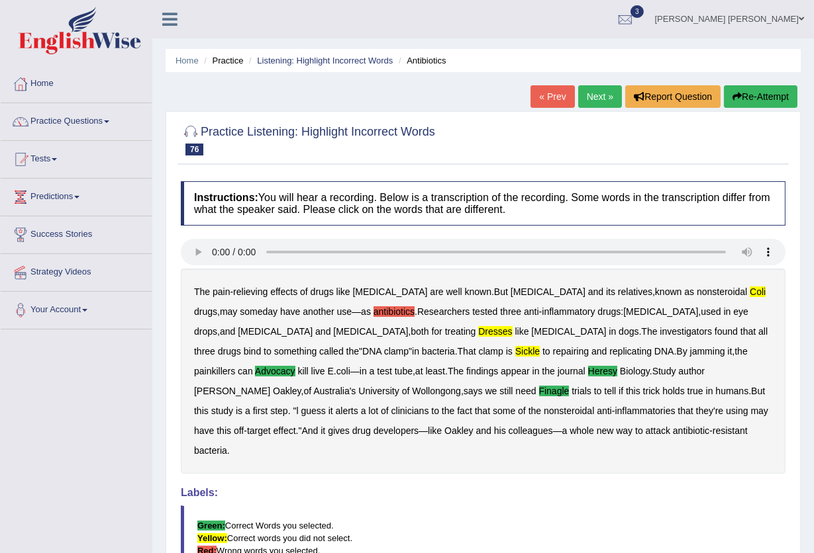
click at [596, 91] on link "Next »" at bounding box center [600, 96] width 44 height 23
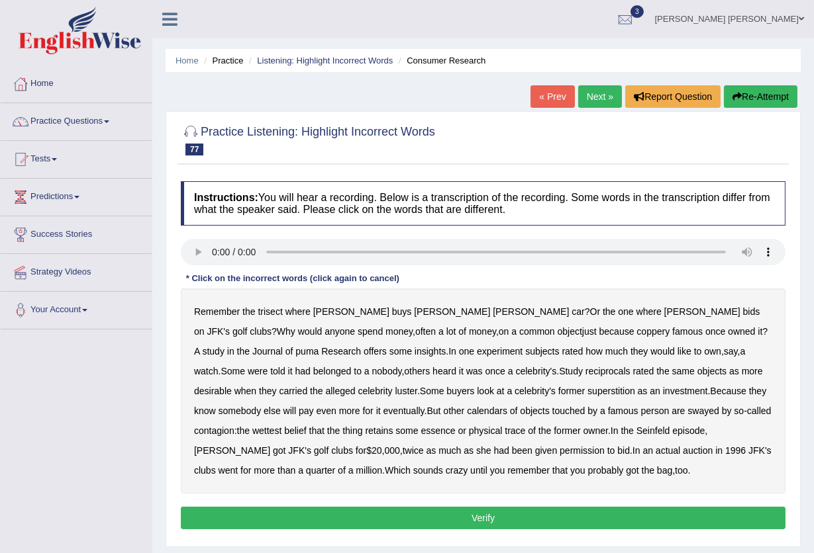
click at [268, 316] on b "trisect" at bounding box center [270, 311] width 24 height 11
click at [636, 333] on b "coppery" at bounding box center [652, 331] width 33 height 11
click at [585, 375] on b "reciprocals" at bounding box center [607, 371] width 45 height 11
click at [467, 415] on b "calendars" at bounding box center [487, 411] width 40 height 11
click at [587, 392] on b "superstition" at bounding box center [611, 391] width 48 height 11
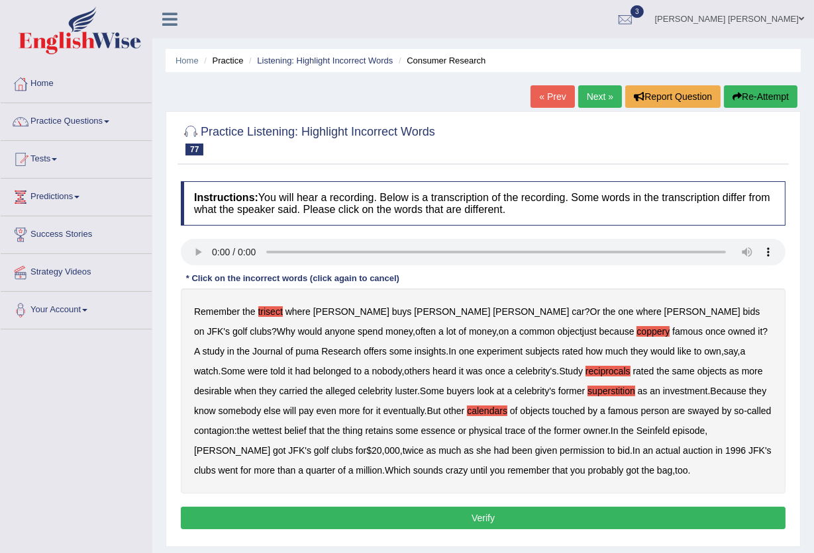
click at [558, 391] on b "former" at bounding box center [571, 391] width 26 height 11
click at [587, 389] on b "superstition" at bounding box center [611, 391] width 48 height 11
click at [558, 387] on b "former" at bounding box center [571, 391] width 26 height 11
click at [587, 393] on b "superstition" at bounding box center [611, 391] width 48 height 11
click at [457, 516] on button "Verify" at bounding box center [483, 518] width 604 height 23
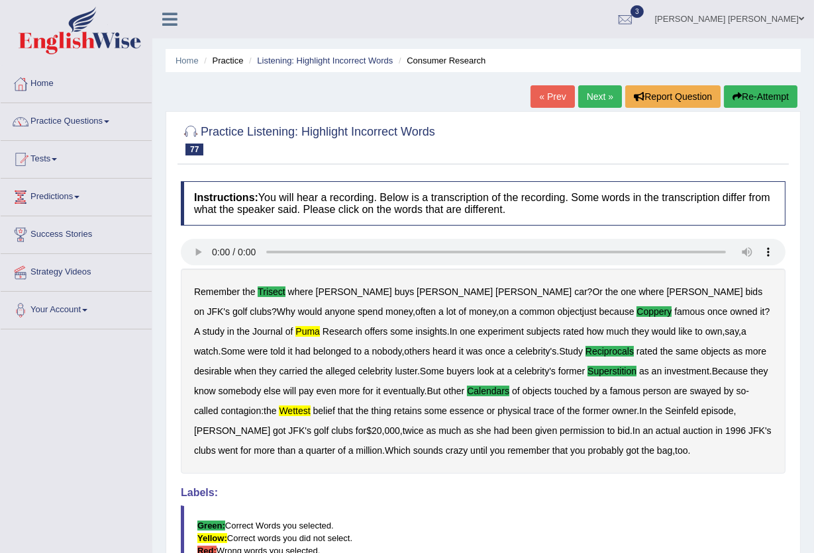
click at [587, 101] on link "Next »" at bounding box center [600, 96] width 44 height 23
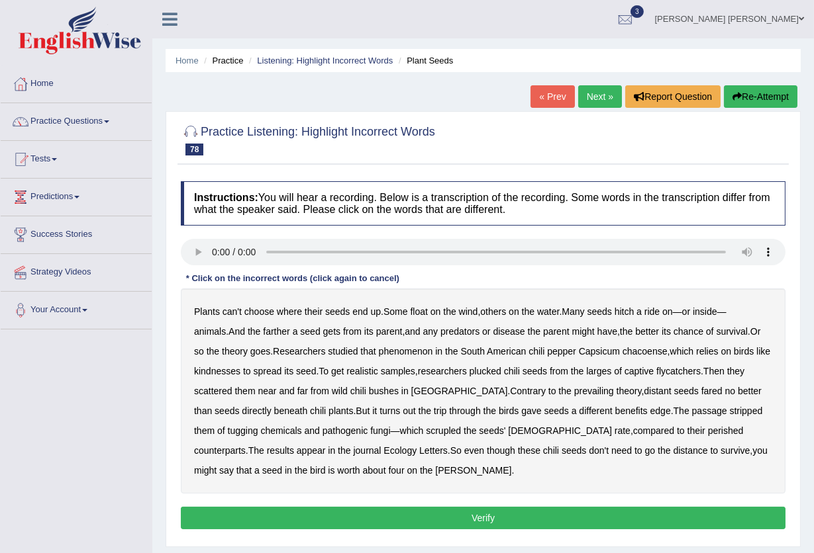
drag, startPoint x: 201, startPoint y: 434, endPoint x: 232, endPoint y: 433, distance: 31.1
click at [228, 434] on b "tugging" at bounding box center [243, 431] width 30 height 11
drag, startPoint x: 469, startPoint y: 432, endPoint x: 462, endPoint y: 431, distance: 6.7
click at [479, 432] on b "seeds'" at bounding box center [492, 431] width 26 height 11
click at [508, 429] on b "bible" at bounding box center [560, 431] width 104 height 11
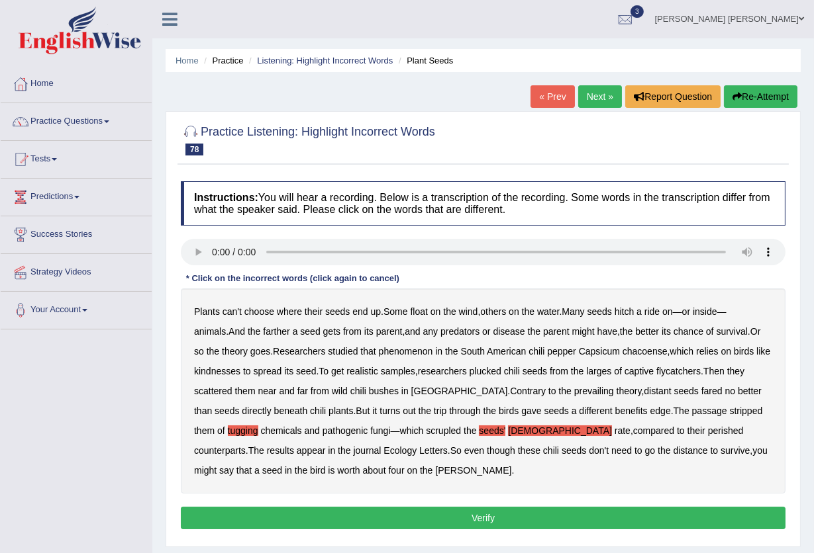
click at [479, 434] on b "seeds'" at bounding box center [492, 431] width 26 height 11
click at [308, 514] on button "Verify" at bounding box center [483, 518] width 604 height 23
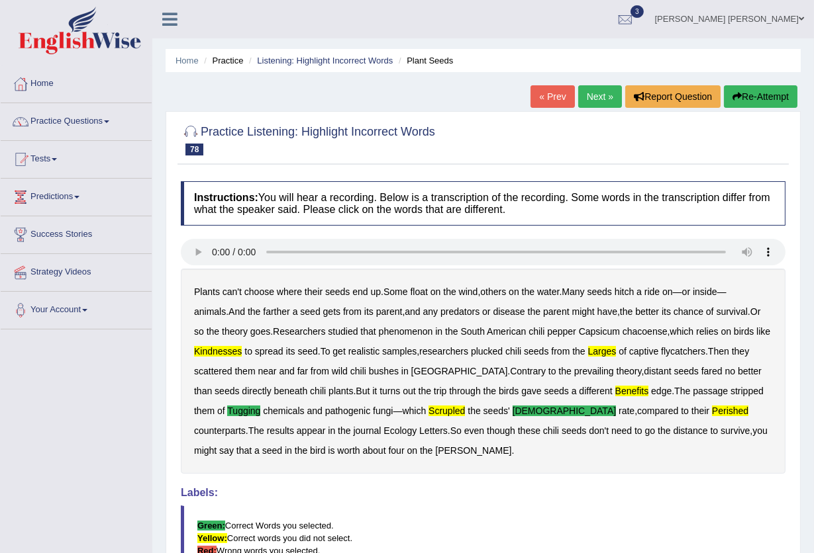
click at [593, 95] on link "Next »" at bounding box center [600, 96] width 44 height 23
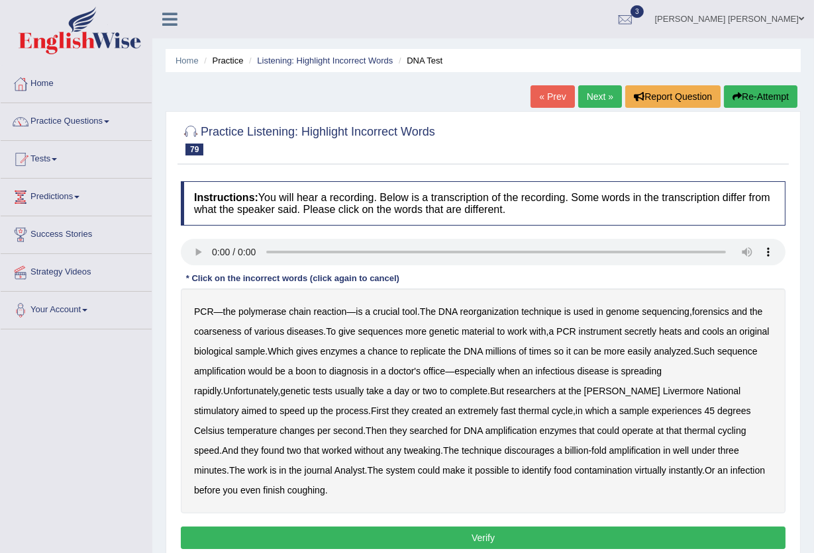
click at [485, 314] on b "reorganization" at bounding box center [489, 311] width 59 height 11
click at [232, 331] on b "coarseness" at bounding box center [218, 331] width 48 height 11
click at [197, 330] on b "coarseness" at bounding box center [218, 331] width 48 height 11
click at [199, 332] on b "coarseness" at bounding box center [218, 331] width 48 height 11
click at [239, 406] on b "stimulatory" at bounding box center [216, 411] width 45 height 11
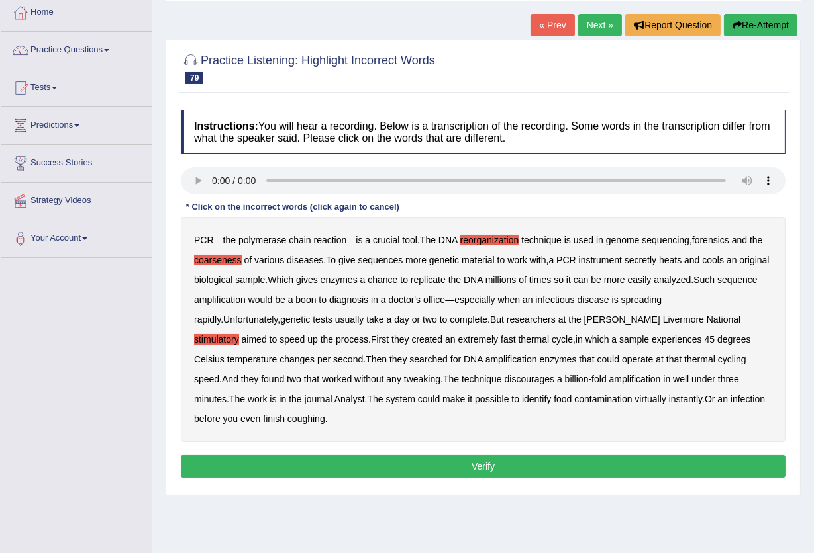
scroll to position [142, 0]
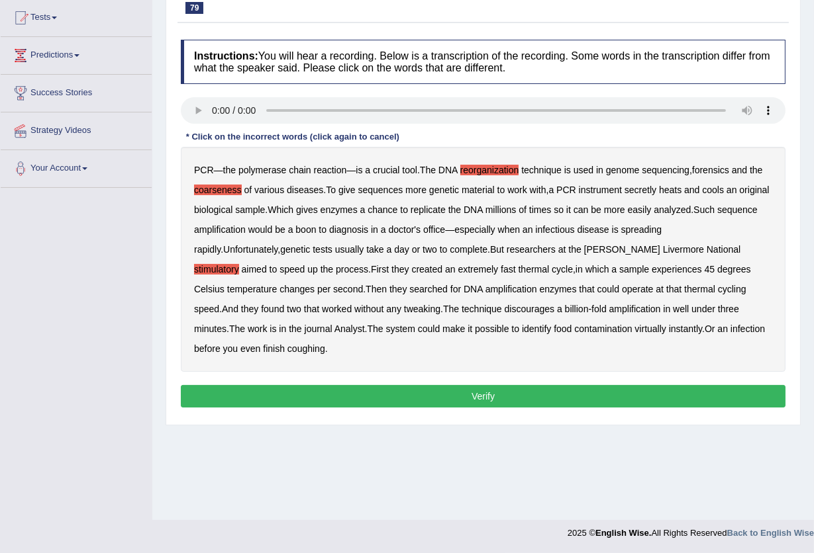
click at [259, 397] on button "Verify" at bounding box center [483, 396] width 604 height 23
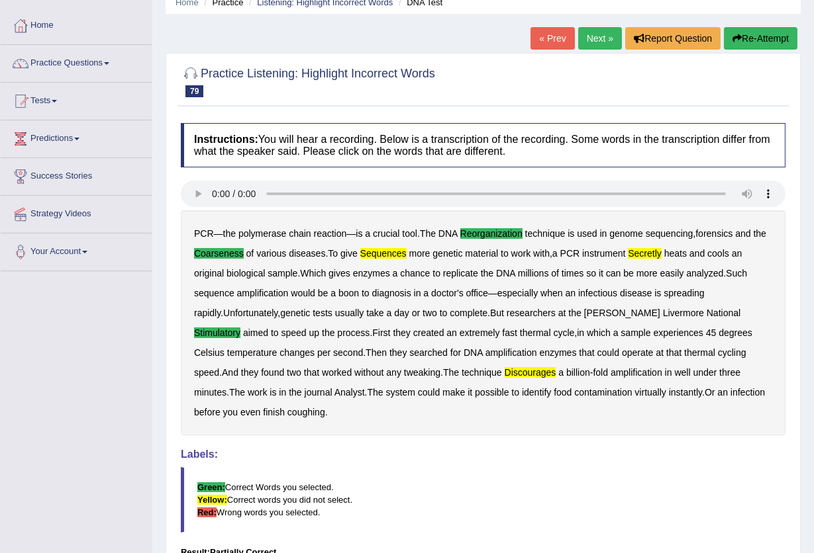
scroll to position [0, 0]
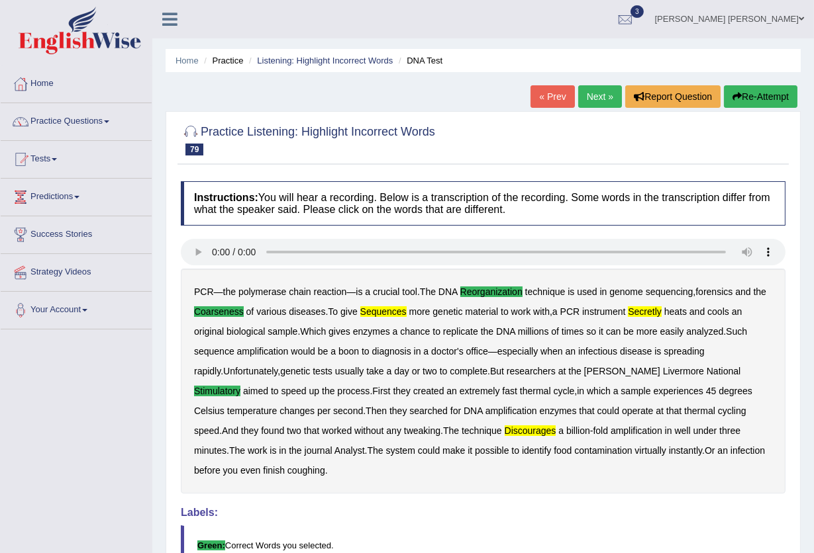
click at [602, 95] on link "Next »" at bounding box center [600, 96] width 44 height 23
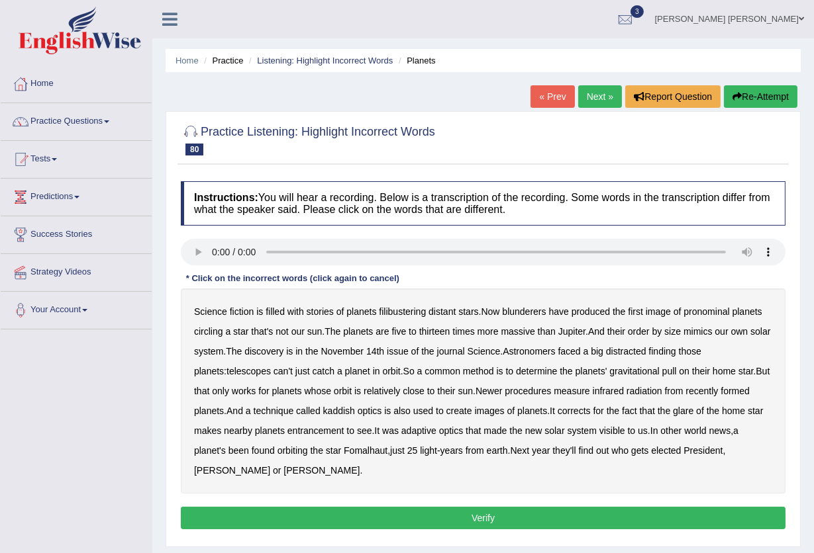
click at [385, 314] on b "filibustering" at bounding box center [402, 311] width 47 height 11
click at [509, 314] on b "blunderers" at bounding box center [524, 311] width 44 height 11
click at [323, 409] on b "kaddish" at bounding box center [339, 411] width 32 height 11
click at [287, 434] on b "entrancement" at bounding box center [315, 431] width 57 height 11
click at [510, 510] on button "Verify" at bounding box center [483, 518] width 604 height 23
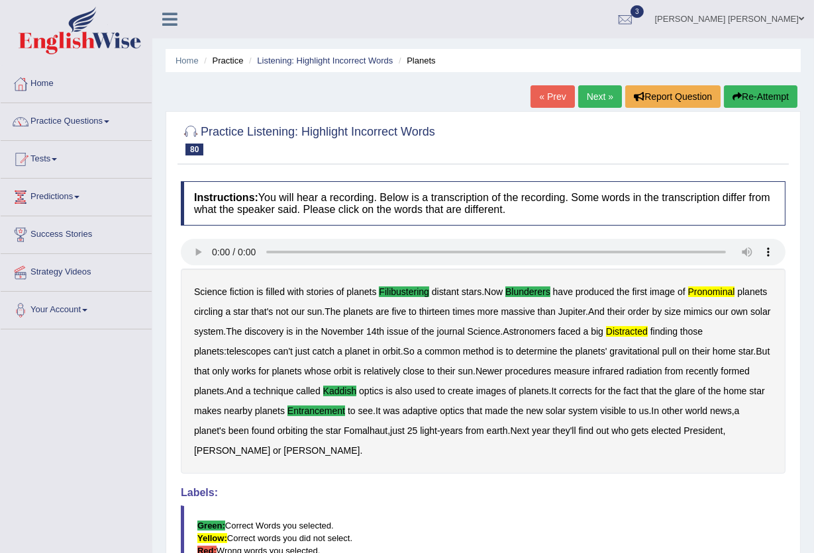
click at [589, 96] on link "Next »" at bounding box center [600, 96] width 44 height 23
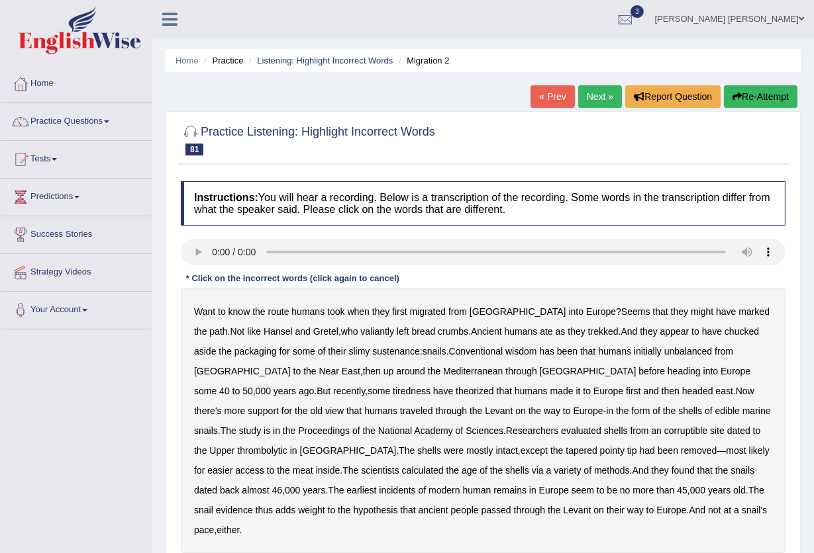
click at [360, 333] on b "valiantly" at bounding box center [377, 331] width 34 height 11
click at [360, 330] on b "valiantly" at bounding box center [377, 331] width 34 height 11
click at [360, 332] on b "valiantly" at bounding box center [377, 331] width 34 height 11
click at [664, 348] on b "unbalanced" at bounding box center [688, 351] width 48 height 11
click at [664, 434] on b "corruptible" at bounding box center [685, 431] width 43 height 11
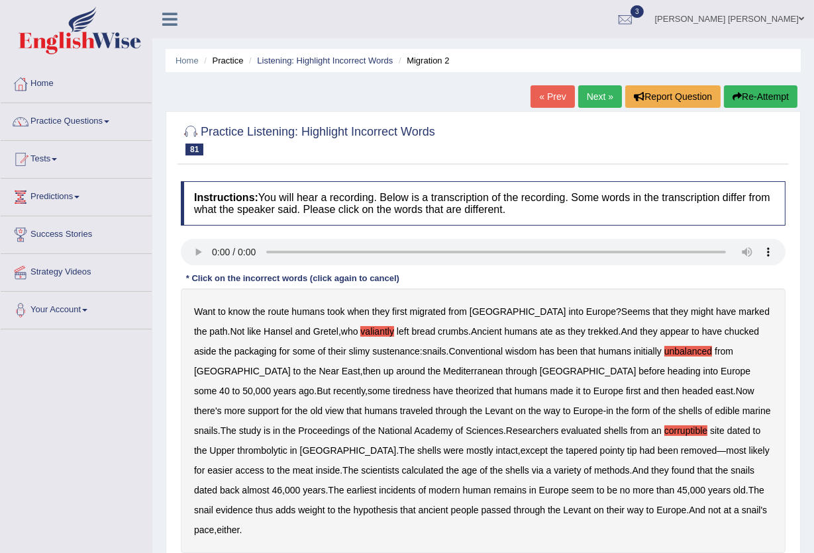
click at [418, 514] on b "ancient" at bounding box center [433, 510] width 30 height 11
click at [418, 512] on b "ancient" at bounding box center [433, 510] width 30 height 11
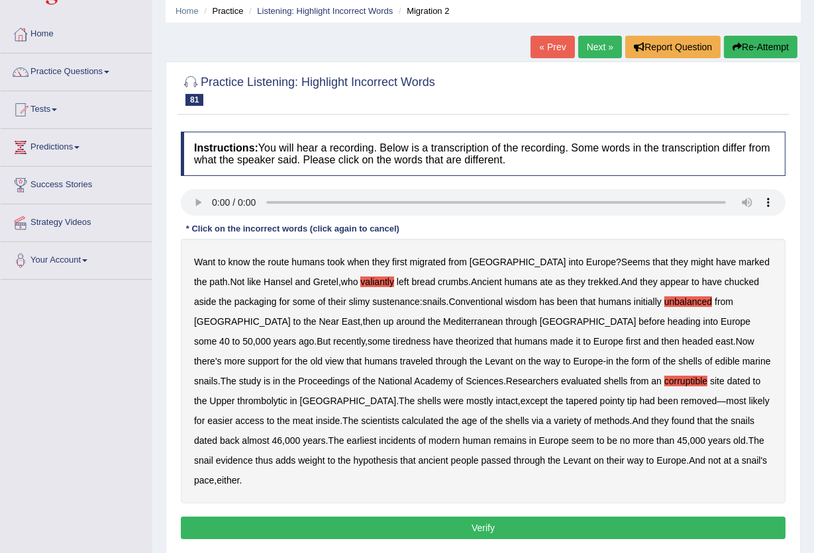
scroll to position [142, 0]
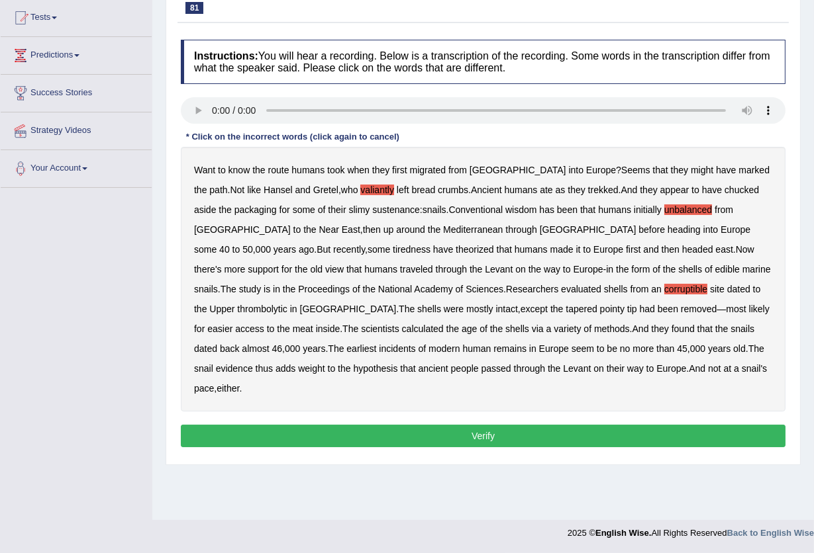
click at [512, 404] on div "Instructions: You will hear a recording. Below is a transcription of the record…" at bounding box center [482, 245] width 611 height 425
click at [506, 425] on button "Verify" at bounding box center [483, 436] width 604 height 23
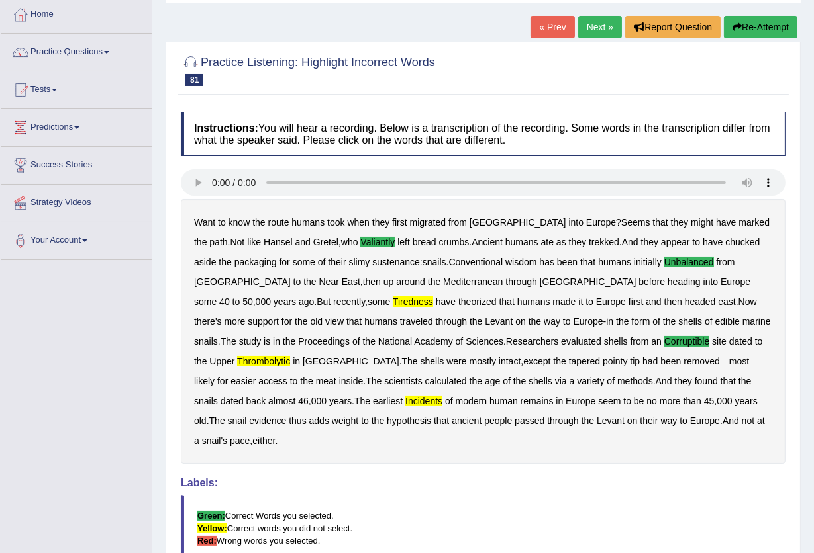
scroll to position [0, 0]
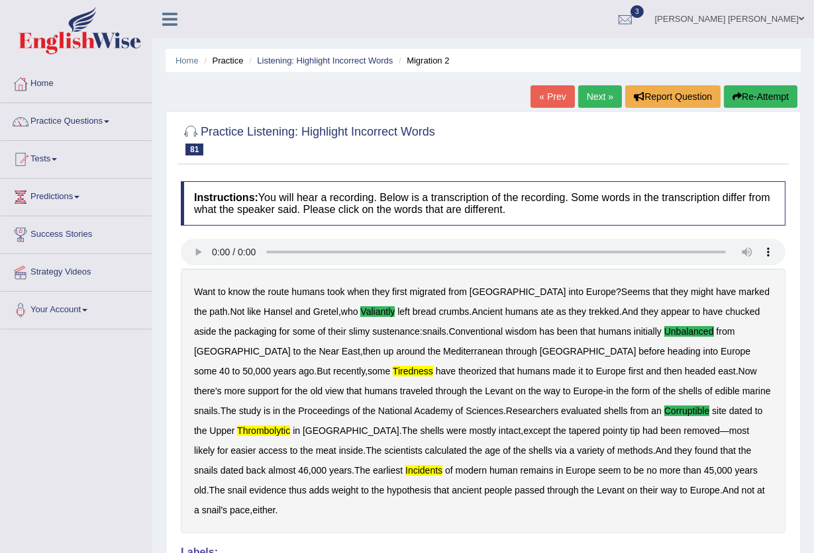
click at [594, 96] on link "Next »" at bounding box center [600, 96] width 44 height 23
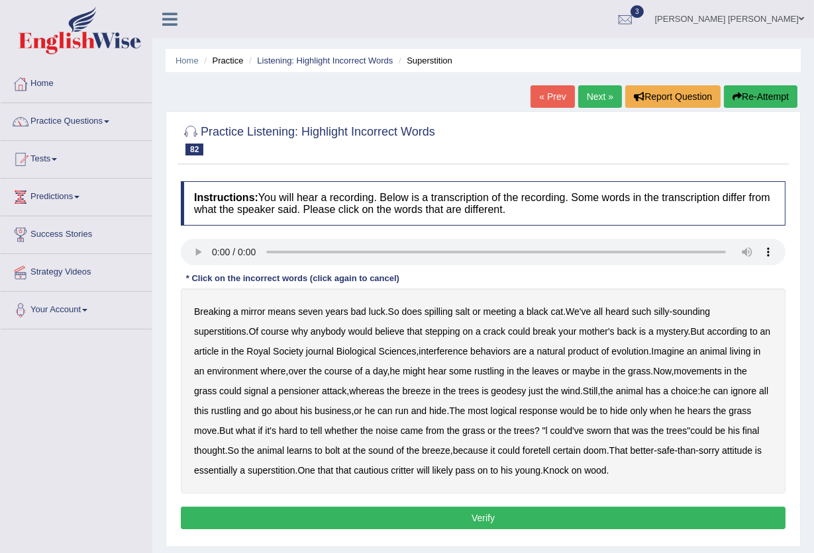
click at [467, 353] on b "interference" at bounding box center [442, 351] width 49 height 11
click at [294, 395] on b "pensioner" at bounding box center [299, 391] width 41 height 11
click at [533, 470] on b "young" at bounding box center [527, 470] width 25 height 11
click at [418, 513] on button "Verify" at bounding box center [483, 518] width 604 height 23
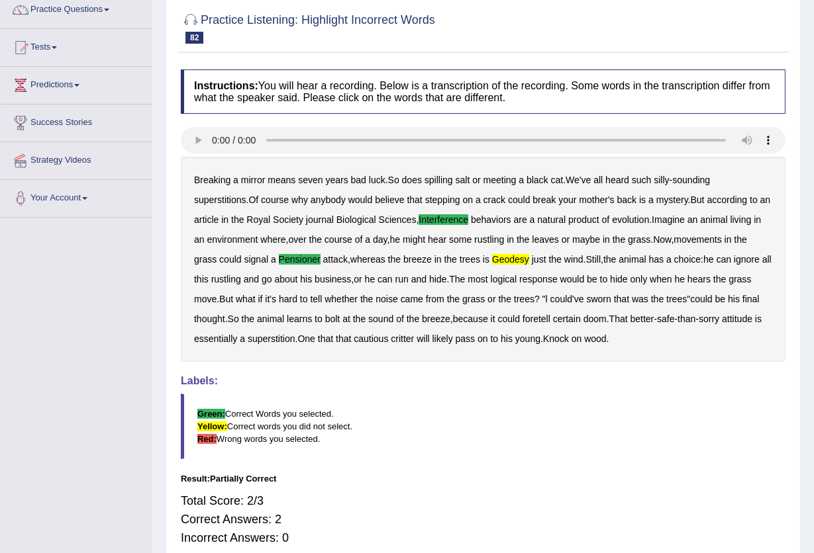
scroll to position [87, 0]
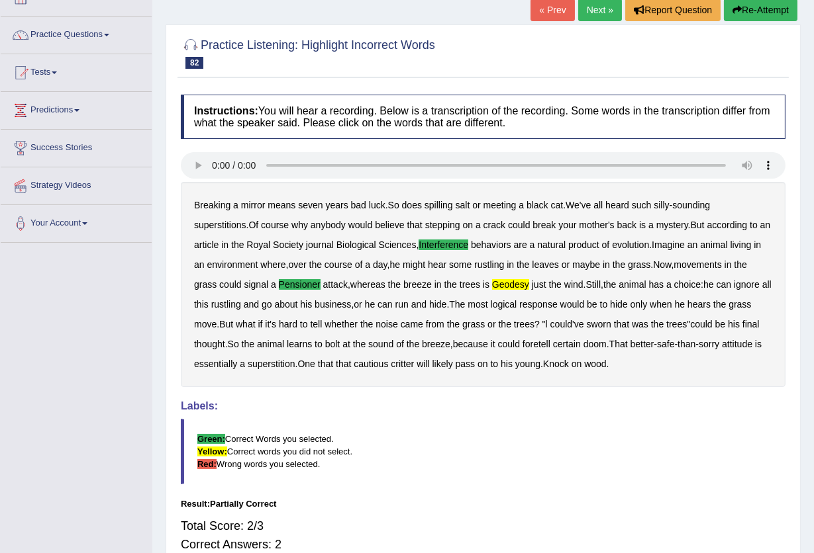
click at [598, 8] on link "Next »" at bounding box center [600, 10] width 44 height 23
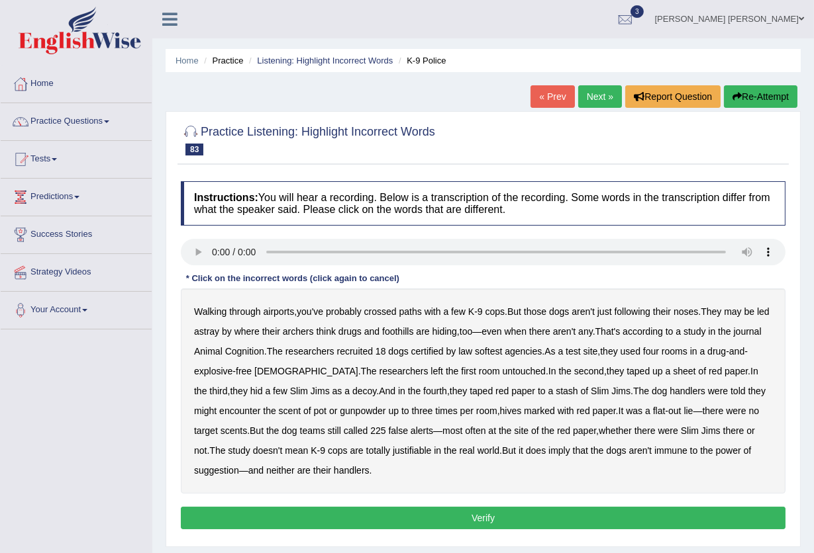
click at [444, 354] on b "certified" at bounding box center [427, 351] width 32 height 11
click at [444, 352] on b "certified" at bounding box center [427, 351] width 32 height 11
click at [502, 373] on b "untouched" at bounding box center [523, 371] width 43 height 11
click at [502, 375] on b "untouched" at bounding box center [523, 371] width 43 height 11
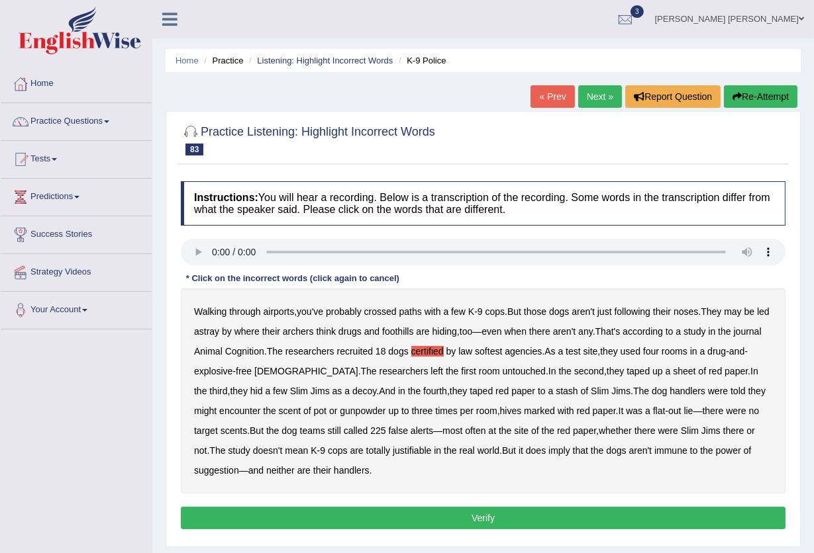
click at [224, 413] on b "encounter" at bounding box center [239, 411] width 41 height 11
click at [219, 410] on b "encounter" at bounding box center [239, 411] width 41 height 11
click at [500, 413] on b "hives" at bounding box center [511, 411] width 22 height 11
click at [524, 411] on b "marked" at bounding box center [539, 411] width 31 height 11
click at [500, 406] on b "hives" at bounding box center [511, 411] width 22 height 11
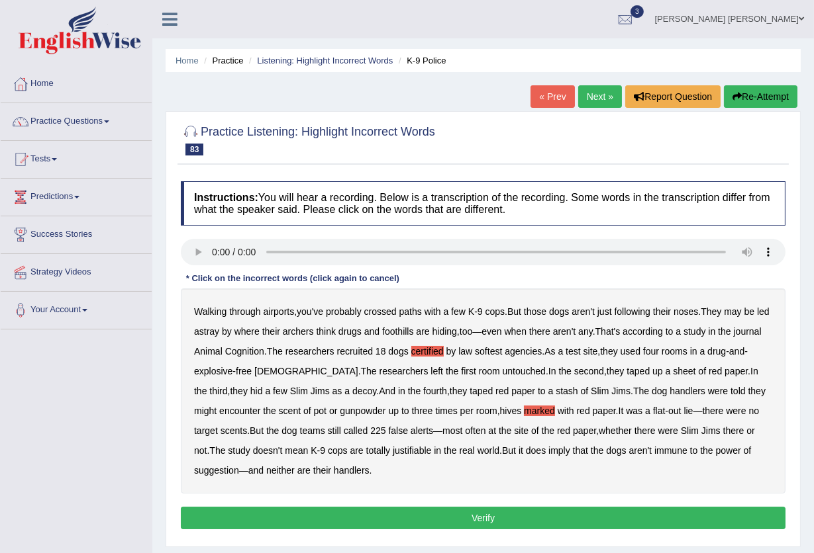
drag, startPoint x: 513, startPoint y: 412, endPoint x: 516, endPoint y: 387, distance: 25.4
click at [524, 412] on b "marked" at bounding box center [539, 411] width 31 height 11
click at [500, 411] on b "hives" at bounding box center [511, 411] width 22 height 11
click at [393, 451] on b "justifiable" at bounding box center [412, 451] width 38 height 11
click at [678, 515] on button "Verify" at bounding box center [483, 518] width 604 height 23
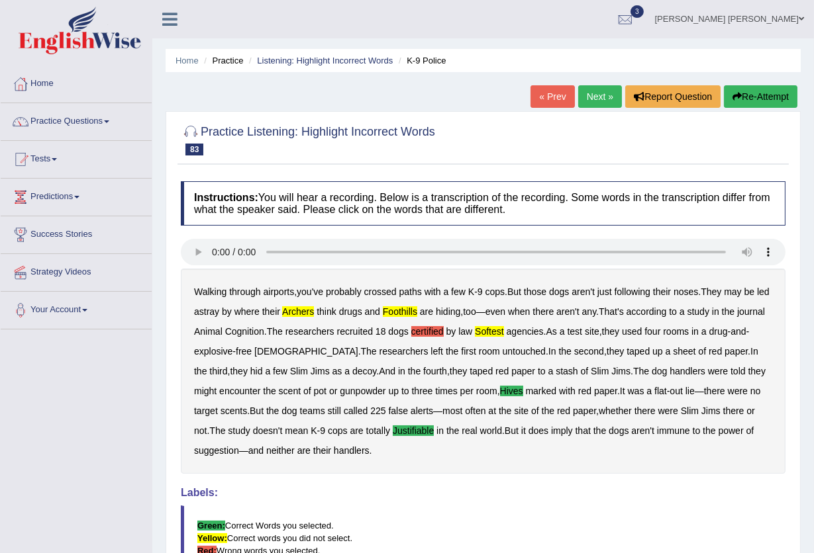
click at [581, 95] on link "Next »" at bounding box center [600, 96] width 44 height 23
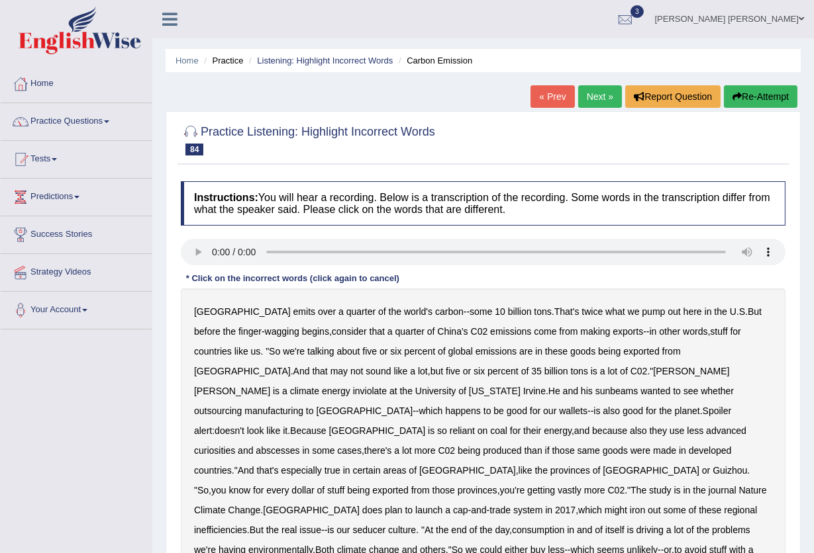
click at [387, 386] on b "inviolate" at bounding box center [370, 391] width 34 height 11
click at [218, 446] on b "curiosities" at bounding box center [214, 451] width 41 height 11
click at [293, 446] on b "abscesses" at bounding box center [278, 451] width 44 height 11
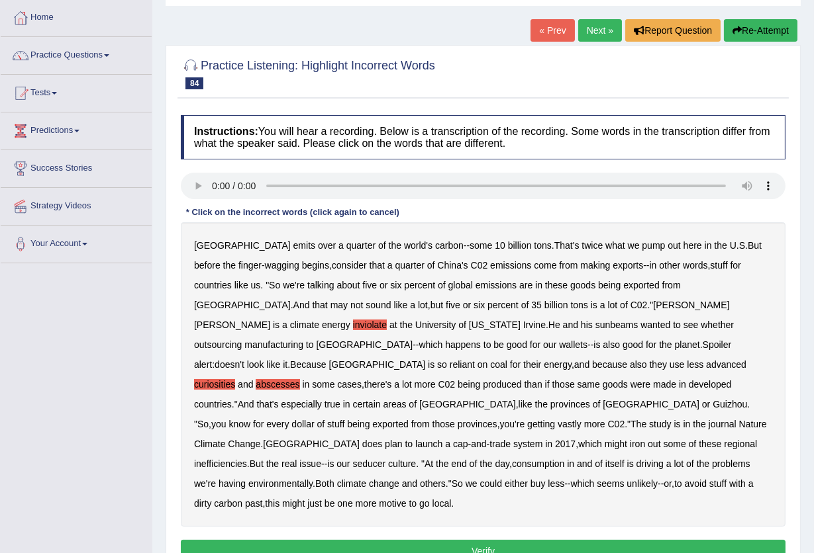
scroll to position [142, 0]
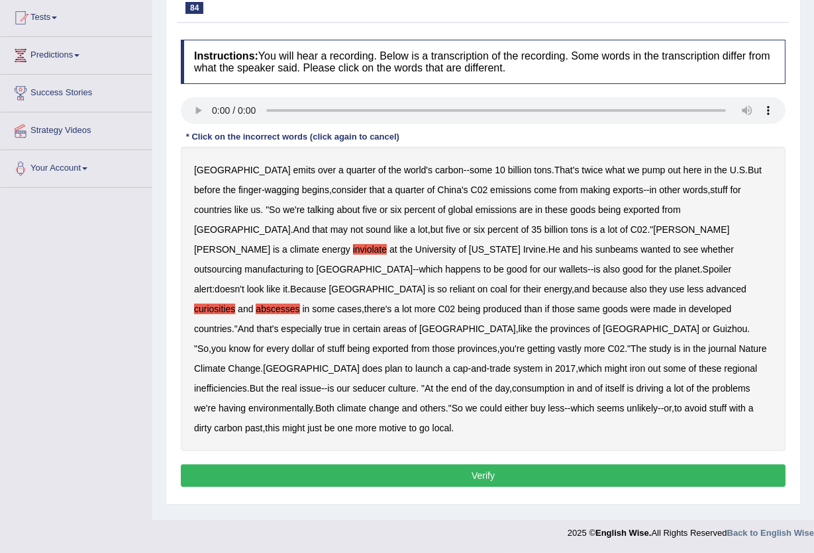
click at [285, 465] on button "Verify" at bounding box center [483, 476] width 604 height 23
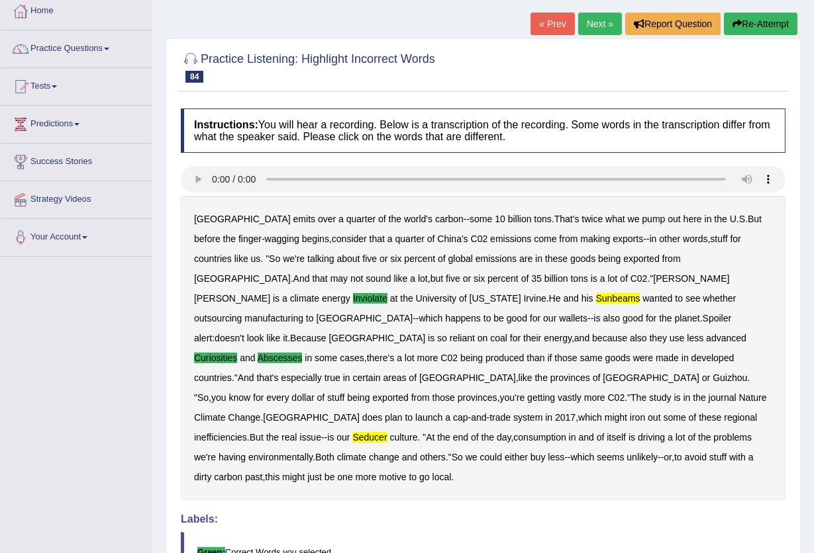
scroll to position [0, 0]
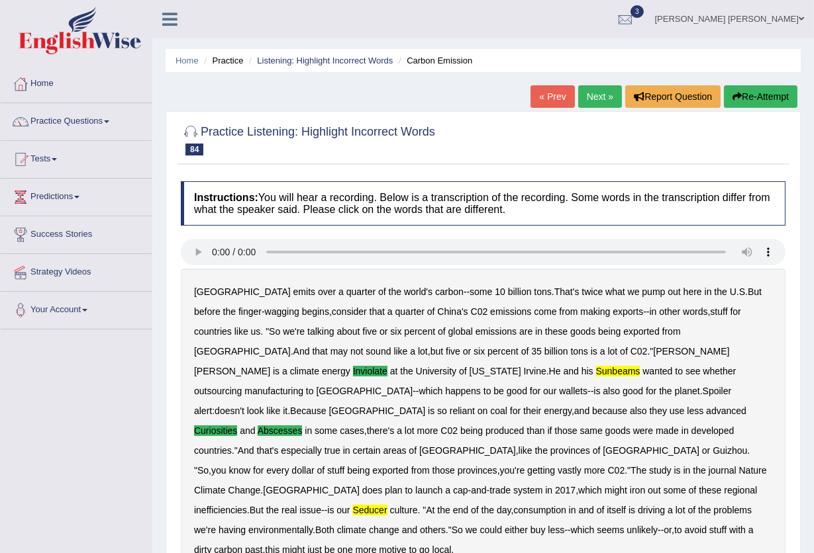
click at [590, 97] on link "Next »" at bounding box center [600, 96] width 44 height 23
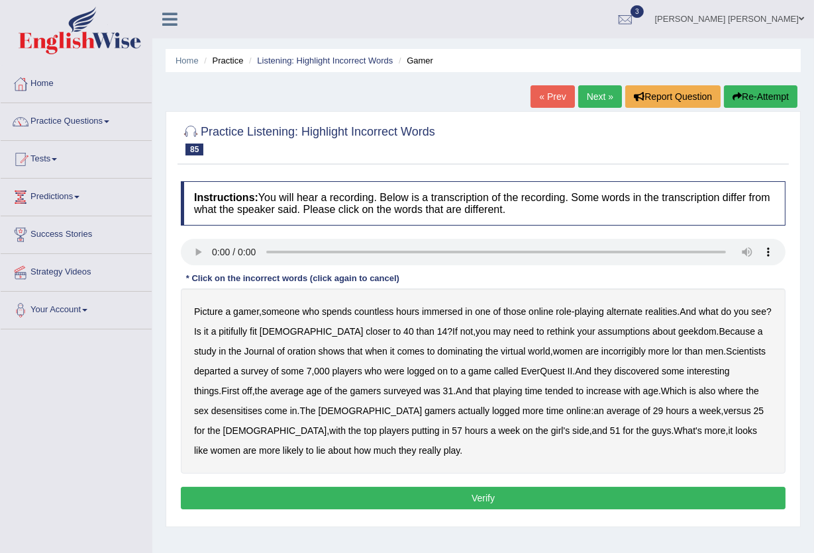
click at [247, 333] on b "pitifully" at bounding box center [232, 331] width 28 height 11
click at [601, 352] on b "incorrigibly" at bounding box center [623, 351] width 44 height 11
click at [406, 495] on button "Verify" at bounding box center [483, 498] width 604 height 23
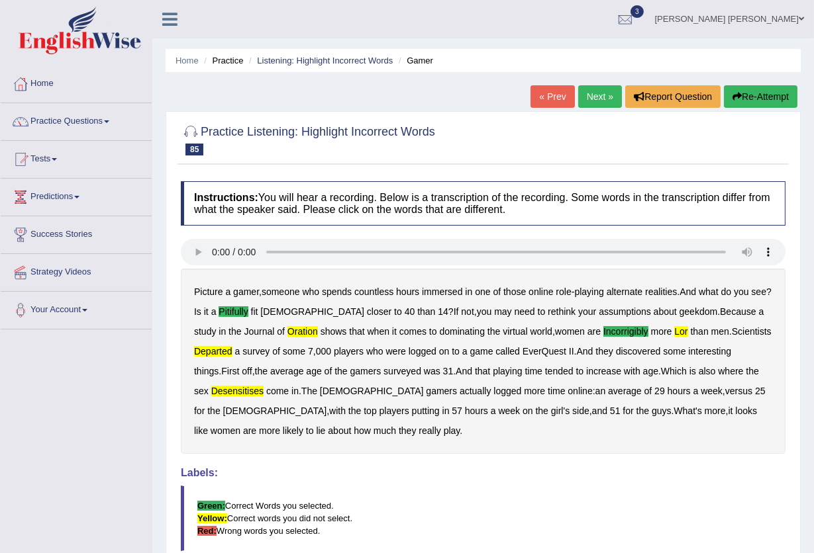
click at [589, 89] on link "Next »" at bounding box center [600, 96] width 44 height 23
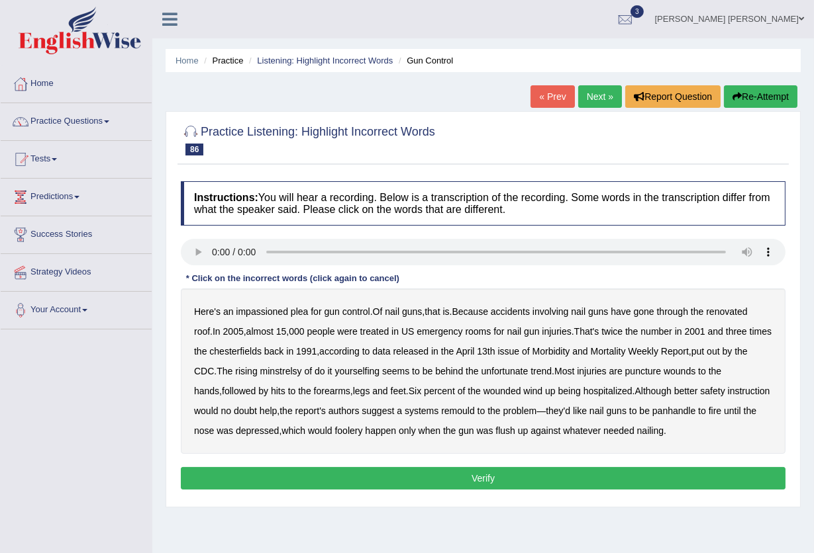
click at [244, 315] on b "impassioned" at bounding box center [262, 311] width 52 height 11
click at [261, 352] on b "chesterfields" at bounding box center [235, 351] width 52 height 11
click at [293, 376] on b "minstrelsy" at bounding box center [281, 371] width 42 height 11
click at [689, 414] on b "panhandle" at bounding box center [673, 411] width 43 height 11
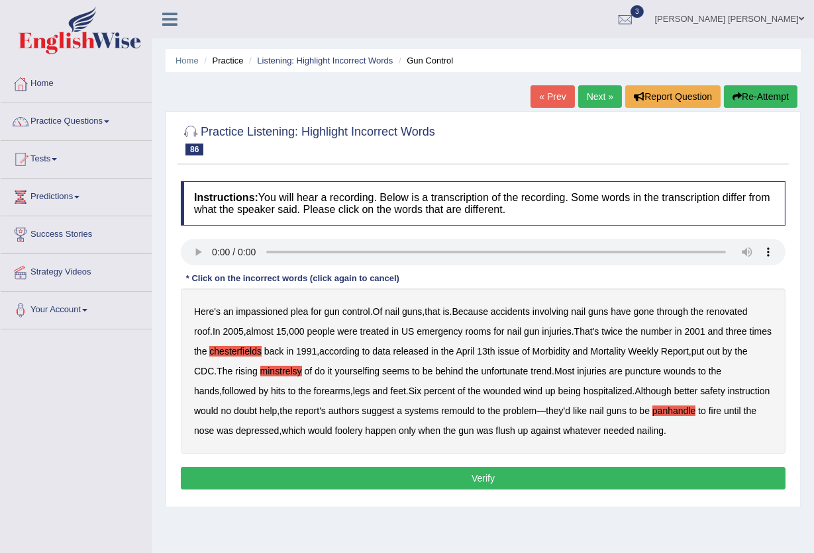
click at [575, 477] on button "Verify" at bounding box center [483, 478] width 604 height 23
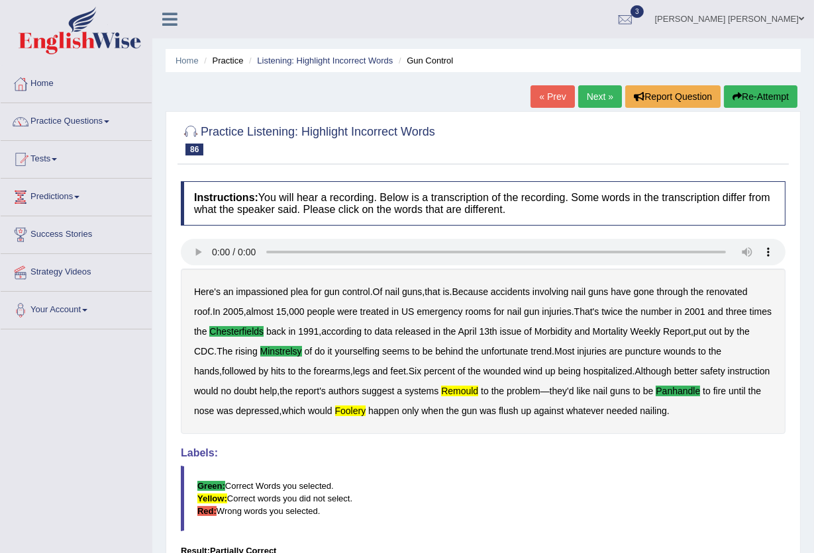
click at [610, 95] on link "Next »" at bounding box center [600, 96] width 44 height 23
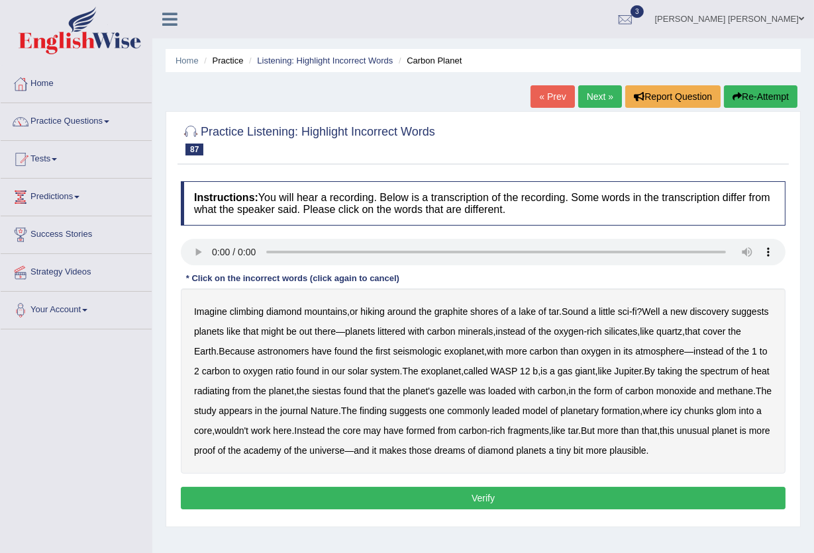
click at [309, 352] on b "astronomers" at bounding box center [284, 351] width 52 height 11
click at [309, 349] on b "astronomers" at bounding box center [284, 351] width 52 height 11
click at [441, 351] on b "seismologic" at bounding box center [417, 351] width 48 height 11
click at [441, 348] on b "seismologic" at bounding box center [417, 351] width 48 height 11
click at [441, 355] on b "seismologic" at bounding box center [417, 351] width 48 height 11
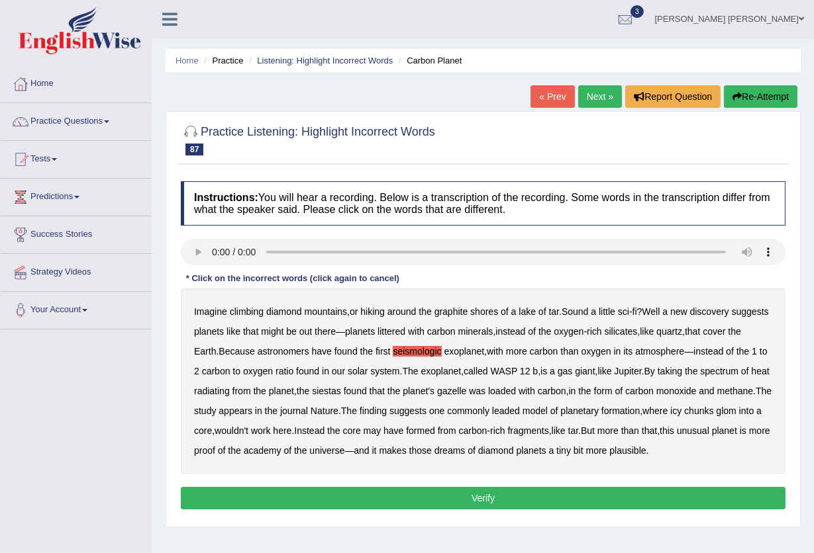
click at [265, 510] on button "Verify" at bounding box center [483, 498] width 604 height 23
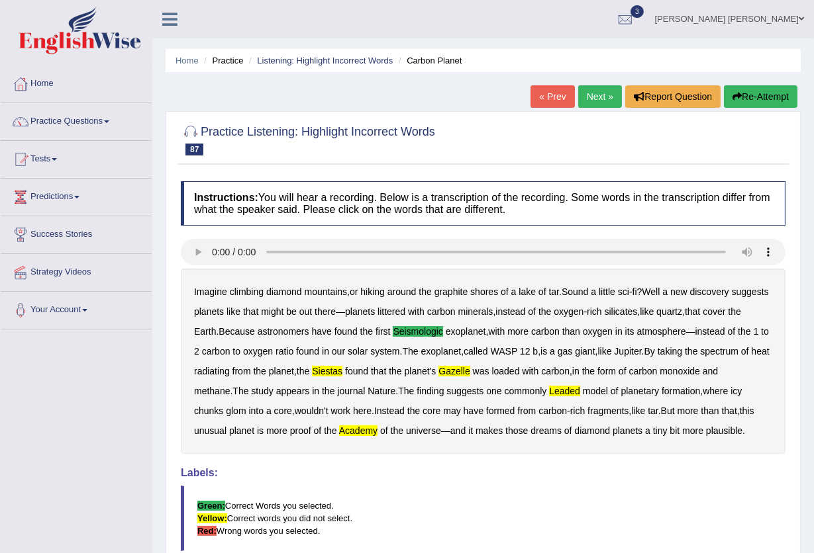
click at [584, 95] on link "Next »" at bounding box center [600, 96] width 44 height 23
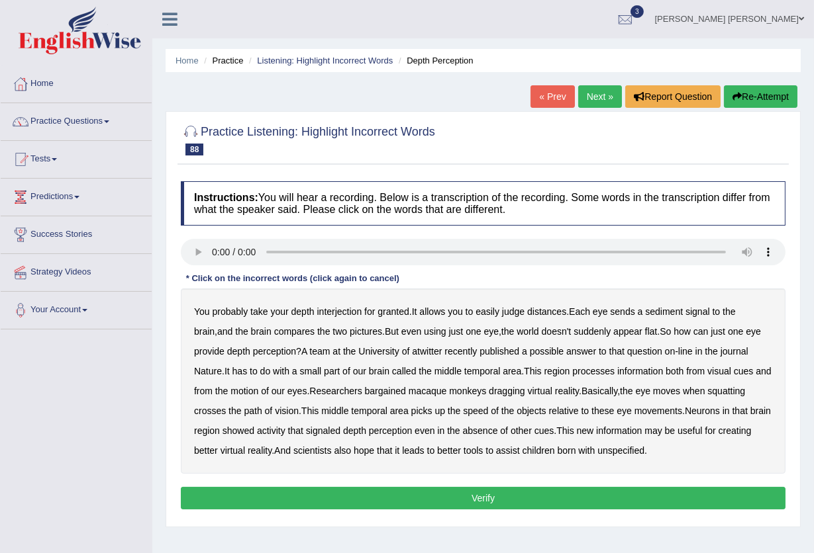
click at [419, 354] on b "atwitter" at bounding box center [427, 351] width 30 height 11
click at [397, 393] on b "bargained" at bounding box center [385, 391] width 41 height 11
click at [644, 449] on b "unspecified" at bounding box center [620, 451] width 47 height 11
click at [643, 487] on div "Instructions: You will hear a recording. Below is a transcription of the record…" at bounding box center [482, 348] width 611 height 346
click at [641, 495] on button "Verify" at bounding box center [483, 498] width 604 height 23
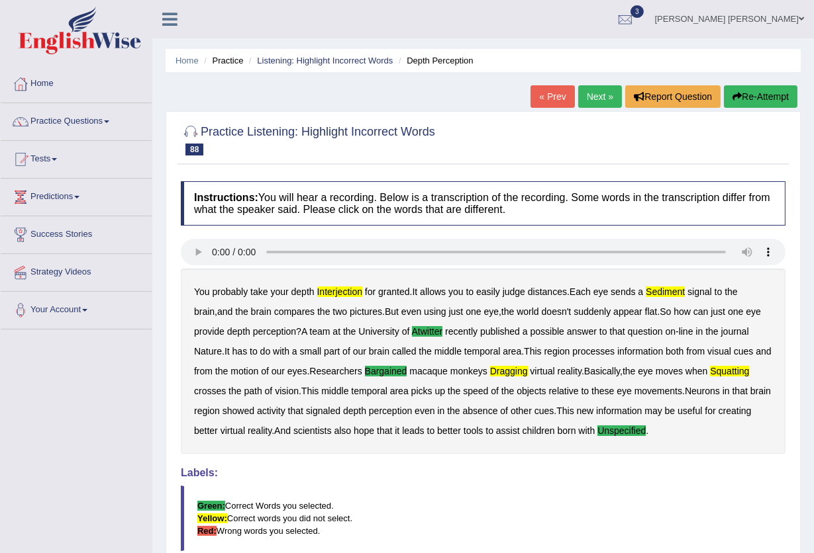
click at [594, 97] on link "Next »" at bounding box center [600, 96] width 44 height 23
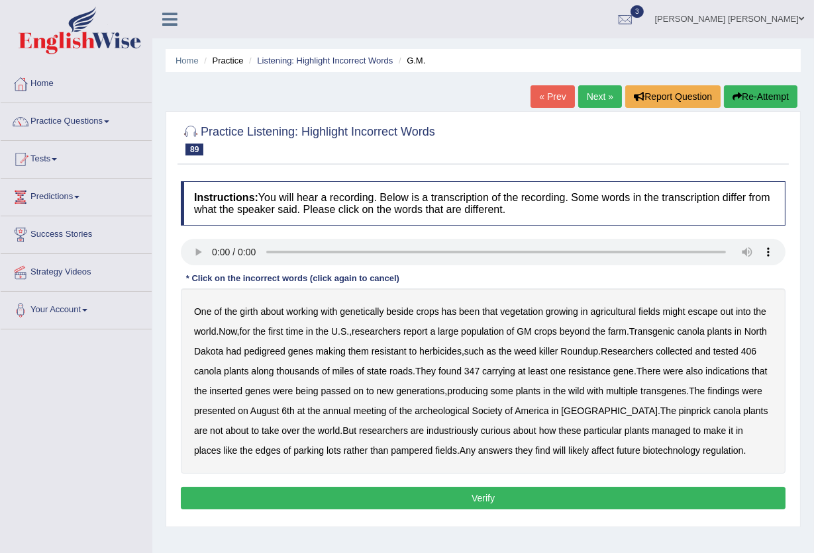
click at [250, 314] on b "girth" at bounding box center [249, 311] width 18 height 11
click at [221, 373] on b "canola" at bounding box center [207, 371] width 27 height 11
click at [515, 374] on b "carrying" at bounding box center [498, 371] width 33 height 11
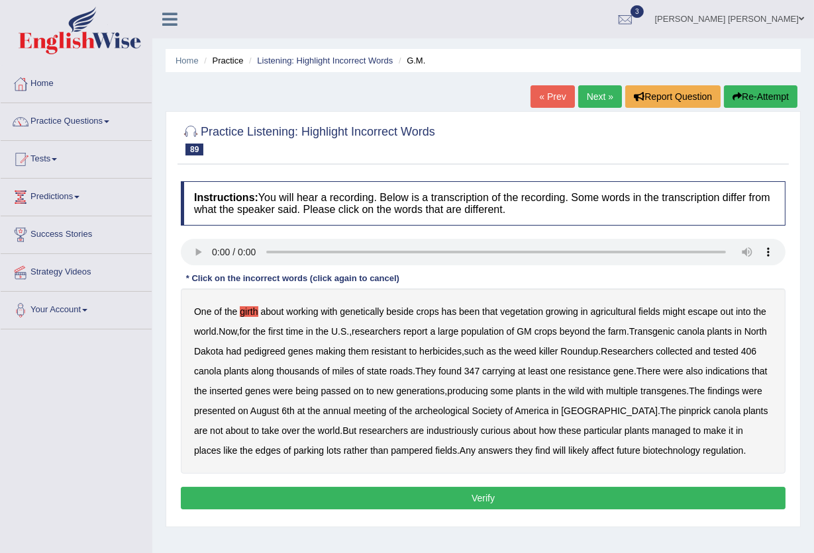
click at [634, 374] on b "gene" at bounding box center [623, 371] width 21 height 11
click at [634, 368] on b "gene" at bounding box center [623, 371] width 21 height 11
click at [679, 406] on b "pinprick" at bounding box center [695, 411] width 32 height 11
click at [426, 434] on b "industriously" at bounding box center [452, 431] width 52 height 11
click at [531, 495] on button "Verify" at bounding box center [483, 498] width 604 height 23
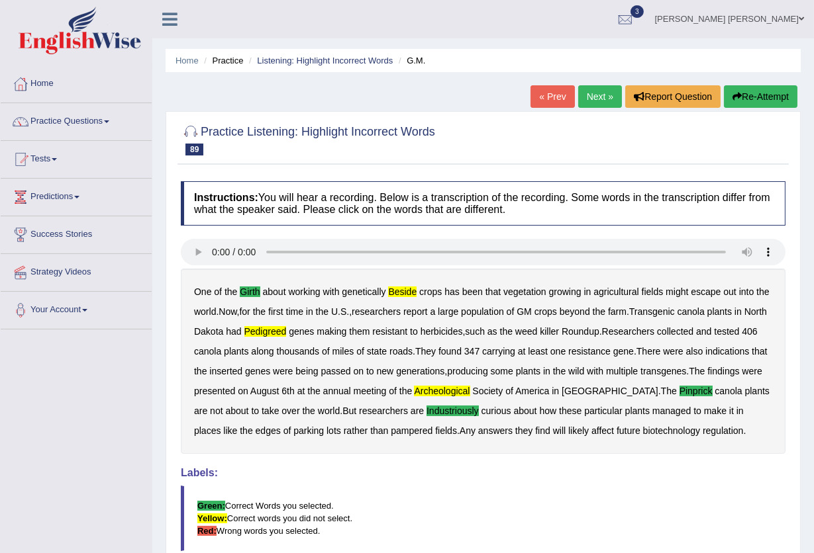
click at [587, 96] on link "Next »" at bounding box center [600, 96] width 44 height 23
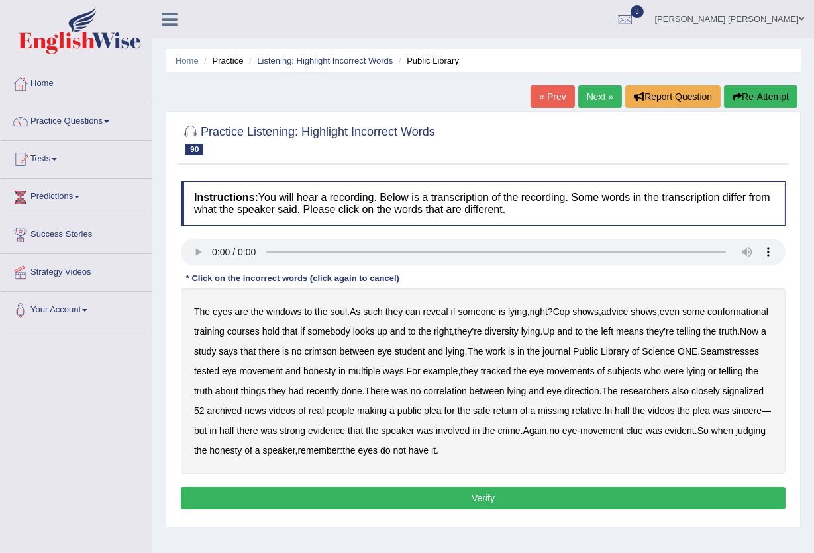
click at [707, 317] on b "conformational" at bounding box center [737, 311] width 61 height 11
click at [518, 334] on b "diversity" at bounding box center [502, 331] width 34 height 11
click at [485, 502] on button "Verify" at bounding box center [483, 498] width 604 height 23
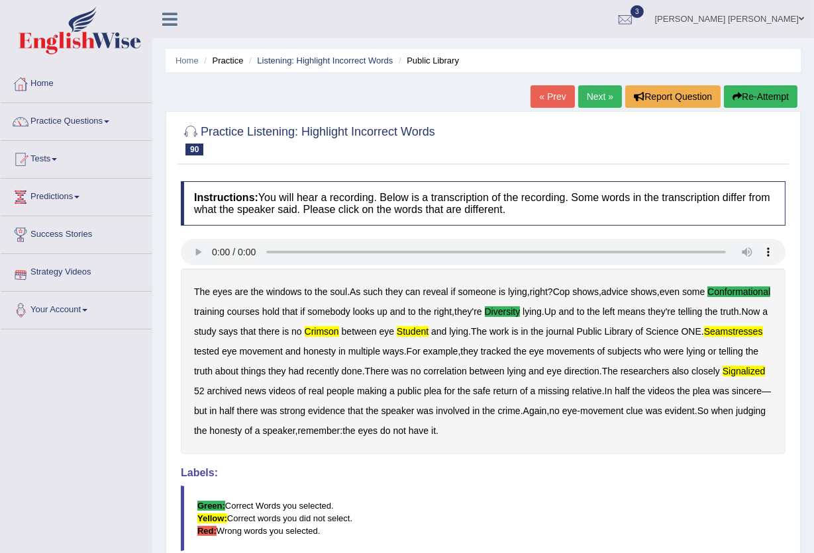
click at [585, 97] on link "Next »" at bounding box center [600, 96] width 44 height 23
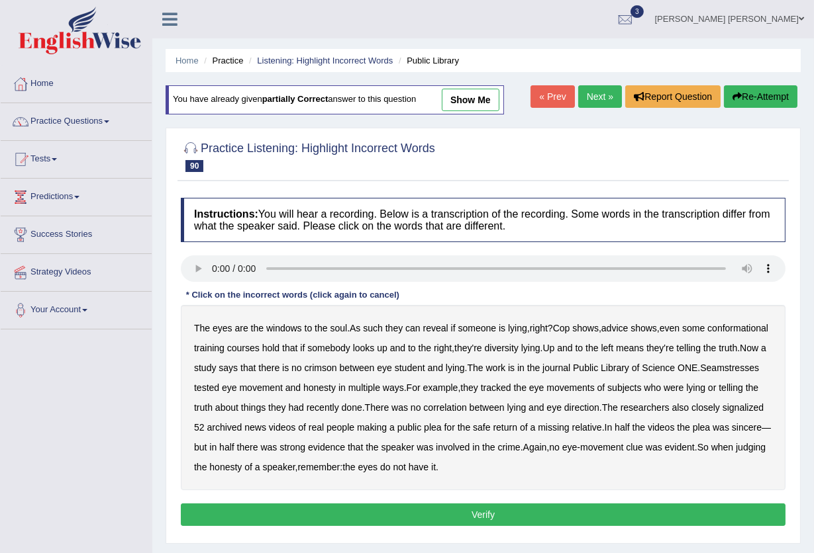
click at [491, 100] on link "show me" at bounding box center [471, 100] width 58 height 23
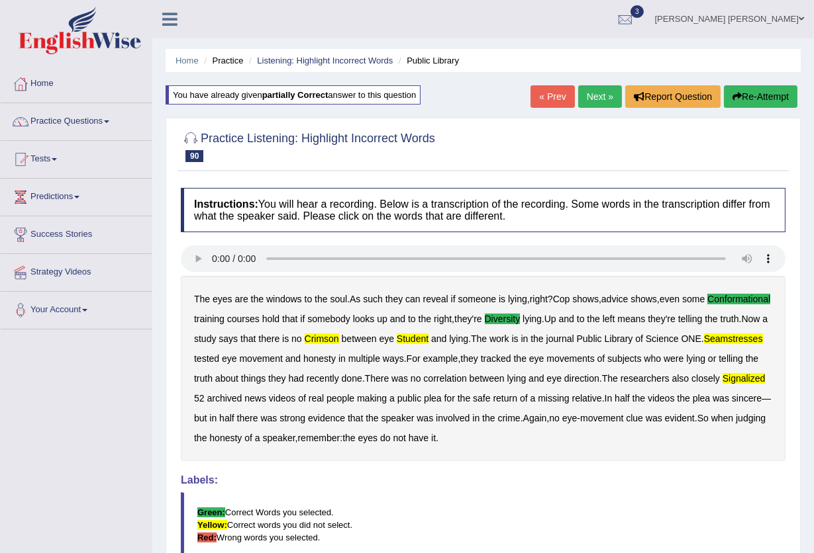
click at [403, 73] on div "Home Practice Listening: Highlight Incorrect Words Public Library You have alre…" at bounding box center [482, 340] width 661 height 681
click at [596, 93] on link "Next »" at bounding box center [600, 96] width 44 height 23
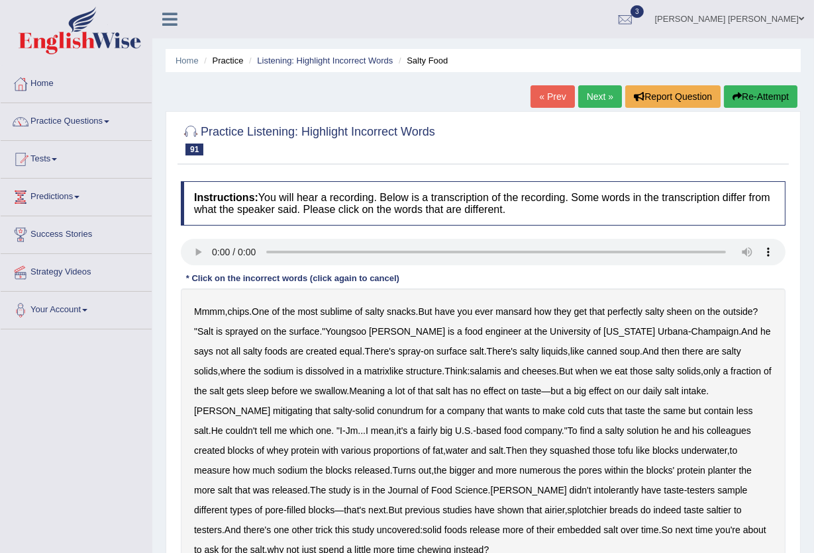
click at [530, 315] on b "mansard" at bounding box center [513, 311] width 36 height 11
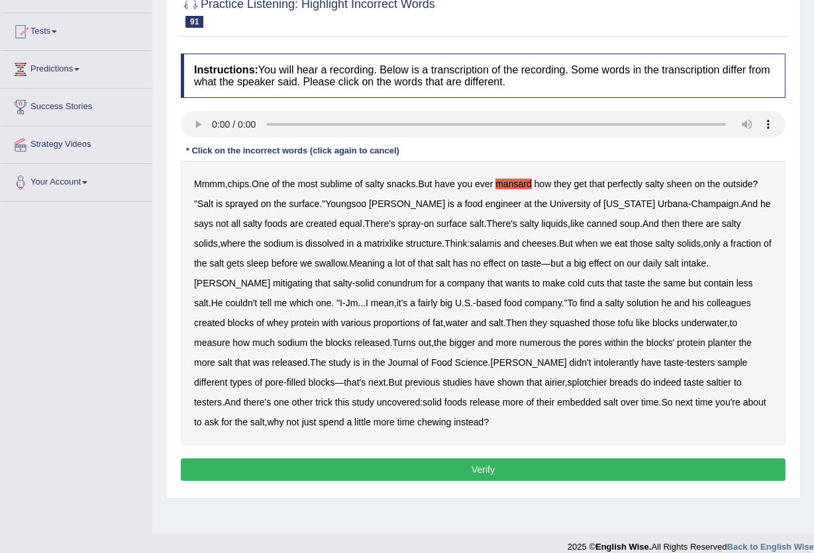
scroll to position [142, 0]
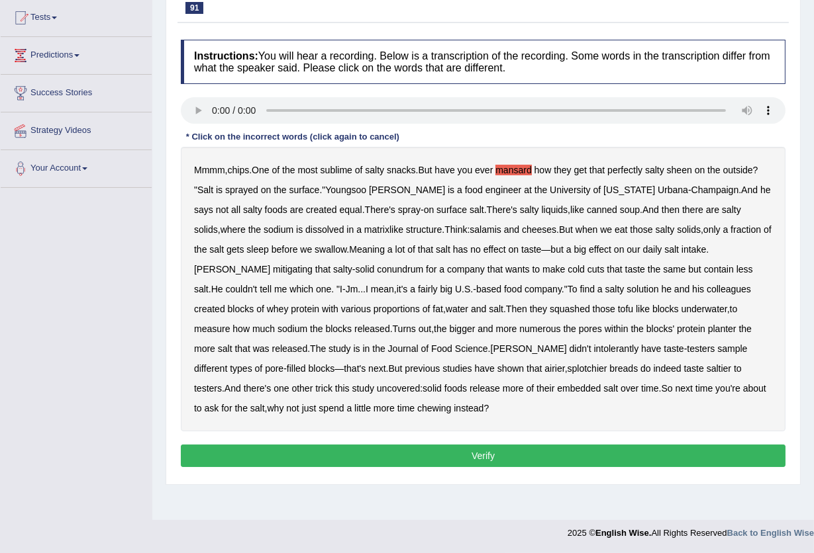
click at [246, 251] on b "sleep" at bounding box center [257, 249] width 22 height 11
click at [312, 264] on b "mitigating" at bounding box center [293, 269] width 40 height 11
click at [232, 344] on b "salt" at bounding box center [225, 349] width 15 height 11
click at [594, 350] on b "intolerantly" at bounding box center [616, 349] width 45 height 11
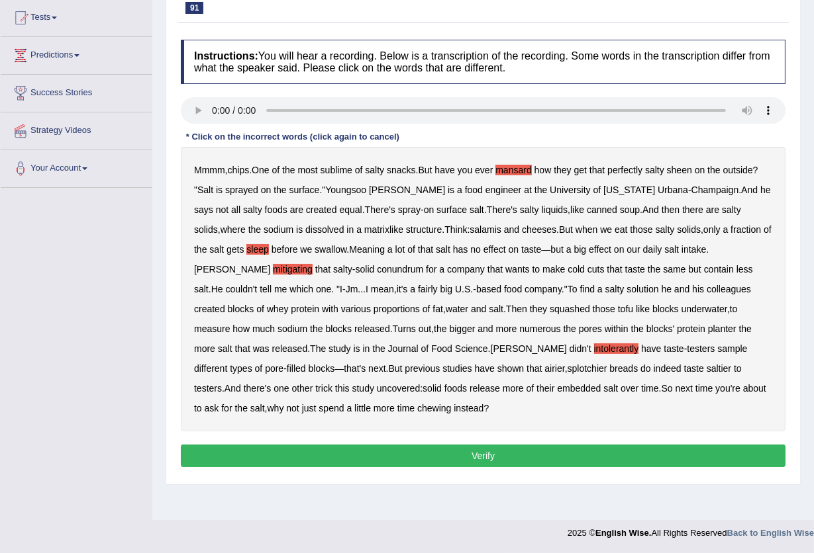
click at [567, 373] on b "splotchier" at bounding box center [587, 368] width 40 height 11
click at [294, 451] on button "Verify" at bounding box center [483, 456] width 604 height 23
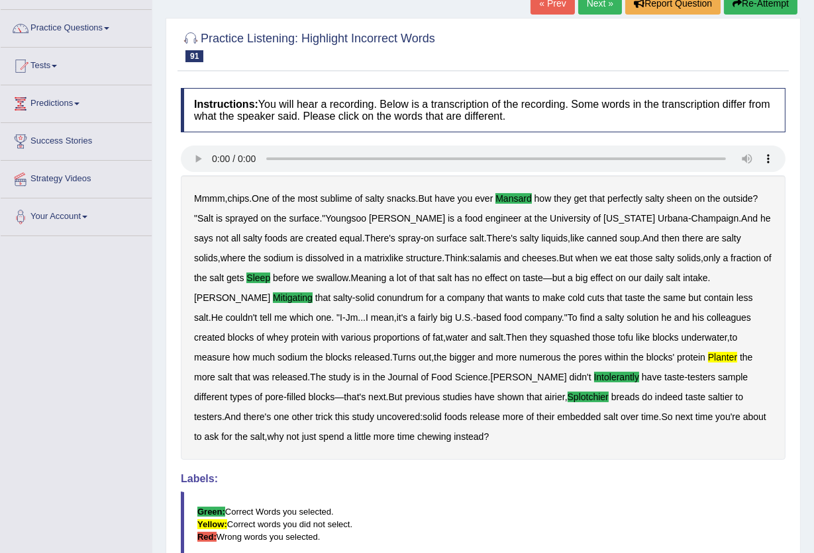
scroll to position [0, 0]
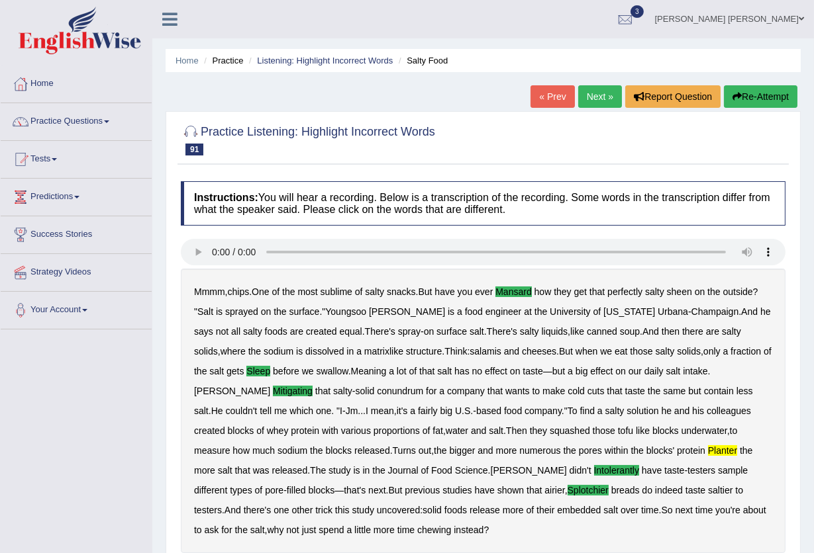
click at [600, 99] on link "Next »" at bounding box center [600, 96] width 44 height 23
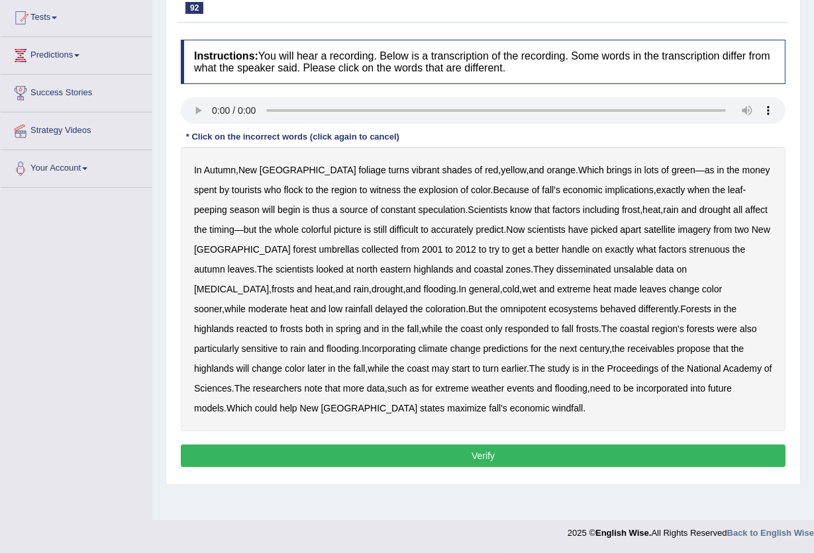
click at [596, 232] on b "picked" at bounding box center [603, 229] width 26 height 11
click at [688, 250] on b "strenuous" at bounding box center [708, 249] width 40 height 11
click at [556, 271] on b "disseminated" at bounding box center [583, 269] width 55 height 11
click at [500, 312] on b "omnipotent" at bounding box center [523, 309] width 46 height 11
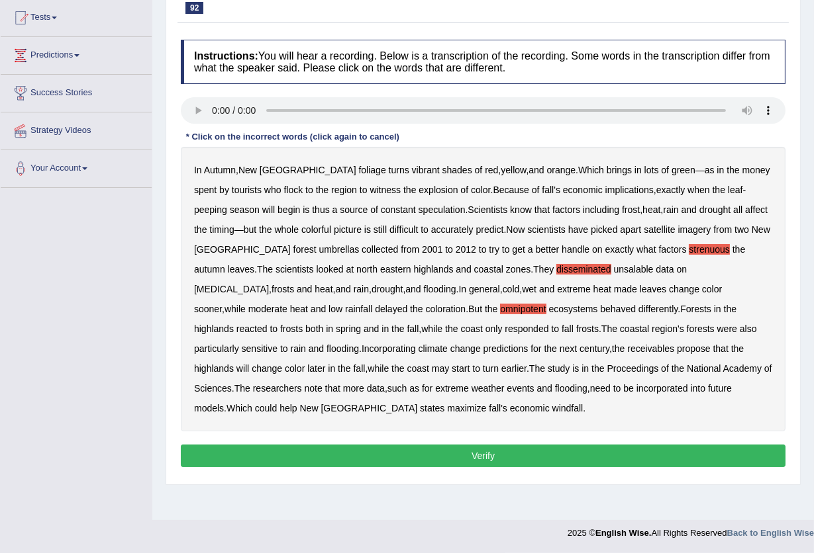
click at [552, 407] on b "windfall" at bounding box center [567, 408] width 31 height 11
click at [422, 453] on button "Verify" at bounding box center [483, 456] width 604 height 23
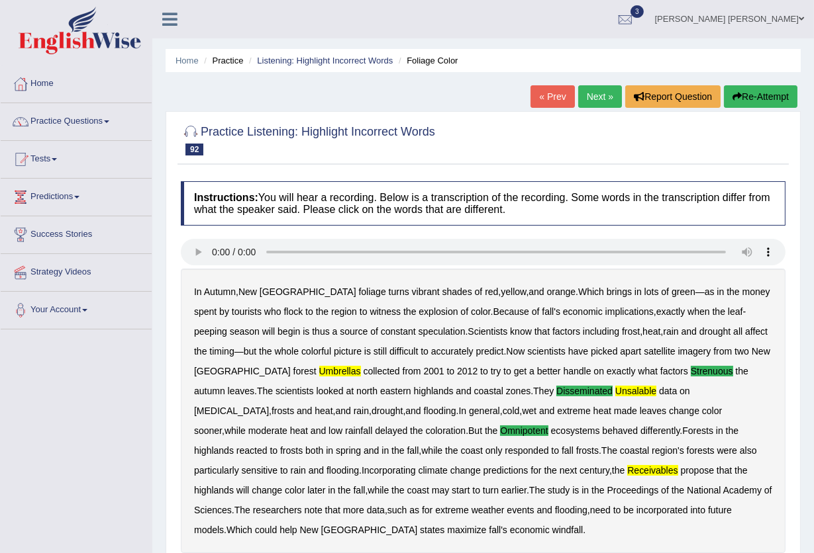
click at [579, 101] on link "Next »" at bounding box center [600, 96] width 44 height 23
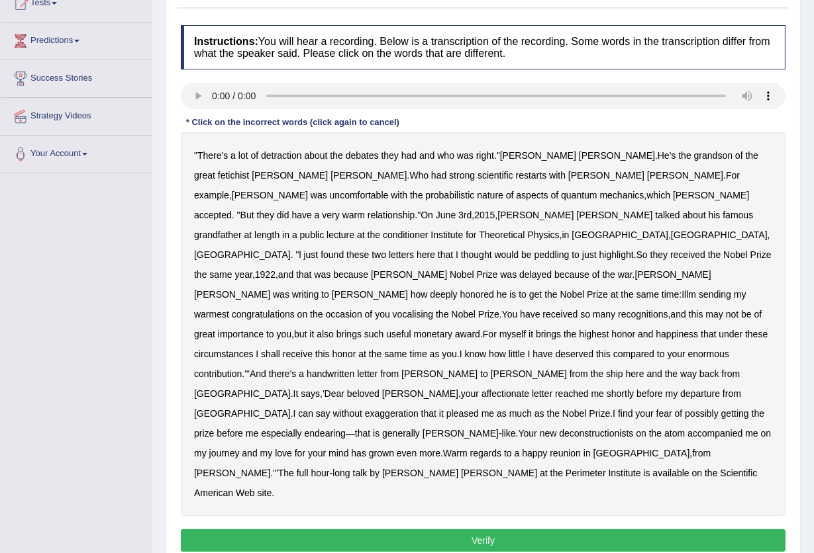
click at [275, 157] on b "detraction" at bounding box center [281, 155] width 40 height 11
click at [292, 155] on b "detraction" at bounding box center [281, 155] width 40 height 11
click at [516, 178] on b "restarts" at bounding box center [531, 175] width 31 height 11
click at [534, 250] on b "peddling" at bounding box center [551, 255] width 35 height 11
click at [433, 309] on b "vocalising" at bounding box center [413, 314] width 40 height 11
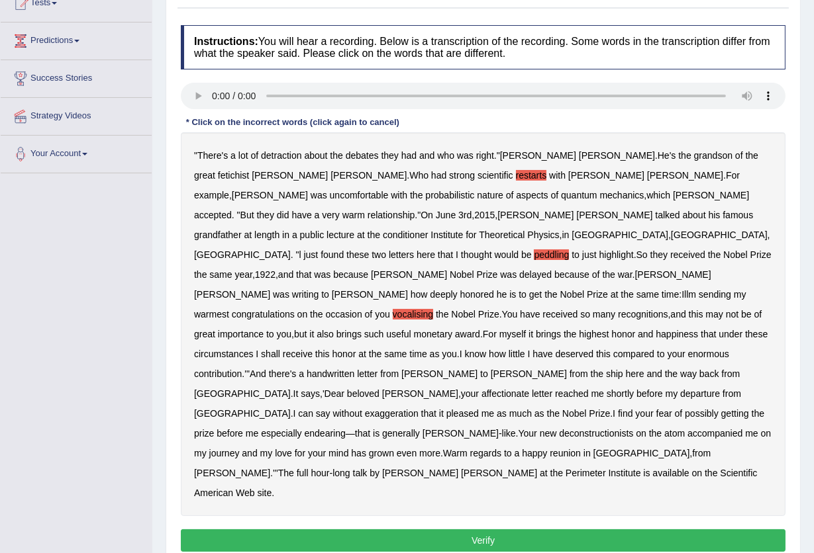
click at [611, 329] on b "honor" at bounding box center [623, 334] width 24 height 11
click at [559, 428] on b "deconstructionists" at bounding box center [596, 433] width 74 height 11
click at [496, 530] on button "Verify" at bounding box center [483, 541] width 604 height 23
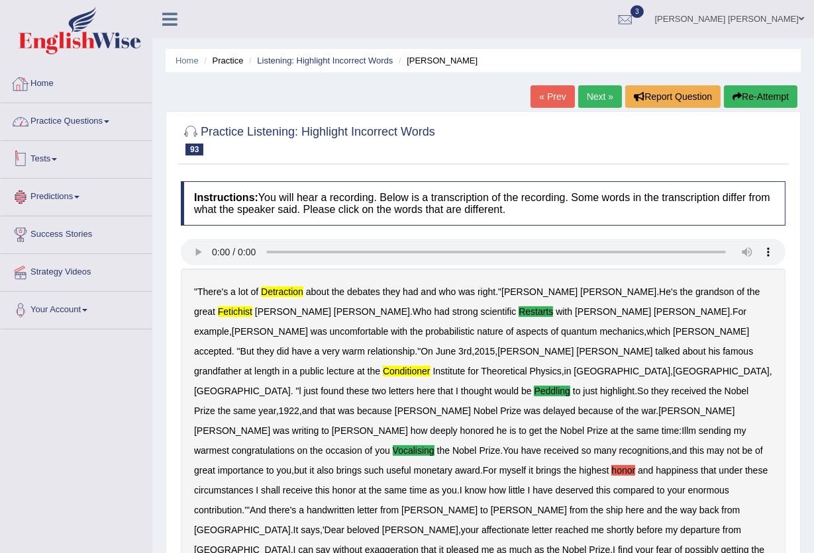
click at [43, 77] on link "Home" at bounding box center [76, 82] width 151 height 33
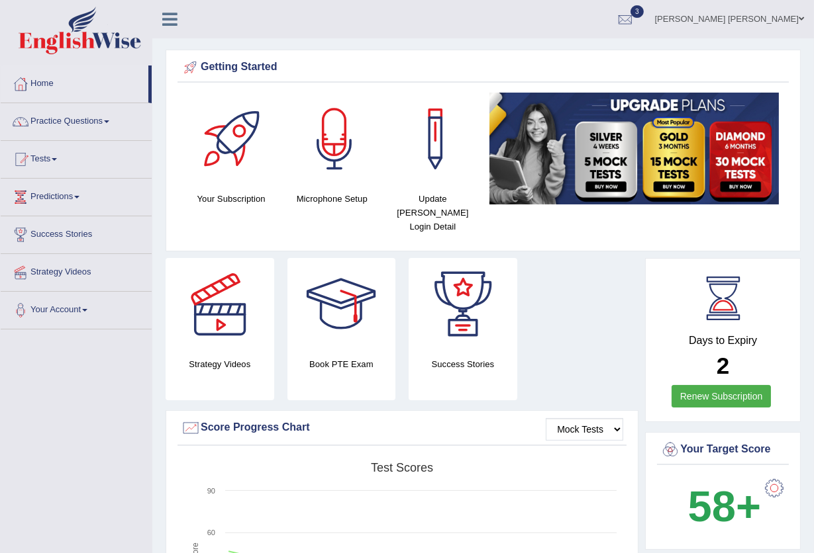
click at [737, 14] on link "[PERSON_NAME] [PERSON_NAME]" at bounding box center [729, 17] width 169 height 34
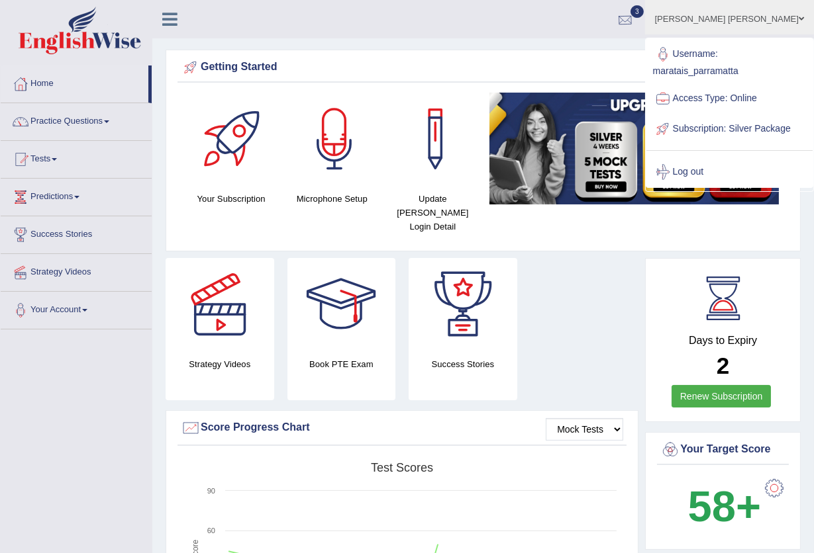
click at [635, 15] on div at bounding box center [625, 20] width 20 height 20
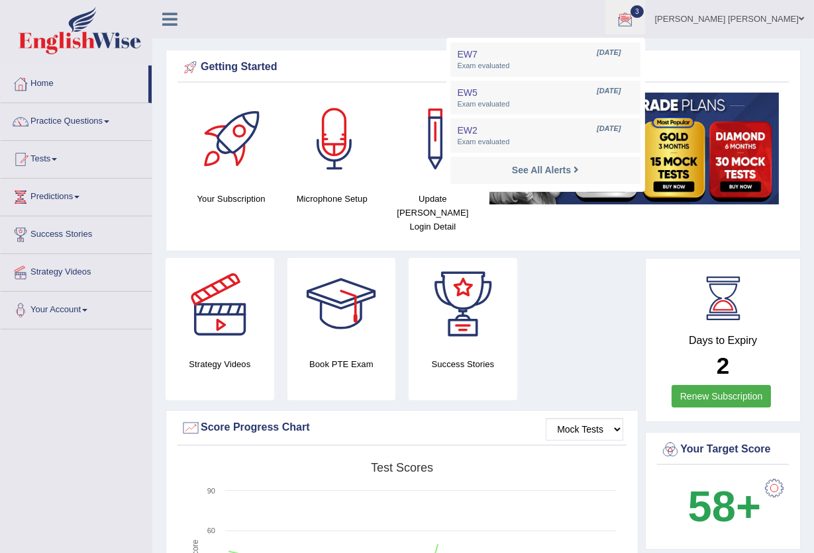
click at [722, 15] on link "[PERSON_NAME] [PERSON_NAME]" at bounding box center [729, 17] width 169 height 34
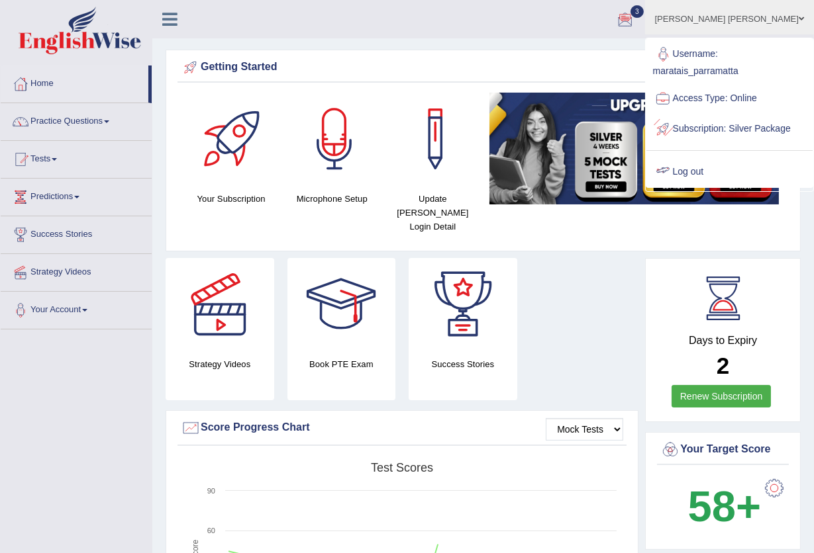
click at [722, 185] on link "Log out" at bounding box center [729, 172] width 166 height 30
